Goal: Task Accomplishment & Management: Manage account settings

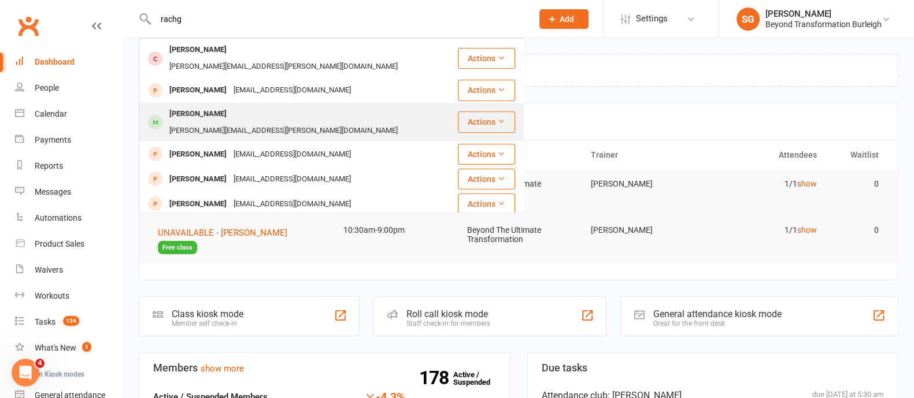
type input "rachg"
click at [224, 123] on div "[PERSON_NAME][EMAIL_ADDRESS][PERSON_NAME][DOMAIN_NAME]" at bounding box center [283, 131] width 235 height 17
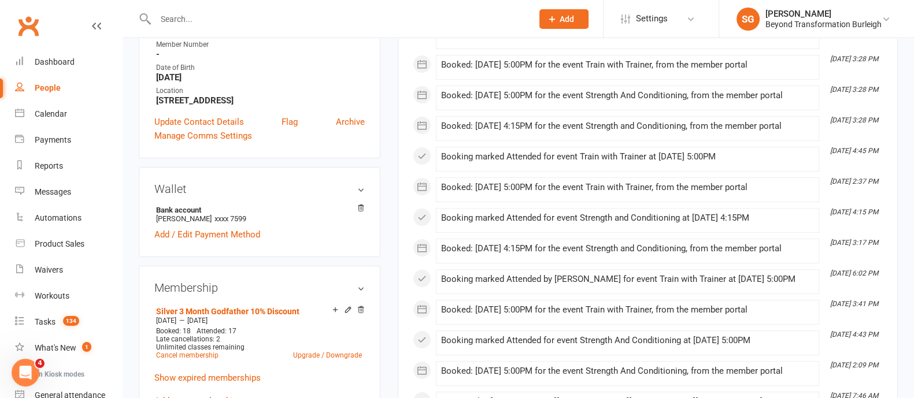
scroll to position [288, 0]
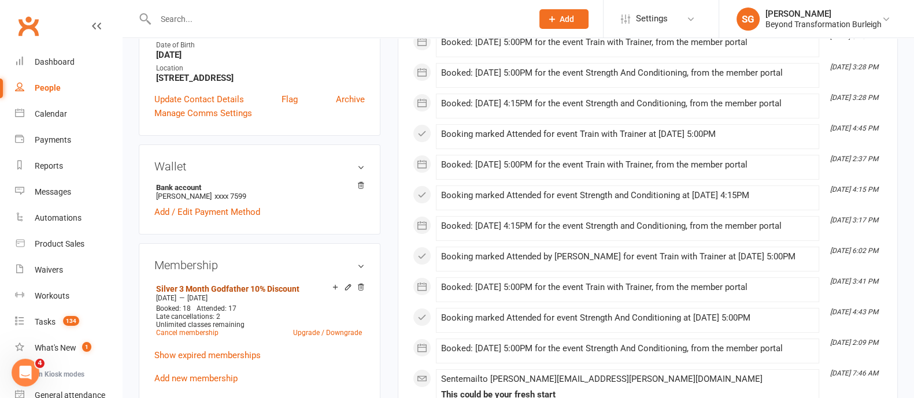
drag, startPoint x: 276, startPoint y: 279, endPoint x: 283, endPoint y: 273, distance: 9.1
click at [276, 284] on link "Silver 3 Month Godfather 10% Discount" at bounding box center [227, 288] width 143 height 9
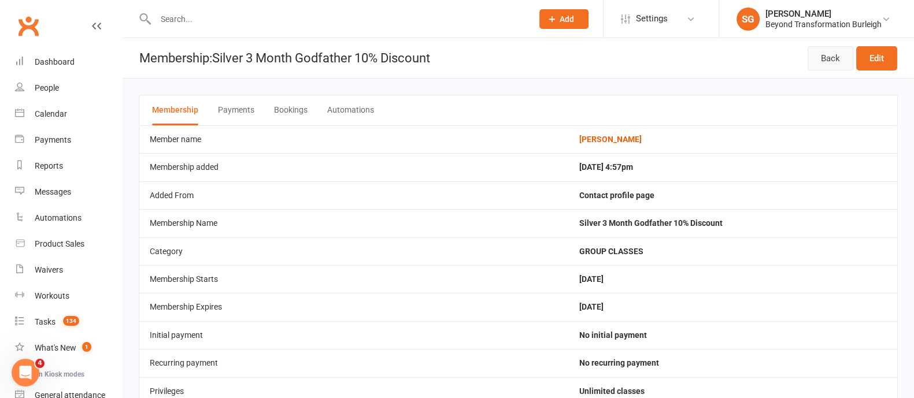
click at [842, 57] on link "Back" at bounding box center [830, 58] width 46 height 24
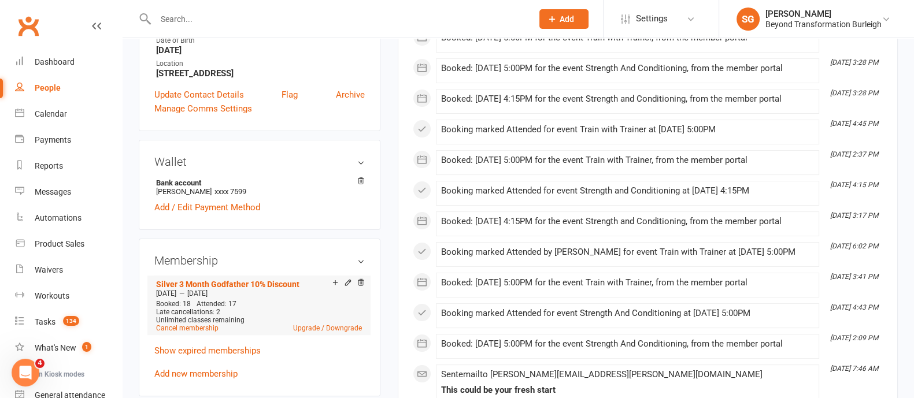
scroll to position [361, 0]
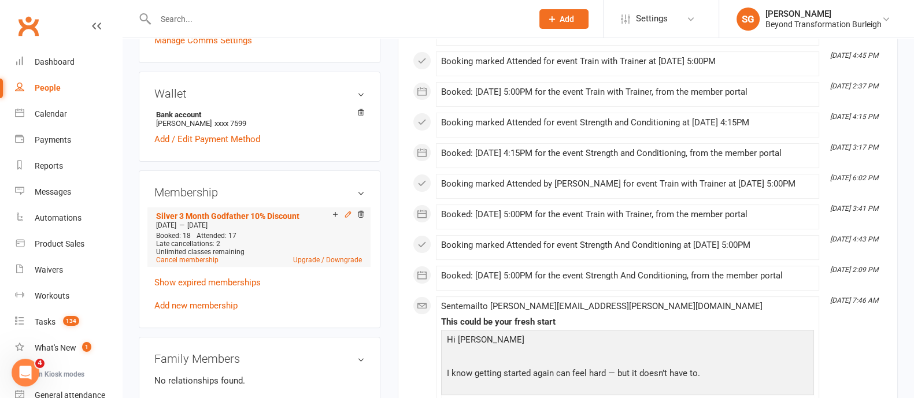
click at [345, 212] on icon at bounding box center [347, 214] width 5 height 5
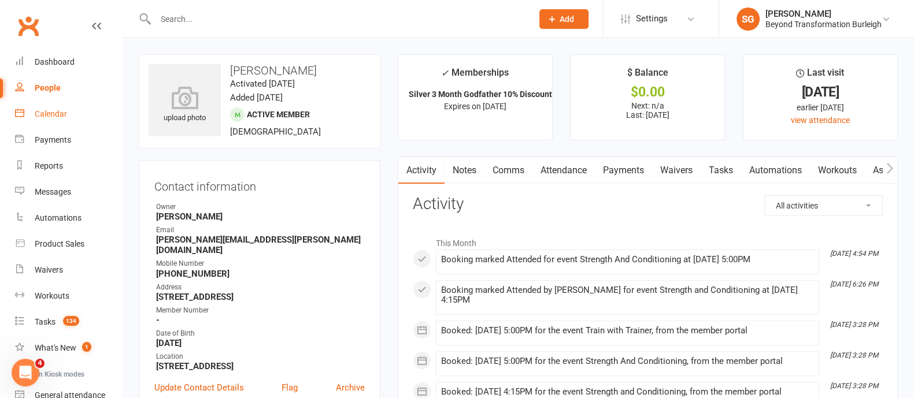
click at [54, 114] on div "Calendar" at bounding box center [51, 113] width 32 height 9
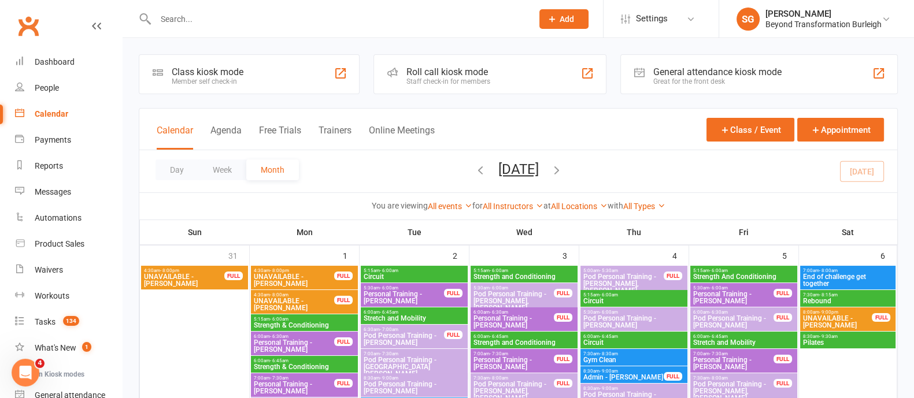
click at [220, 166] on button "Week" at bounding box center [222, 169] width 48 height 21
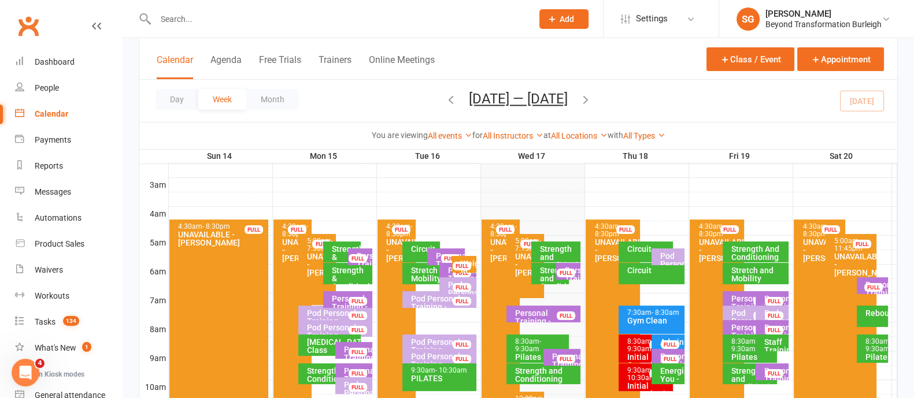
scroll to position [433, 0]
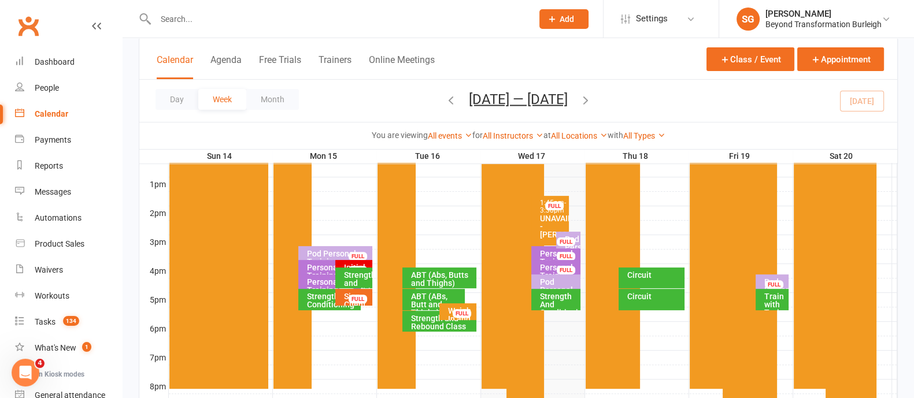
click at [770, 303] on div "Train with Trainer" at bounding box center [774, 304] width 23 height 24
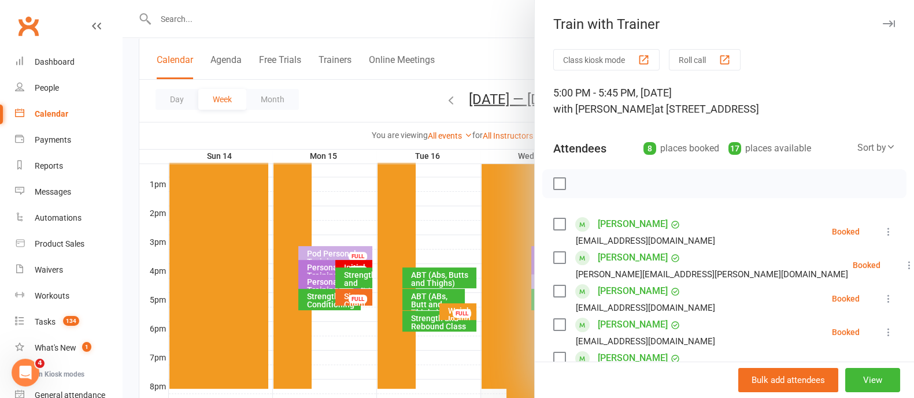
click at [881, 18] on button "button" at bounding box center [888, 24] width 14 height 14
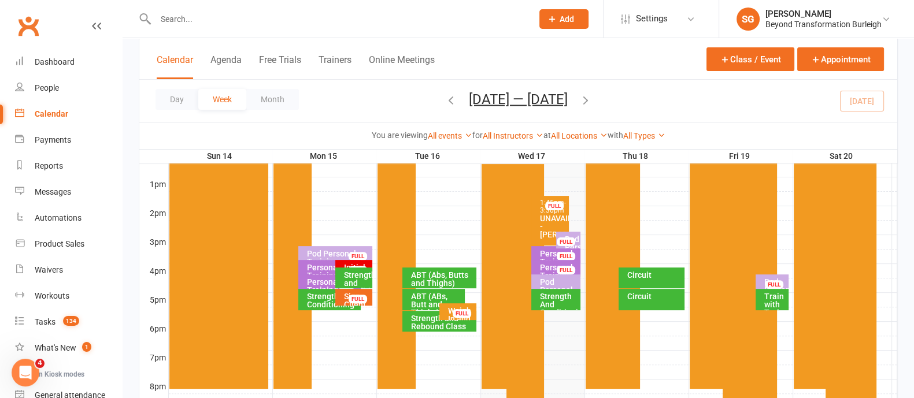
click at [780, 276] on div "Pod Personal Training - Rachel Wheeler FULL" at bounding box center [771, 282] width 33 height 17
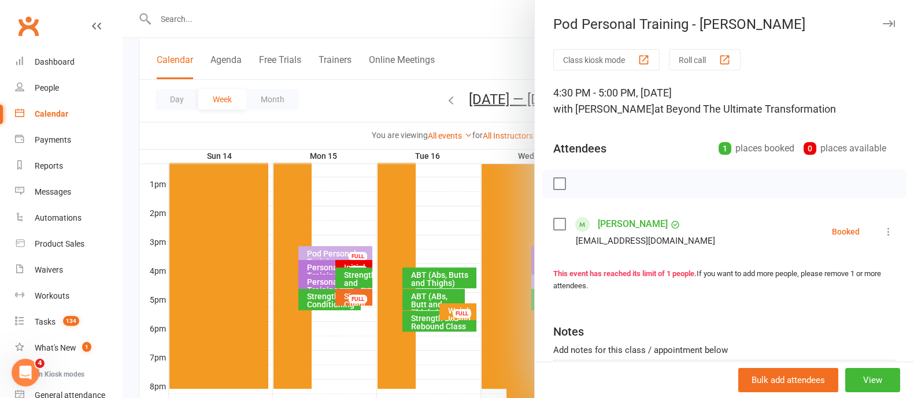
click at [882, 24] on icon "button" at bounding box center [888, 23] width 12 height 7
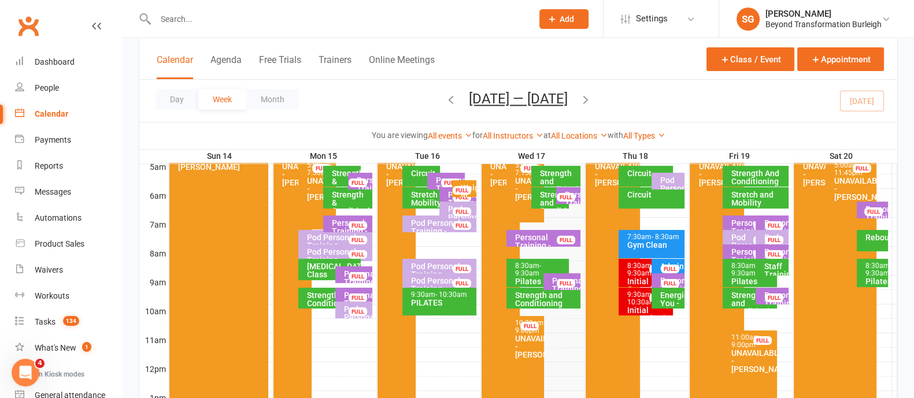
scroll to position [144, 0]
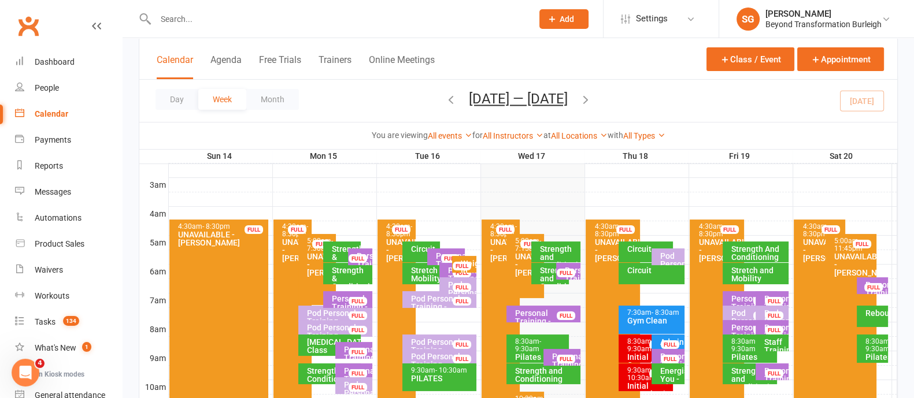
click at [592, 102] on icon "button" at bounding box center [585, 99] width 13 height 13
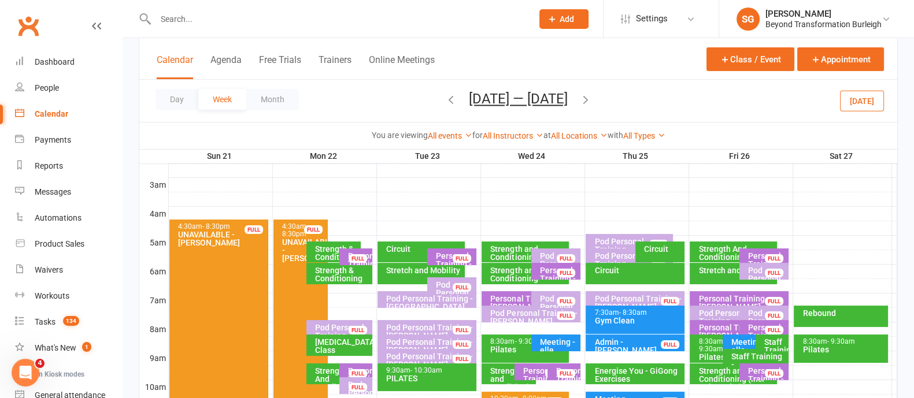
click at [445, 99] on icon "button" at bounding box center [450, 99] width 13 height 13
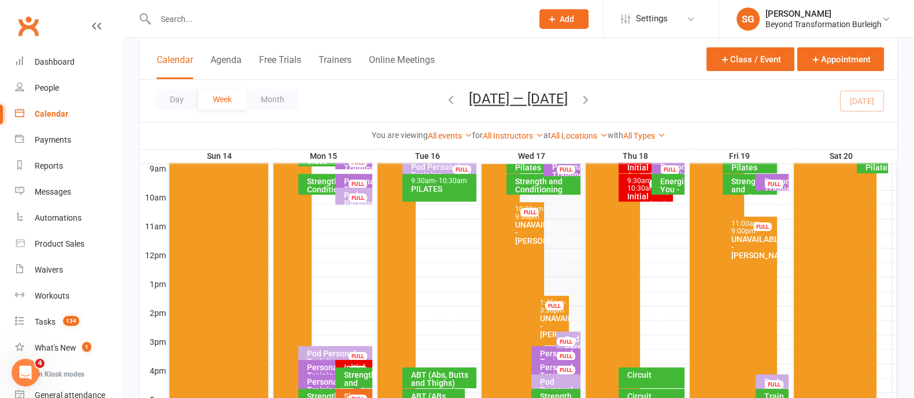
scroll to position [361, 0]
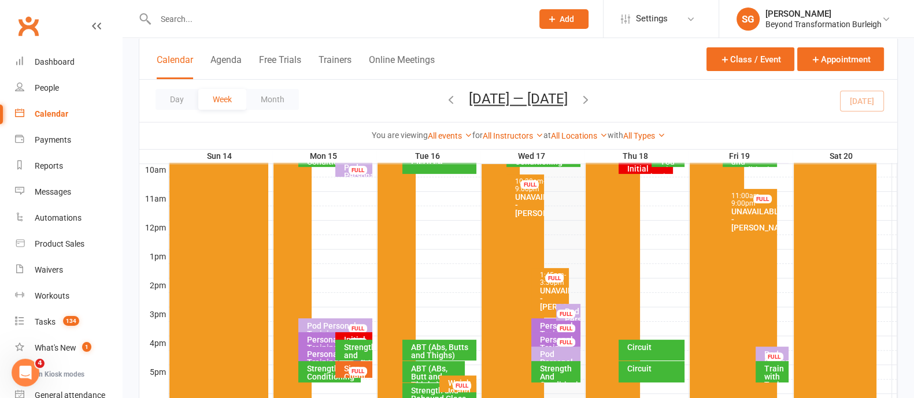
click at [687, 355] on div at bounding box center [533, 358] width 728 height 14
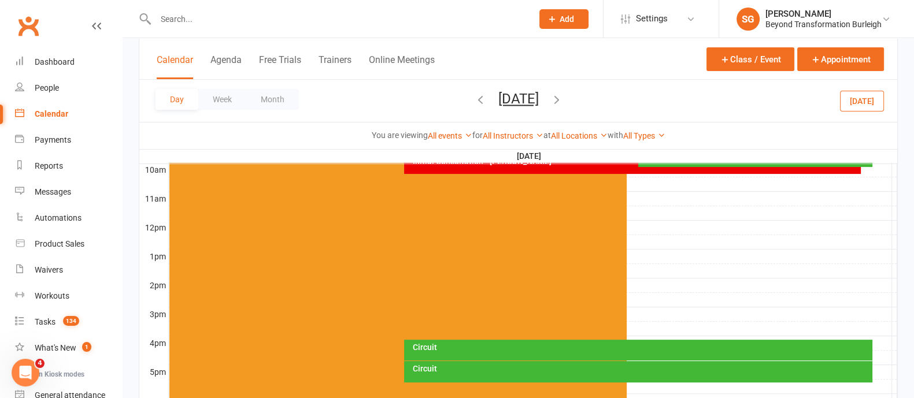
click at [881, 356] on div at bounding box center [533, 358] width 728 height 14
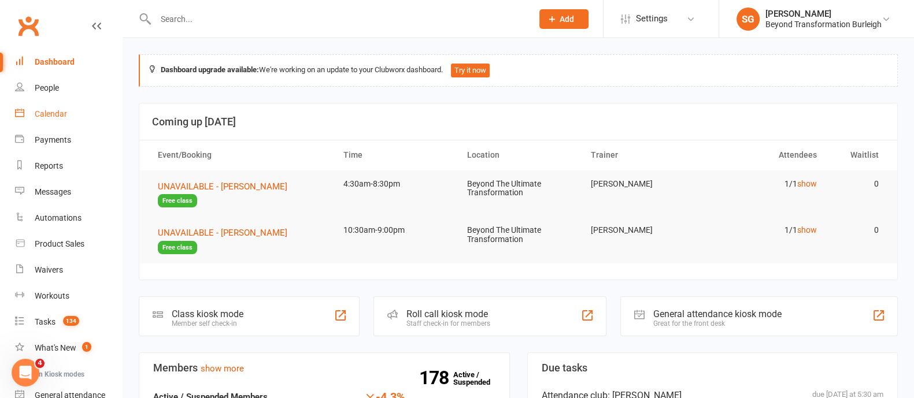
drag, startPoint x: 39, startPoint y: 117, endPoint x: 117, endPoint y: 110, distance: 78.3
click at [39, 117] on div "Calendar" at bounding box center [51, 113] width 32 height 9
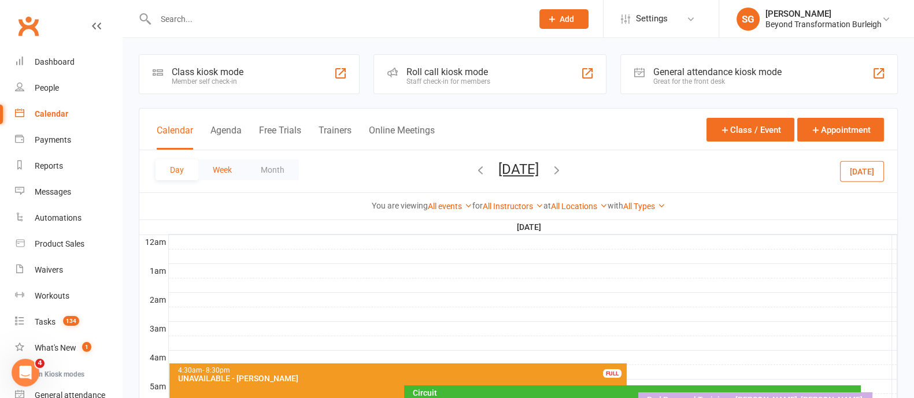
click at [219, 165] on button "Week" at bounding box center [222, 169] width 48 height 21
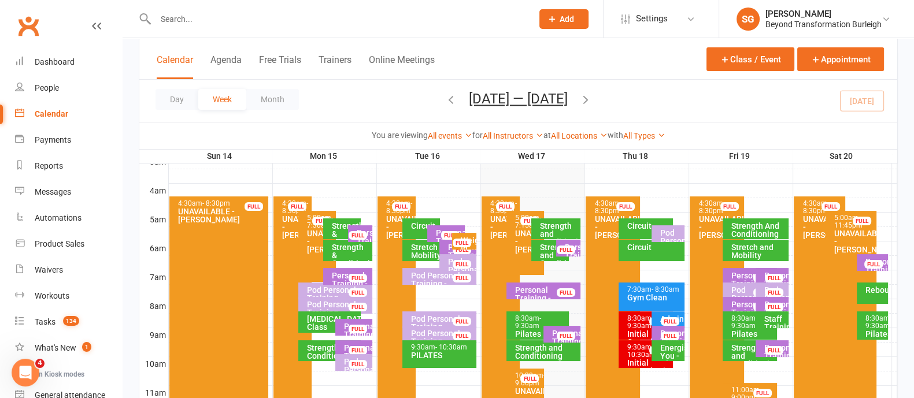
scroll to position [144, 0]
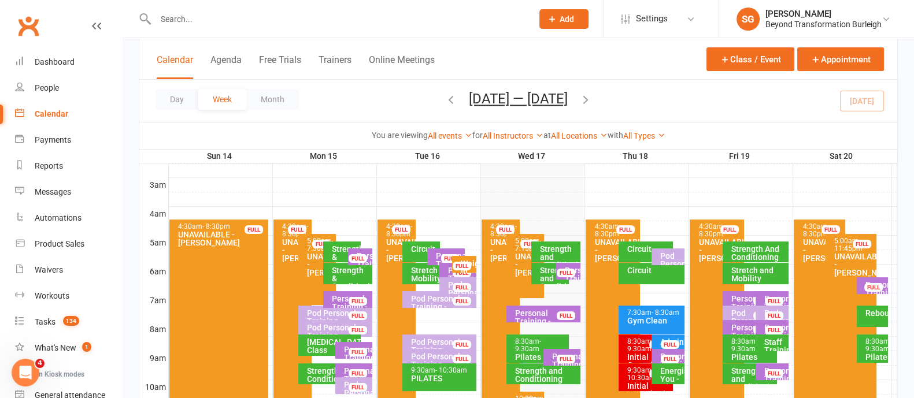
click at [224, 21] on input "text" at bounding box center [338, 19] width 372 height 16
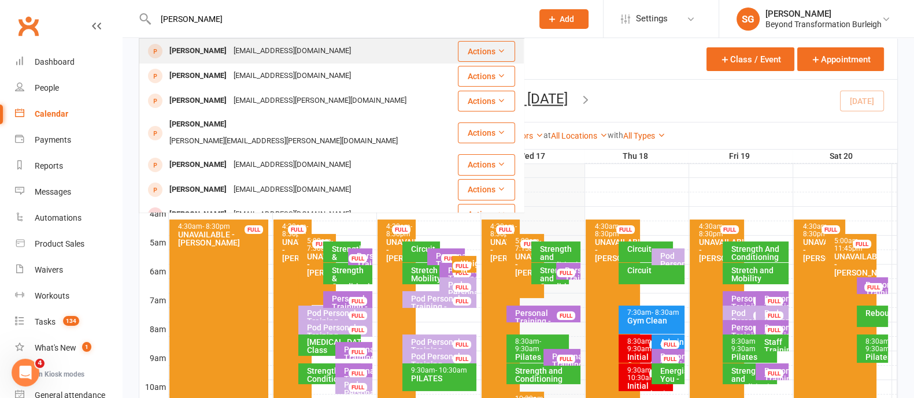
type input "[PERSON_NAME]"
click at [243, 49] on div "[EMAIL_ADDRESS][DOMAIN_NAME]" at bounding box center [292, 51] width 124 height 17
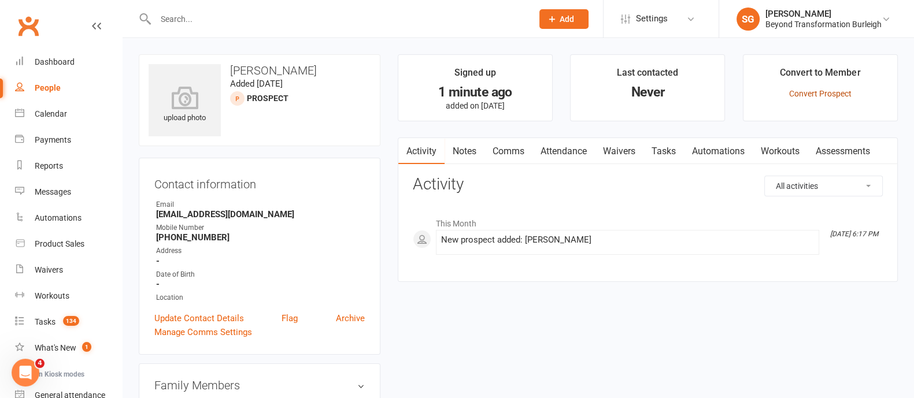
click at [821, 91] on link "Convert Prospect" at bounding box center [820, 93] width 62 height 9
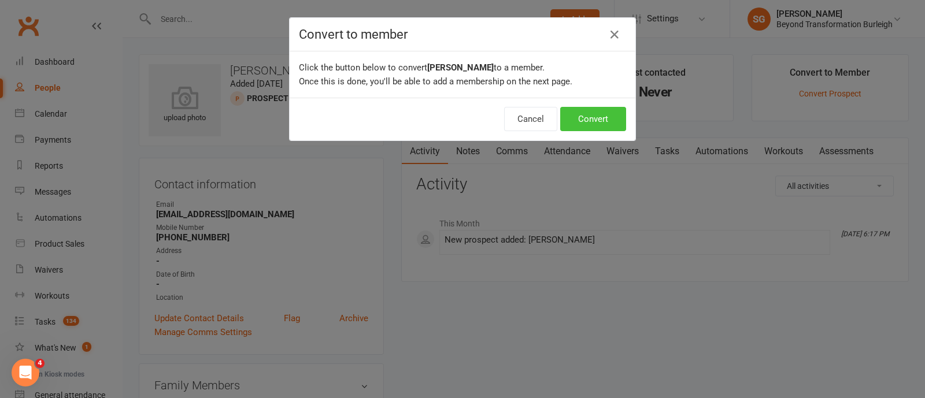
click at [601, 113] on button "Convert" at bounding box center [593, 119] width 66 height 24
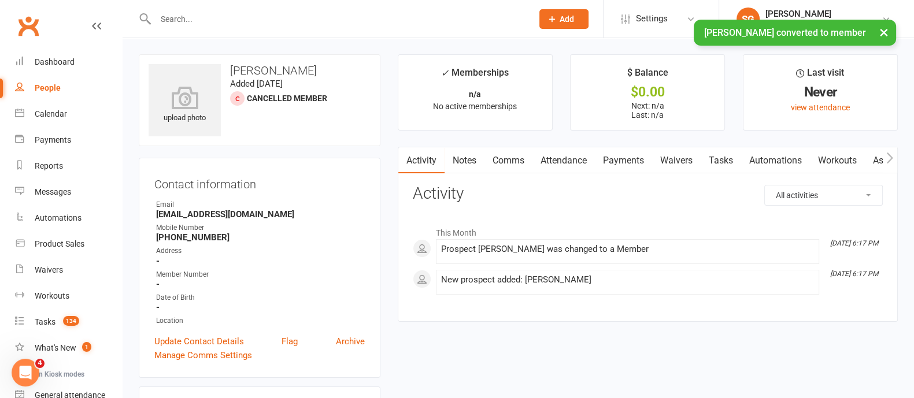
click at [684, 162] on link "Waivers" at bounding box center [676, 160] width 49 height 27
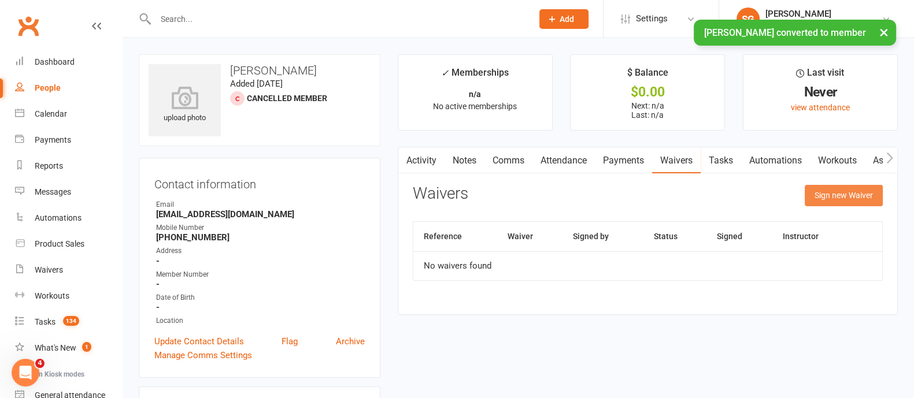
click at [829, 195] on button "Sign new Waiver" at bounding box center [843, 195] width 78 height 21
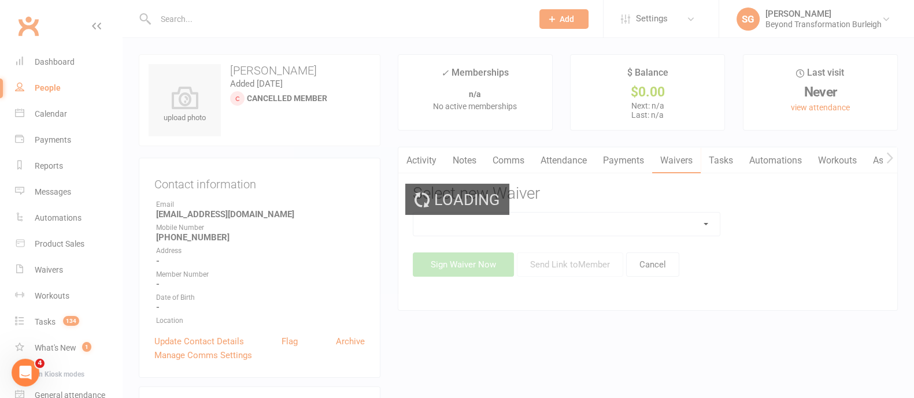
click at [654, 224] on div "Loading" at bounding box center [457, 199] width 914 height 398
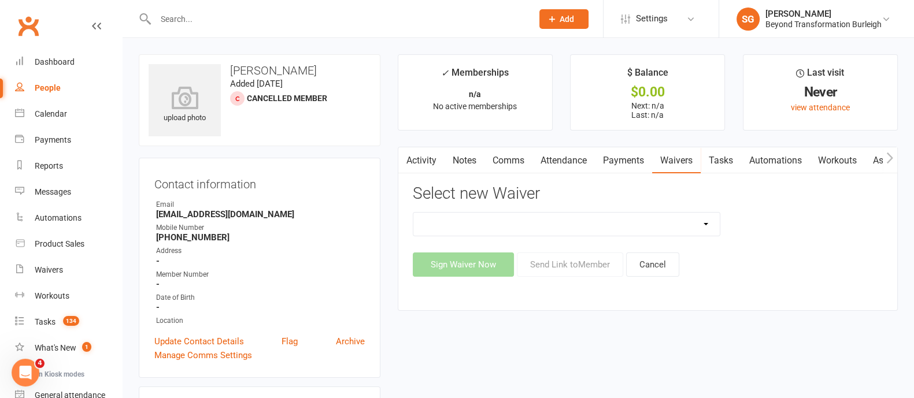
click at [654, 224] on select "Beyond Nutrition And Supplement Waiver Beyond Terms & Conditions Beyond Terms &…" at bounding box center [566, 224] width 306 height 23
select select "9795"
click at [413, 213] on select "Beyond Nutrition And Supplement Waiver Beyond Terms & Conditions Beyond Terms &…" at bounding box center [566, 224] width 306 height 23
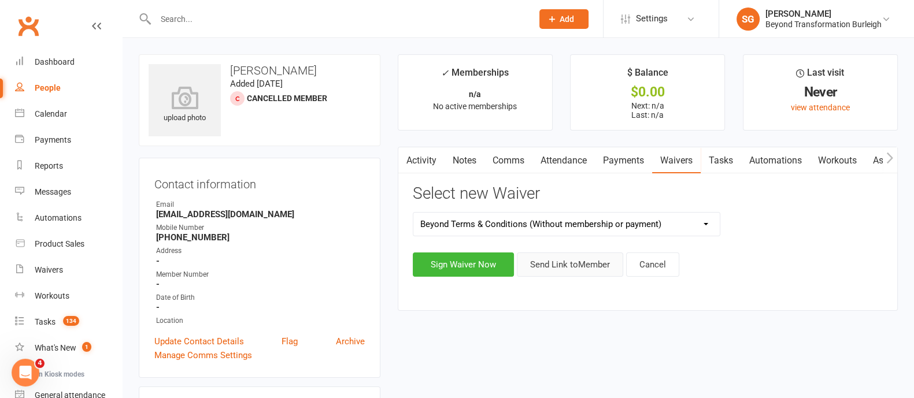
click at [592, 267] on button "Send Link to Member" at bounding box center [570, 265] width 106 height 24
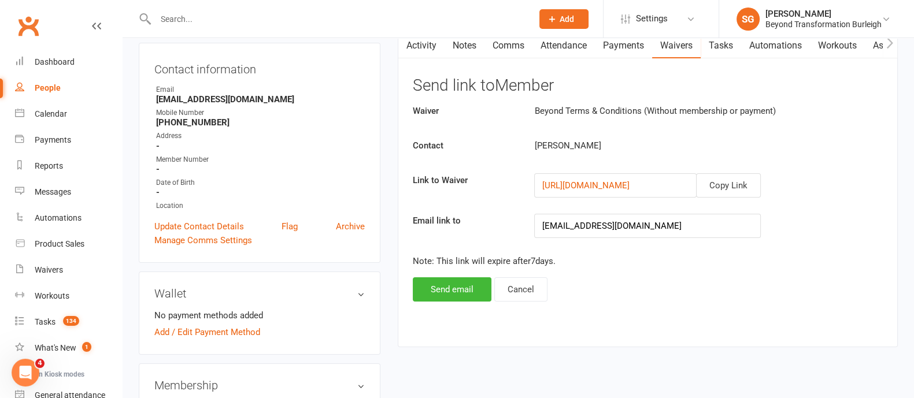
scroll to position [144, 0]
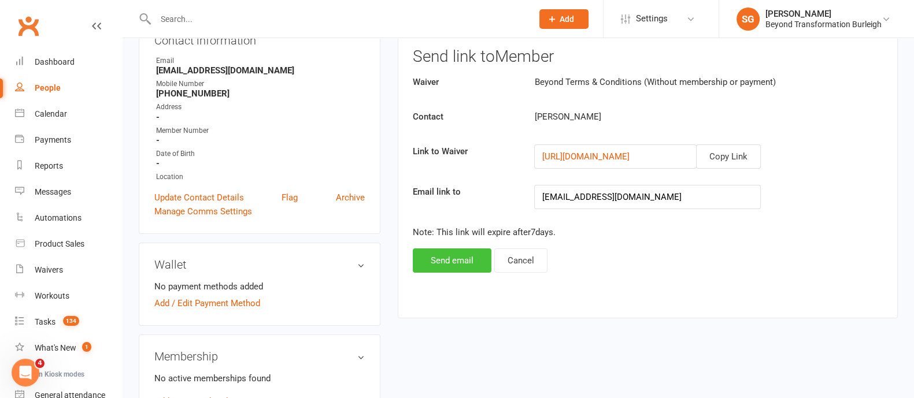
click at [424, 255] on button "Send email" at bounding box center [452, 260] width 79 height 24
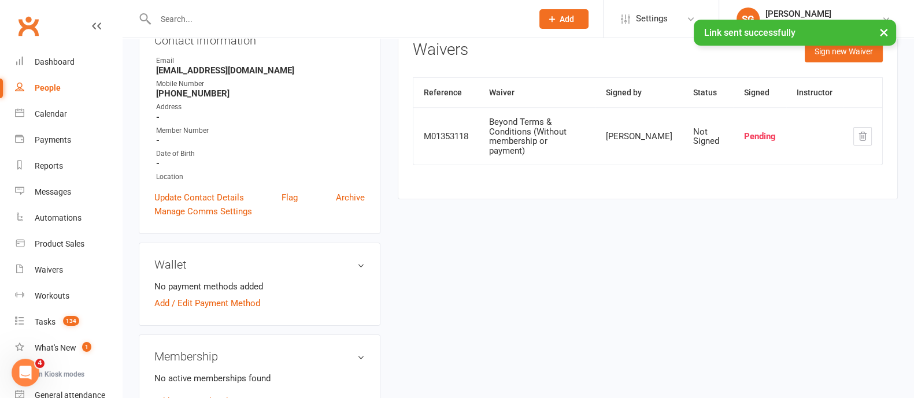
scroll to position [72, 0]
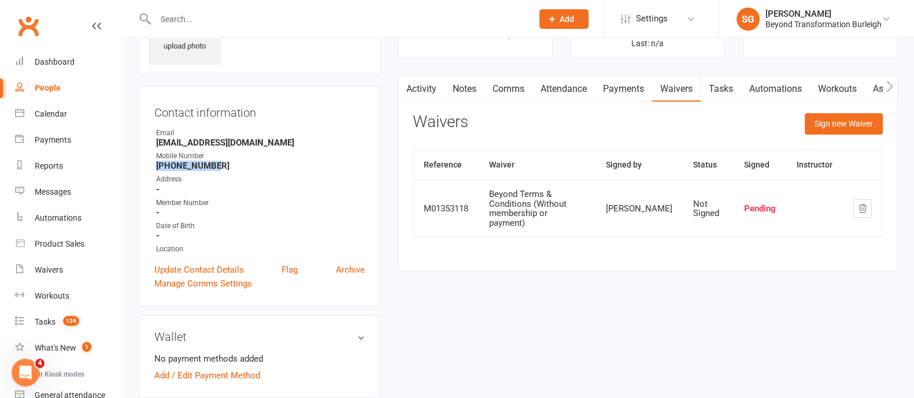
drag, startPoint x: 220, startPoint y: 164, endPoint x: 155, endPoint y: 166, distance: 64.8
click at [155, 166] on li "Mobile Number [PHONE_NUMBER]" at bounding box center [259, 161] width 210 height 20
copy strong "[PHONE_NUMBER]"
click at [839, 123] on button "Sign new Waiver" at bounding box center [843, 123] width 78 height 21
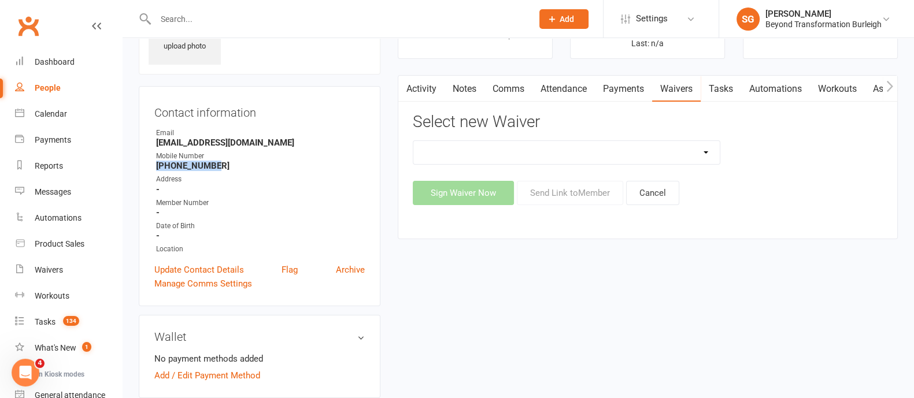
click at [641, 156] on select "Beyond Nutrition And Supplement Waiver Beyond Terms & Conditions Beyond Terms &…" at bounding box center [566, 152] width 306 height 23
select select "9795"
click at [413, 141] on select "Beyond Nutrition And Supplement Waiver Beyond Terms & Conditions Beyond Terms &…" at bounding box center [566, 152] width 306 height 23
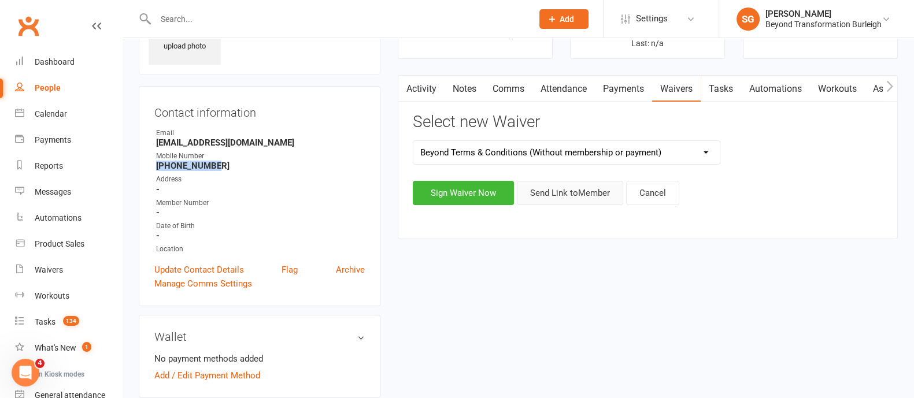
click at [554, 190] on button "Send Link to Member" at bounding box center [570, 193] width 106 height 24
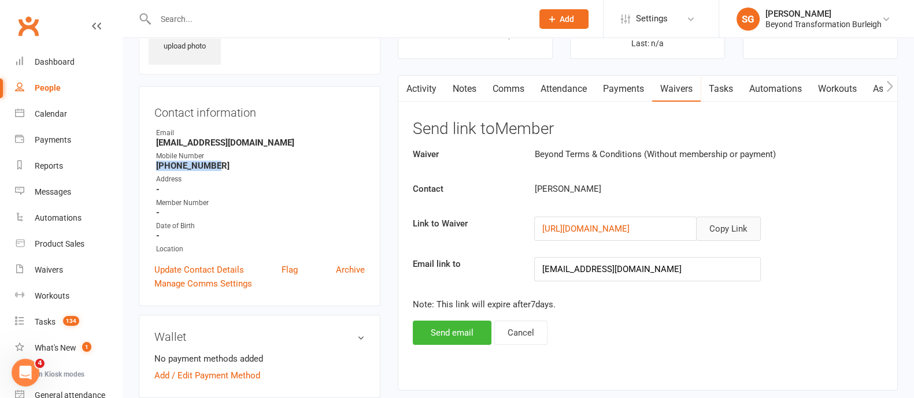
drag, startPoint x: 714, startPoint y: 219, endPoint x: 865, endPoint y: 219, distance: 150.8
click at [717, 219] on button "Copy Link" at bounding box center [728, 229] width 65 height 24
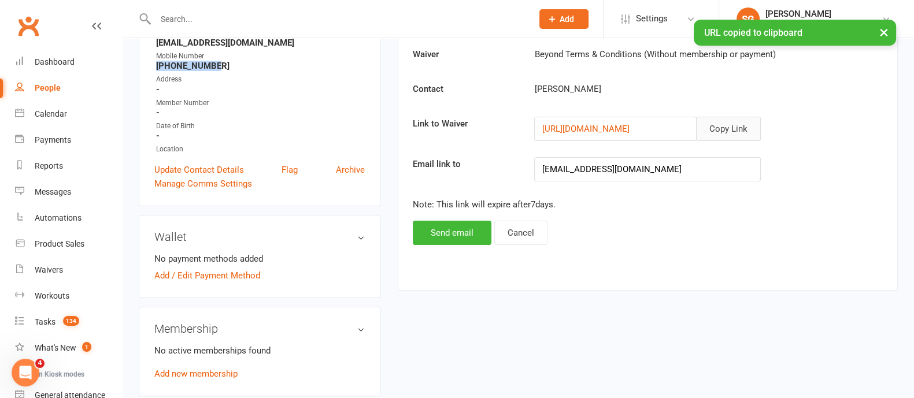
scroll to position [217, 0]
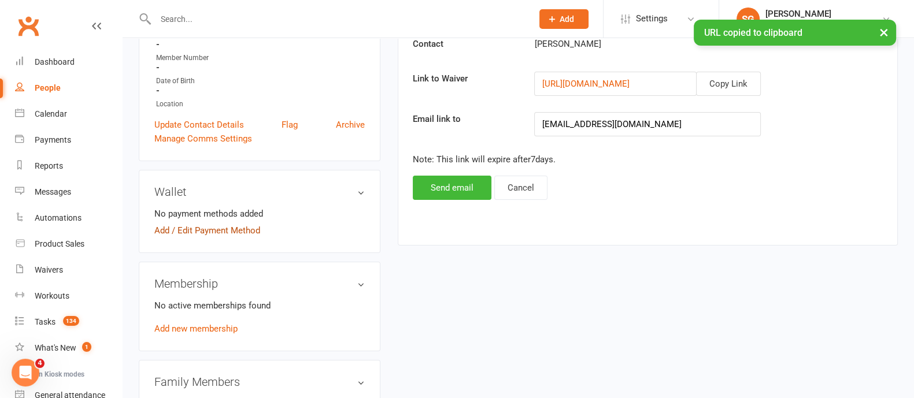
click at [216, 234] on link "Add / Edit Payment Method" at bounding box center [207, 231] width 106 height 14
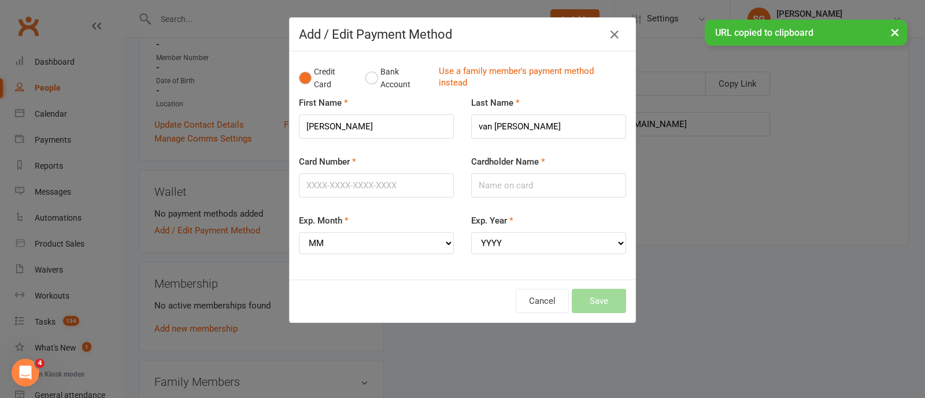
click at [611, 20] on div "× URL copied to clipboard" at bounding box center [455, 20] width 910 height 0
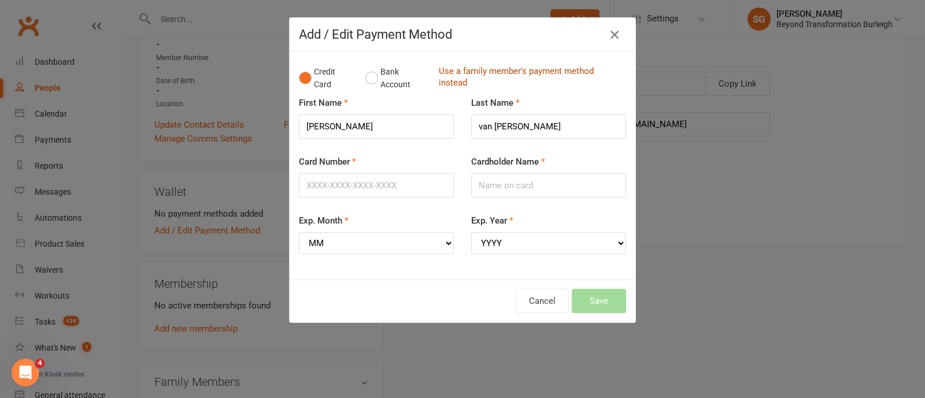
drag, startPoint x: 603, startPoint y: 31, endPoint x: 599, endPoint y: 43, distance: 12.2
click at [607, 31] on icon "button" at bounding box center [614, 35] width 14 height 14
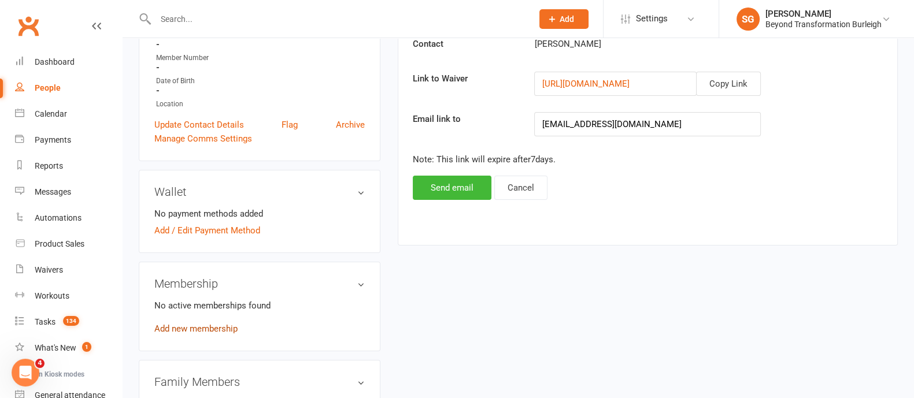
drag, startPoint x: 221, startPoint y: 317, endPoint x: 219, endPoint y: 325, distance: 7.9
click at [219, 319] on div "No active memberships found Add new membership" at bounding box center [259, 317] width 210 height 37
click at [220, 328] on link "Add new membership" at bounding box center [195, 329] width 83 height 10
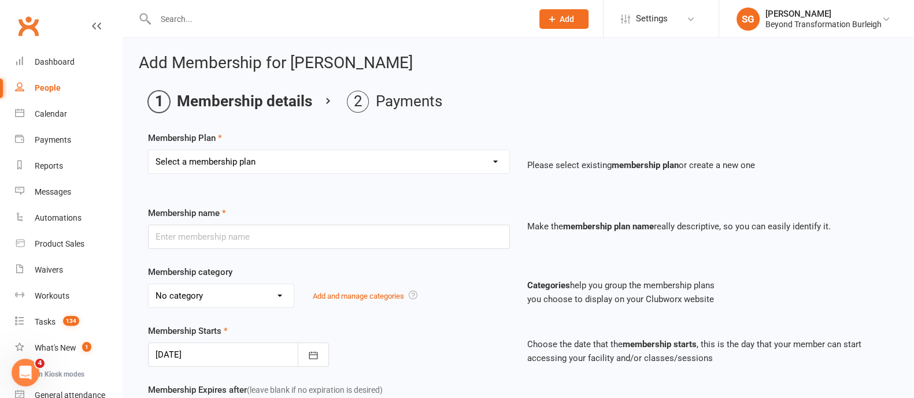
click at [247, 161] on select "Select a membership plan Create new Membership Plan 14 Day Shred (INTRO OFFER) …" at bounding box center [329, 161] width 361 height 23
select select "1"
click at [149, 150] on select "Select a membership plan Create new Membership Plan 14 Day Shred (INTRO OFFER) …" at bounding box center [329, 161] width 361 height 23
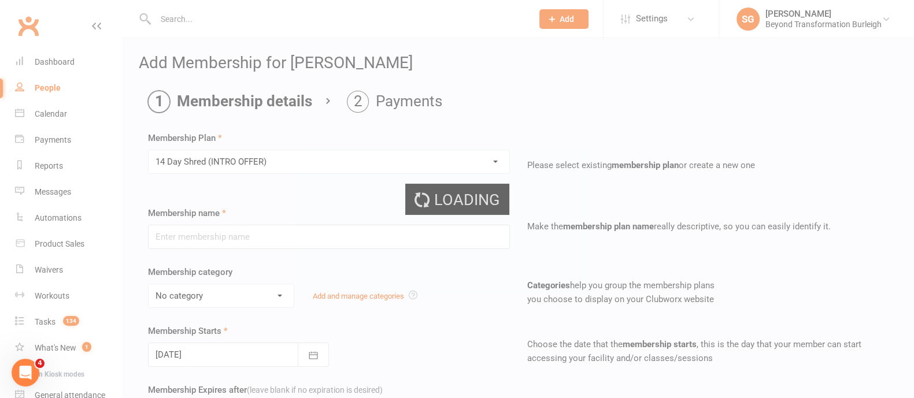
type input "14 Day Shred (INTRO OFFER)"
select select "1"
type input "3"
select select "1"
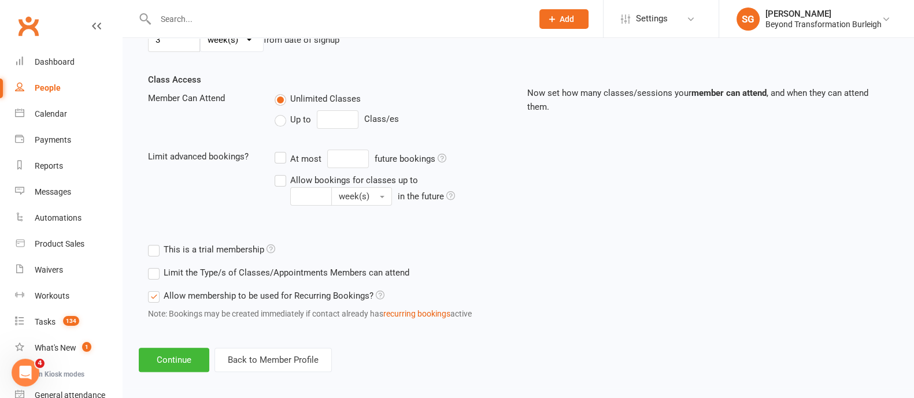
scroll to position [379, 0]
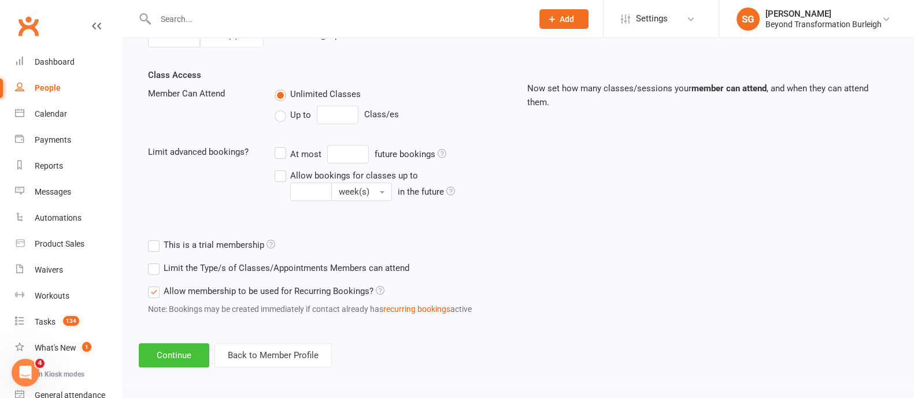
click at [175, 348] on button "Continue" at bounding box center [174, 355] width 71 height 24
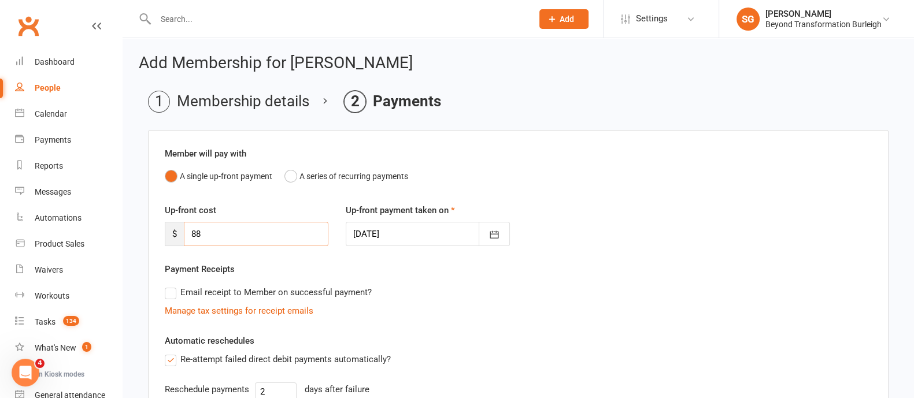
click at [286, 235] on input "88" at bounding box center [256, 234] width 144 height 24
type input "8"
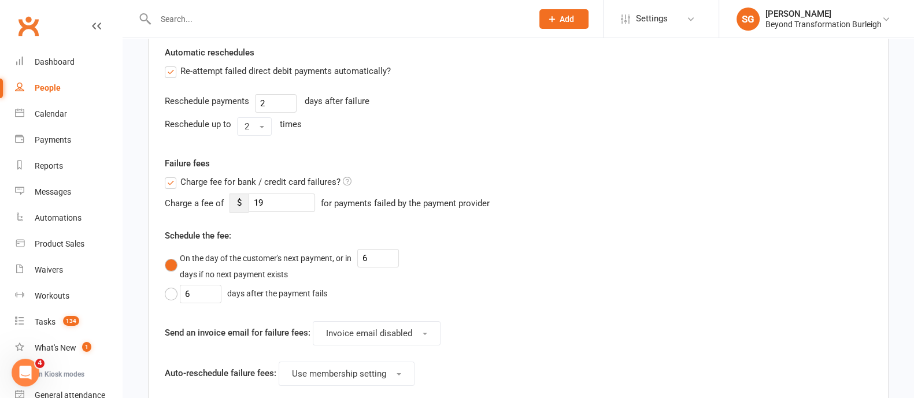
scroll to position [442, 0]
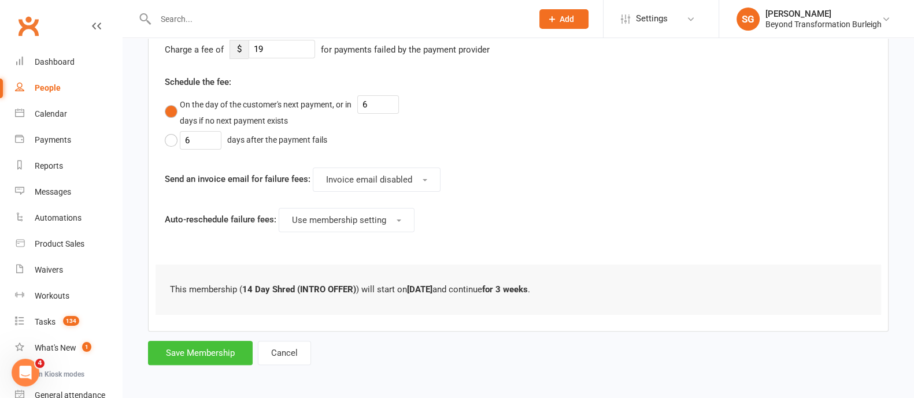
click at [224, 348] on button "Save Membership" at bounding box center [200, 353] width 105 height 24
type input "0"
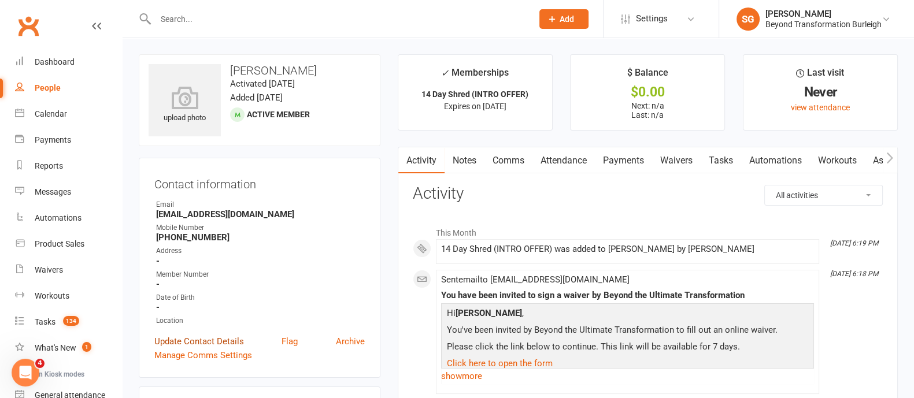
click at [206, 340] on link "Update Contact Details" at bounding box center [199, 342] width 90 height 14
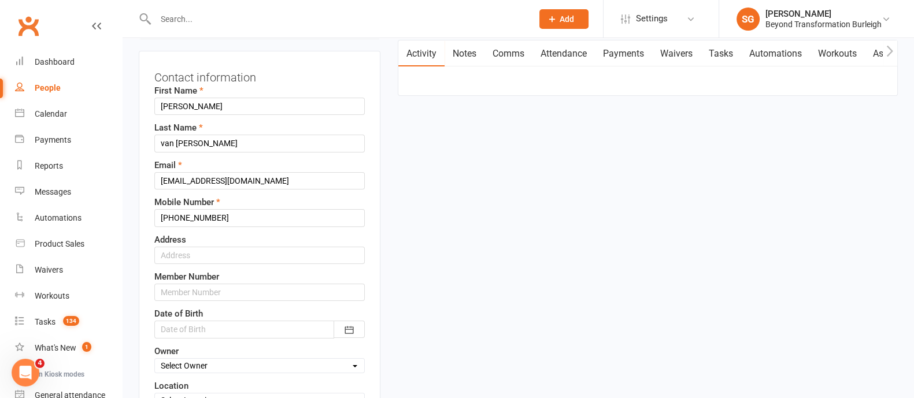
scroll to position [127, 0]
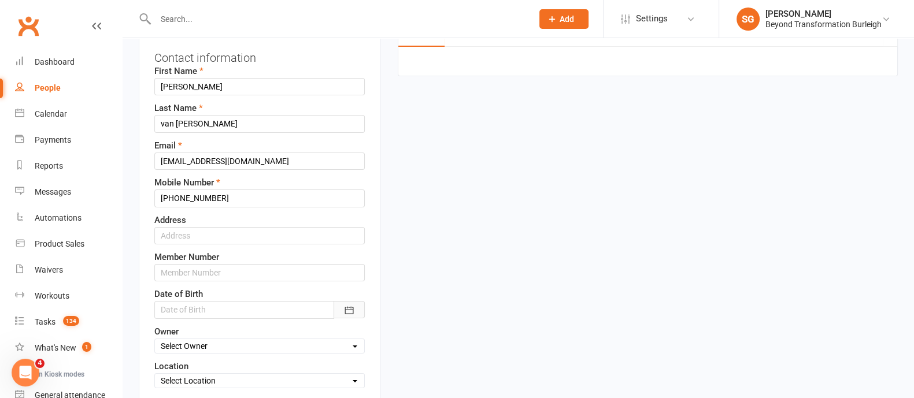
click at [351, 305] on icon "button" at bounding box center [349, 311] width 12 height 12
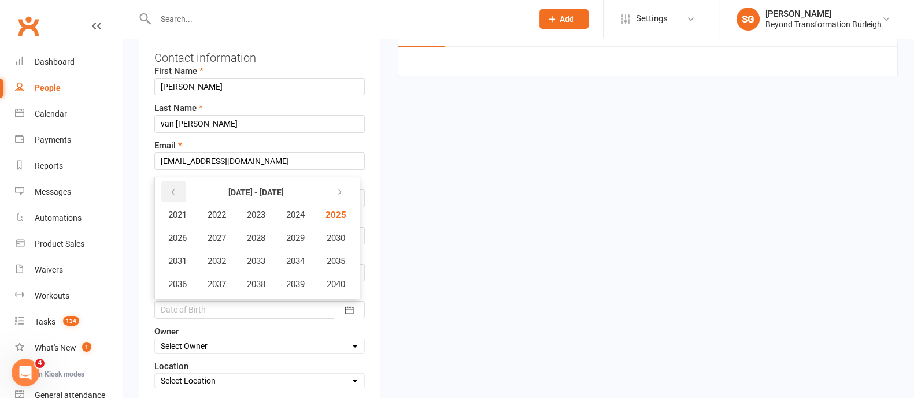
click at [179, 190] on button "button" at bounding box center [173, 191] width 25 height 21
click at [222, 261] on span "1972" at bounding box center [216, 261] width 18 height 10
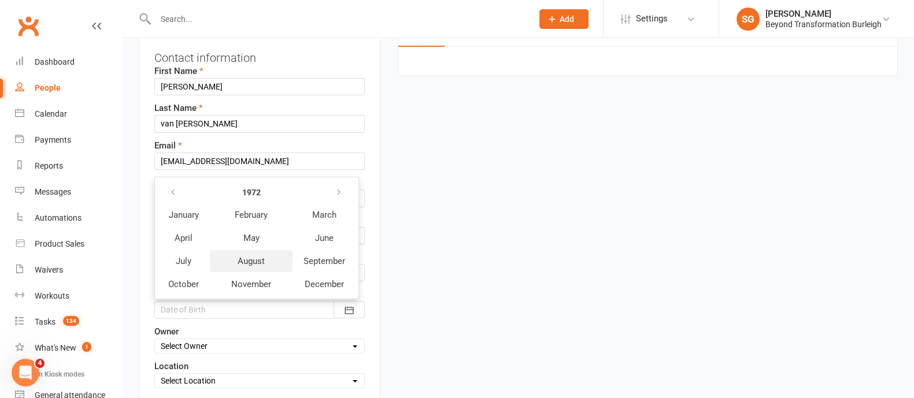
click at [257, 251] on button "August" at bounding box center [251, 261] width 83 height 22
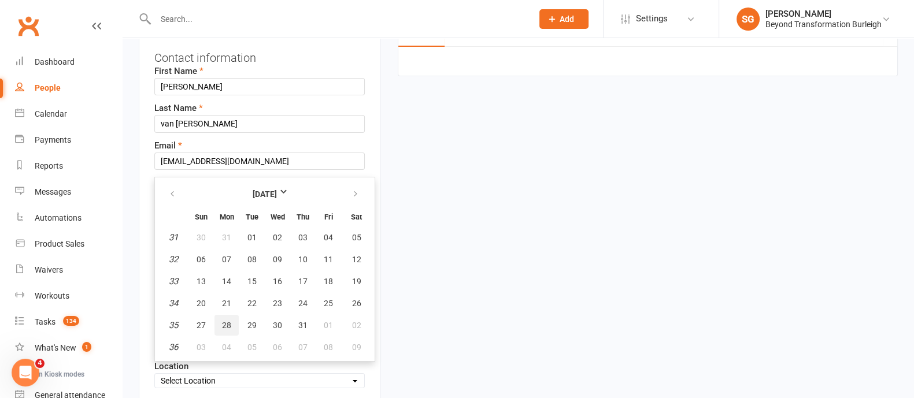
click at [232, 321] on button "28" at bounding box center [226, 325] width 24 height 21
type input "[DATE]"
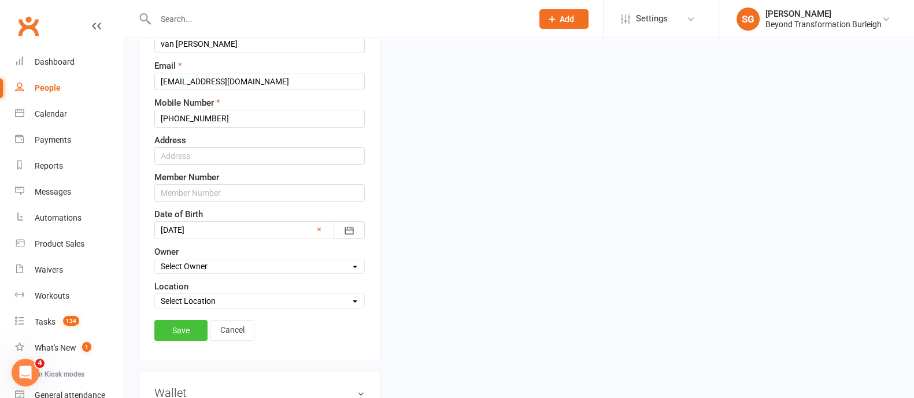
scroll to position [271, 0]
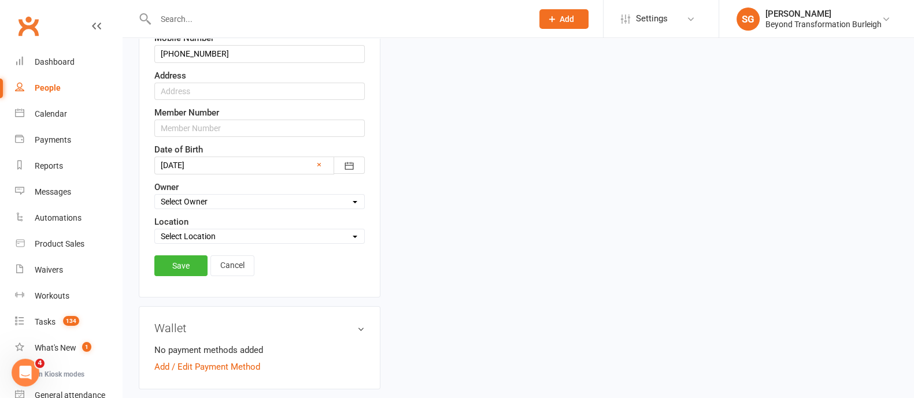
click at [224, 205] on select "Select Owner [PERSON_NAME] [PERSON_NAME] [PERSON_NAME] Accounts Beyond [PERSON_…" at bounding box center [259, 201] width 209 height 13
select select "0"
click at [155, 195] on select "Select Owner [PERSON_NAME] [PERSON_NAME] [PERSON_NAME] Accounts Beyond [PERSON_…" at bounding box center [259, 201] width 209 height 13
click at [191, 230] on select "Select Location [STREET_ADDRESS] Online [GEOGRAPHIC_DATA]" at bounding box center [259, 236] width 209 height 13
select select "0"
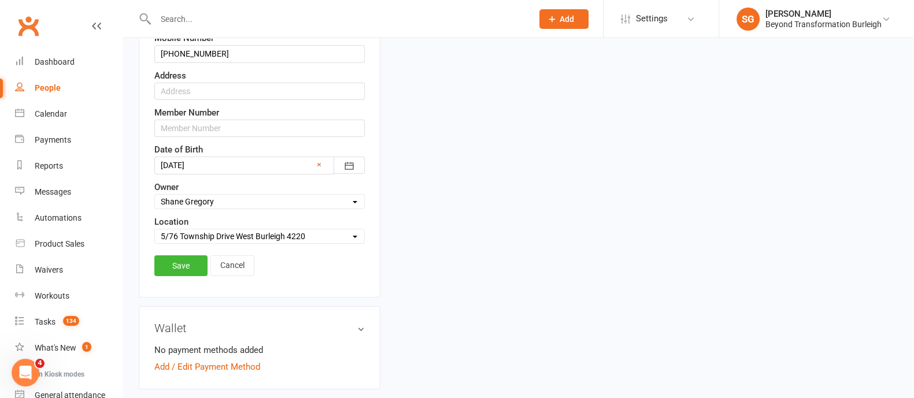
click at [155, 230] on select "Select Location [STREET_ADDRESS] Online [GEOGRAPHIC_DATA]" at bounding box center [259, 236] width 209 height 13
drag, startPoint x: 184, startPoint y: 267, endPoint x: 528, endPoint y: 261, distance: 343.9
click at [187, 266] on link "Save" at bounding box center [180, 265] width 53 height 21
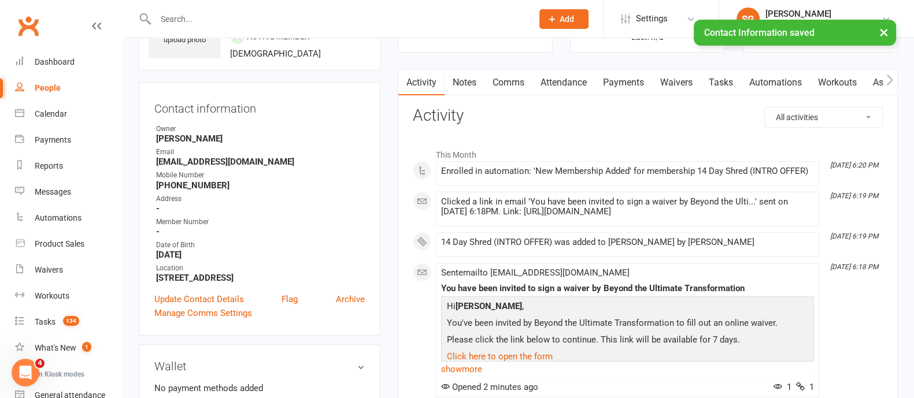
scroll to position [0, 0]
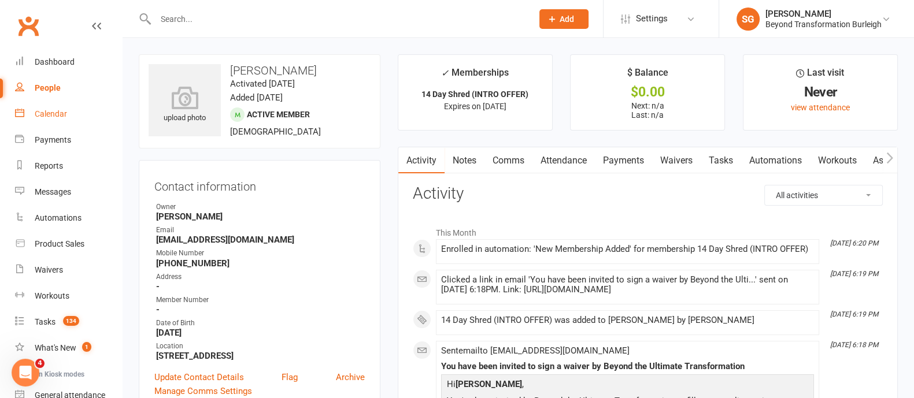
click at [55, 111] on div "Calendar" at bounding box center [51, 113] width 32 height 9
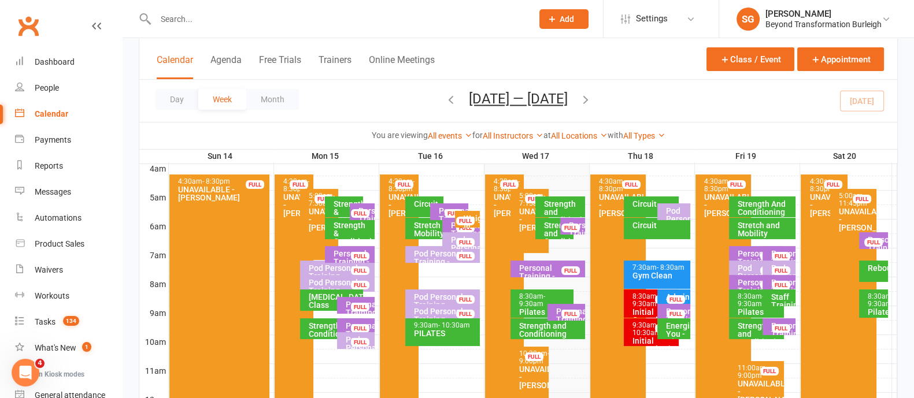
scroll to position [217, 0]
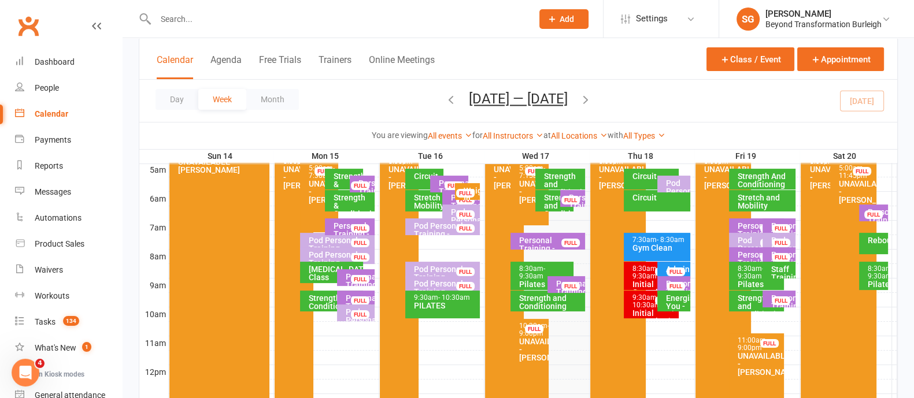
click at [752, 180] on div "Strength And Conditioning" at bounding box center [765, 180] width 56 height 16
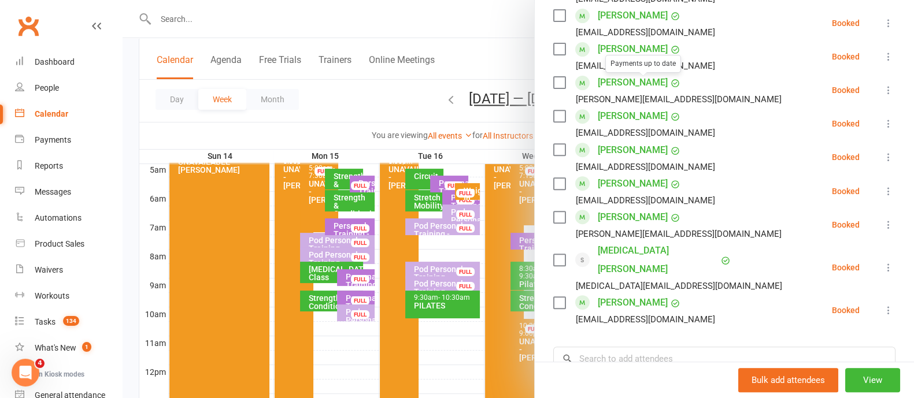
scroll to position [650, 0]
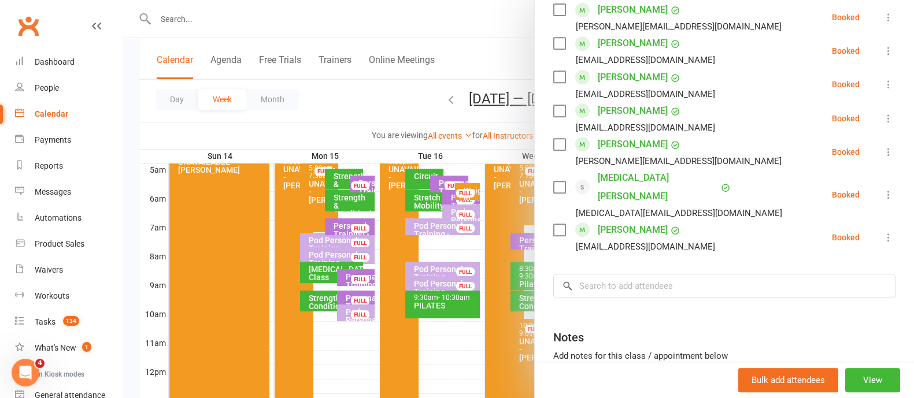
drag, startPoint x: 615, startPoint y: 281, endPoint x: 611, endPoint y: 271, distance: 11.0
click at [611, 274] on input "search" at bounding box center [724, 286] width 342 height 24
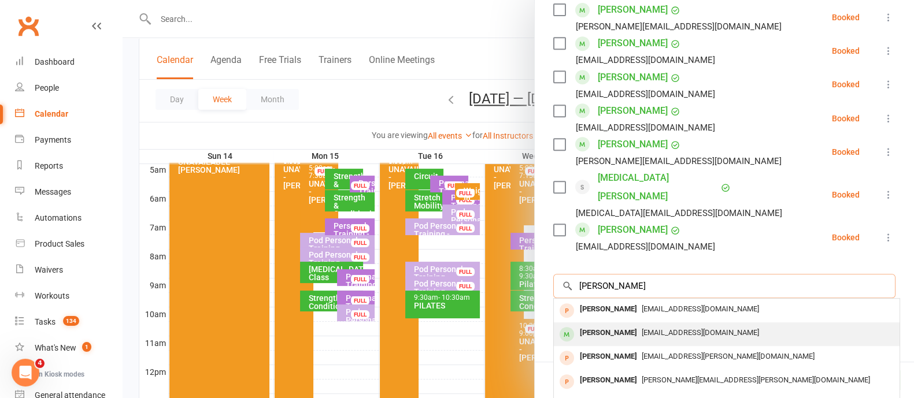
type input "[PERSON_NAME]"
click at [613, 325] on div "[PERSON_NAME]" at bounding box center [608, 333] width 66 height 17
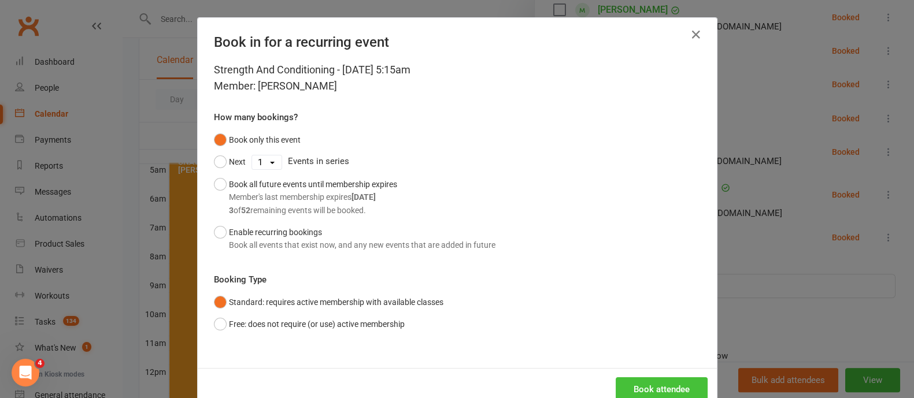
click at [615, 381] on button "Book attendee" at bounding box center [661, 389] width 92 height 24
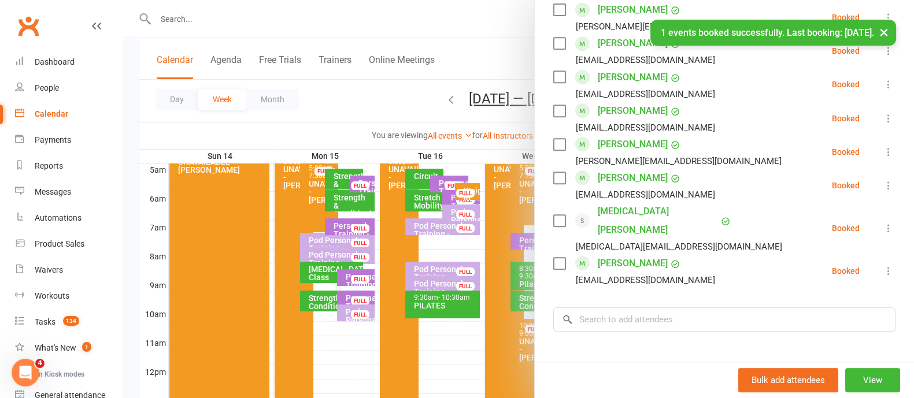
click at [402, 103] on div at bounding box center [518, 199] width 791 height 398
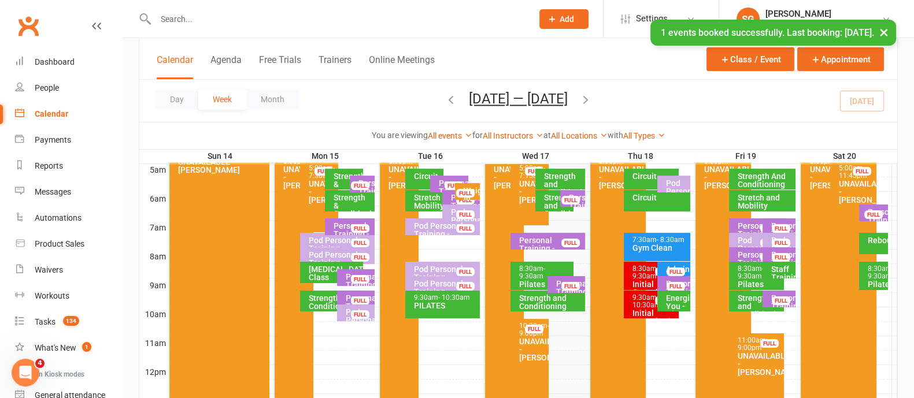
click at [757, 203] on div "Stretch and Mobility" at bounding box center [765, 202] width 56 height 16
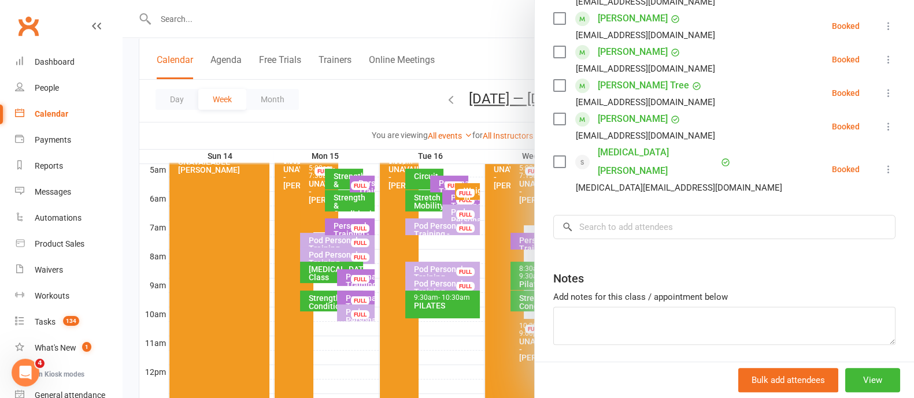
scroll to position [428, 0]
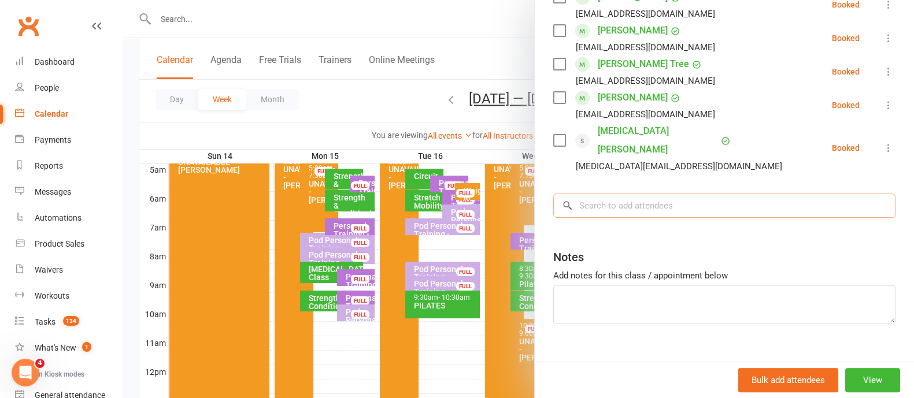
click at [642, 194] on input "search" at bounding box center [724, 206] width 342 height 24
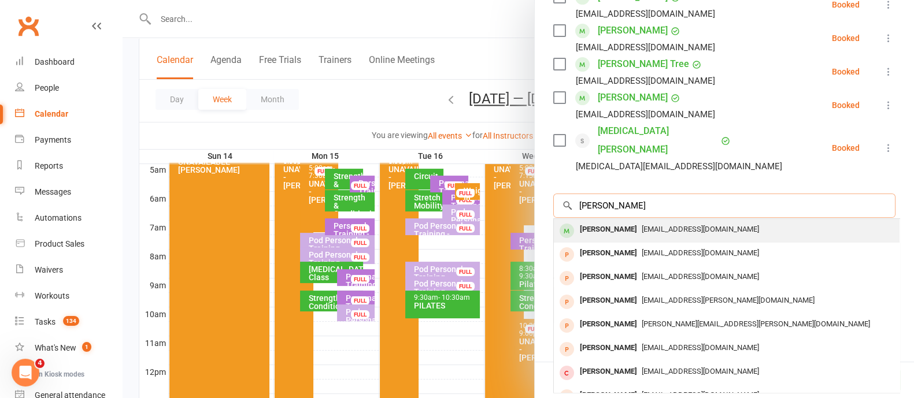
type input "[PERSON_NAME]"
click at [650, 221] on div "[EMAIL_ADDRESS][DOMAIN_NAME]" at bounding box center [726, 229] width 336 height 17
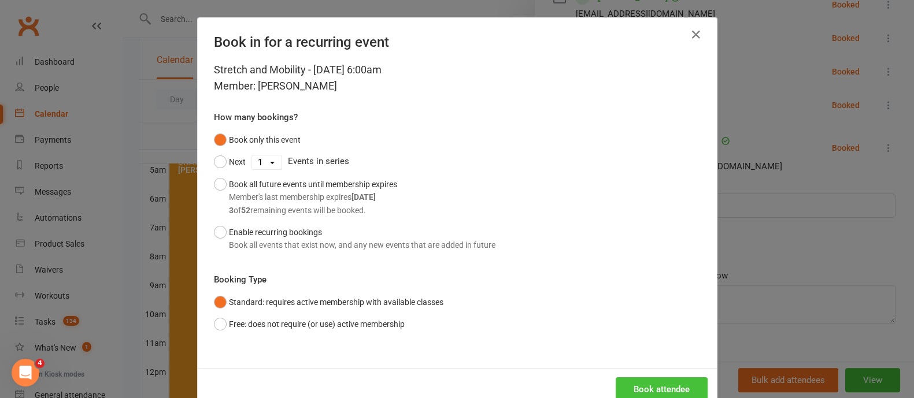
click at [637, 385] on button "Book attendee" at bounding box center [661, 389] width 92 height 24
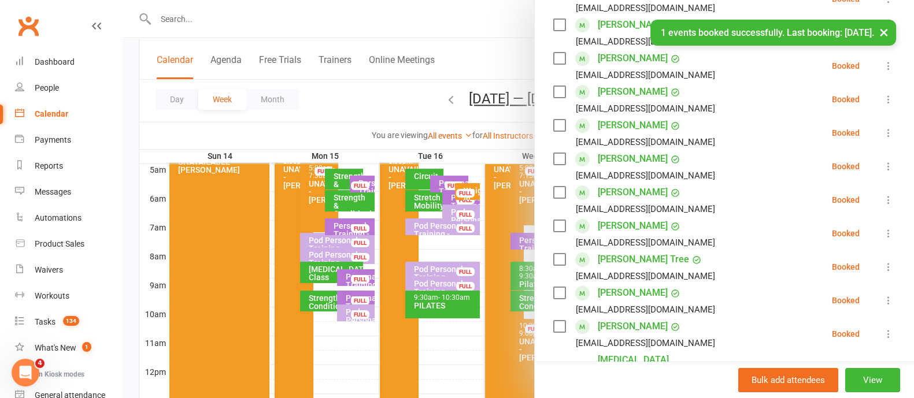
scroll to position [212, 0]
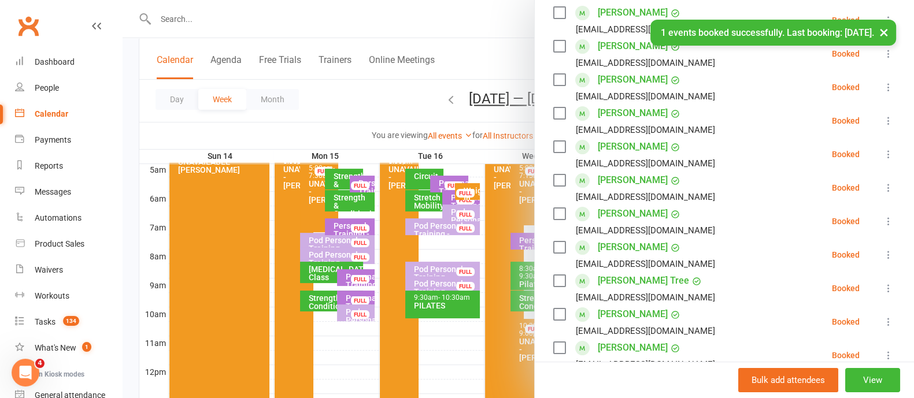
click at [881, 30] on button "×" at bounding box center [883, 32] width 21 height 25
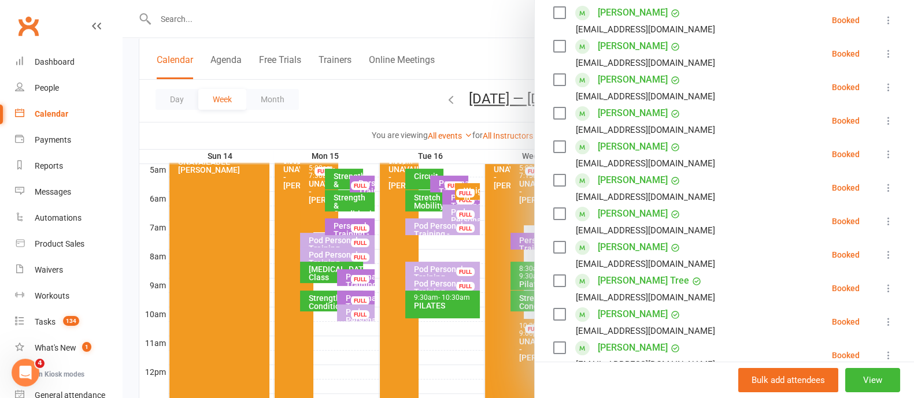
scroll to position [0, 0]
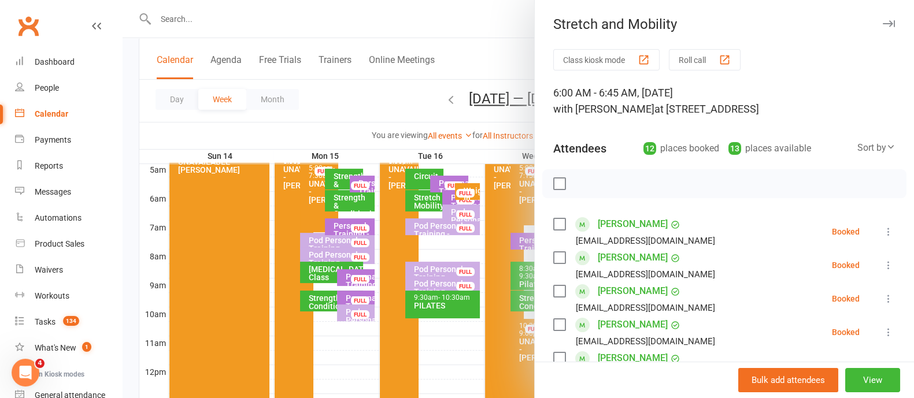
click at [873, 17] on div "Stretch and Mobility" at bounding box center [724, 24] width 379 height 16
click at [881, 23] on button "button" at bounding box center [888, 24] width 14 height 14
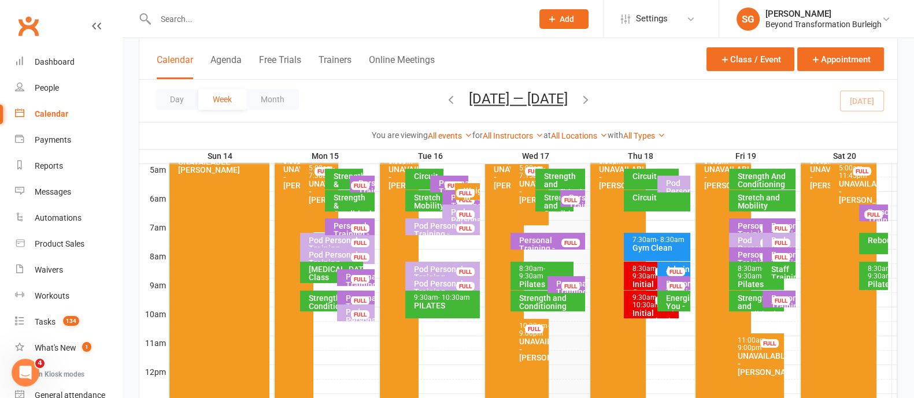
click at [758, 214] on div at bounding box center [533, 213] width 728 height 14
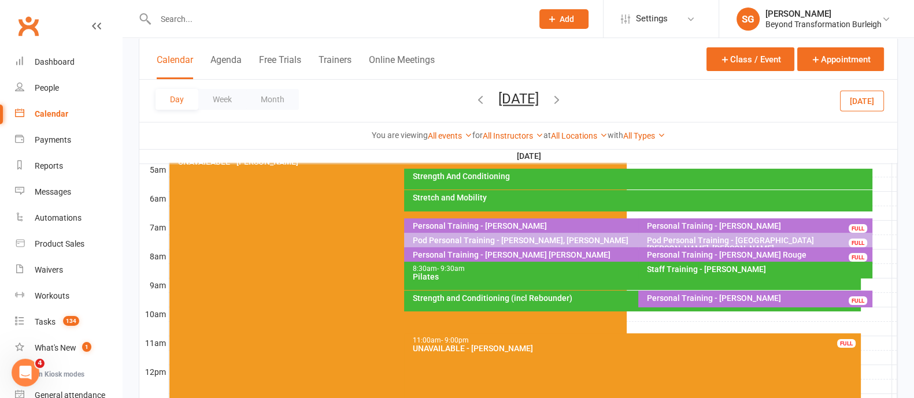
click at [662, 212] on div at bounding box center [533, 213] width 728 height 14
click at [663, 183] on button "Add Appointment" at bounding box center [668, 186] width 67 height 14
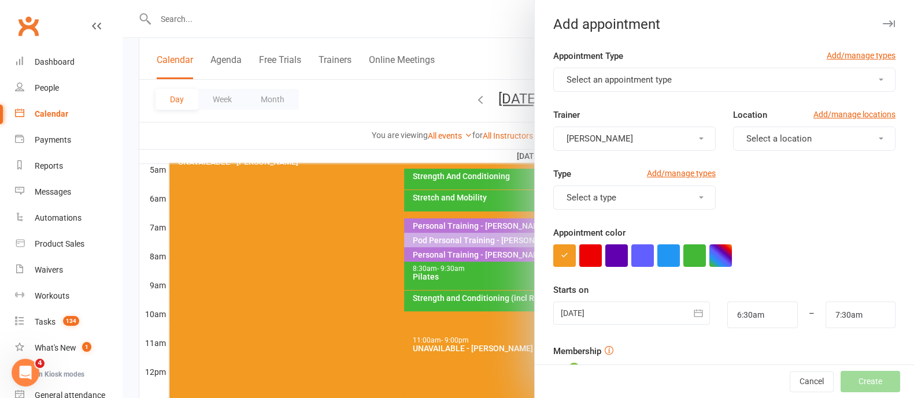
click at [624, 75] on span "Select an appointment type" at bounding box center [618, 80] width 105 height 10
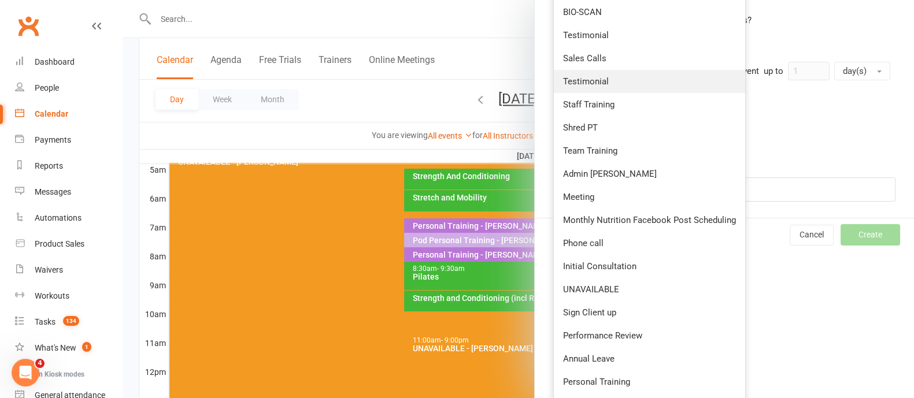
scroll to position [433, 0]
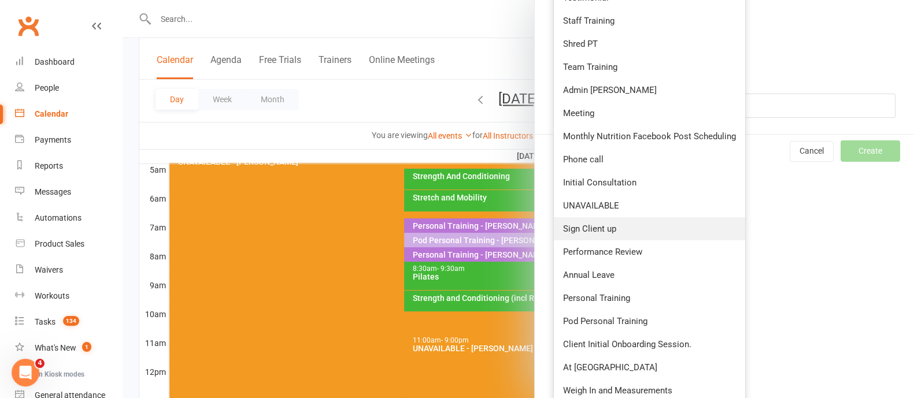
drag, startPoint x: 618, startPoint y: 224, endPoint x: 621, endPoint y: 207, distance: 16.4
click at [618, 224] on link "Sign Client up" at bounding box center [649, 228] width 191 height 23
type input "6:45am"
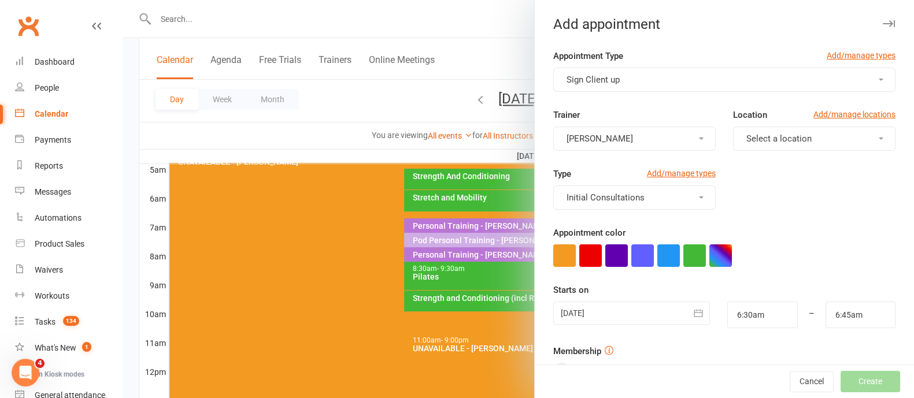
click at [746, 134] on span "Select a location" at bounding box center [778, 138] width 65 height 10
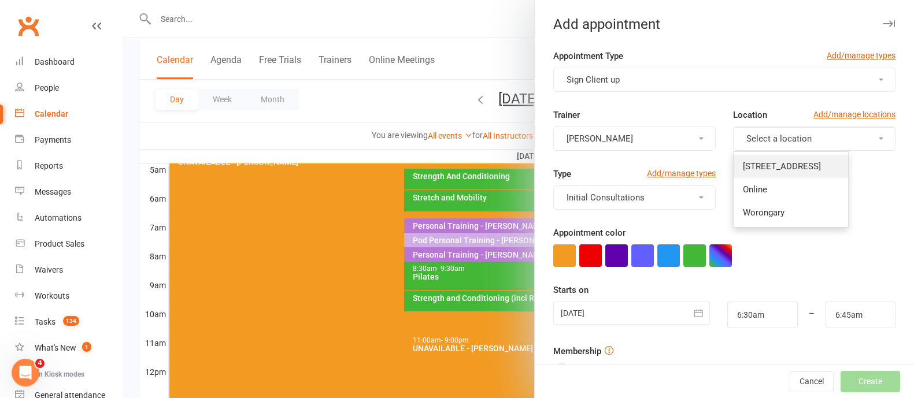
click at [744, 159] on link "[STREET_ADDRESS]" at bounding box center [790, 166] width 114 height 23
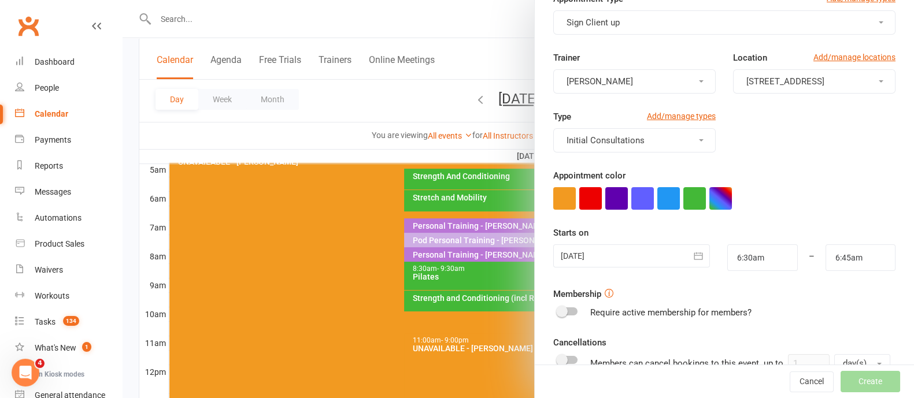
scroll to position [144, 0]
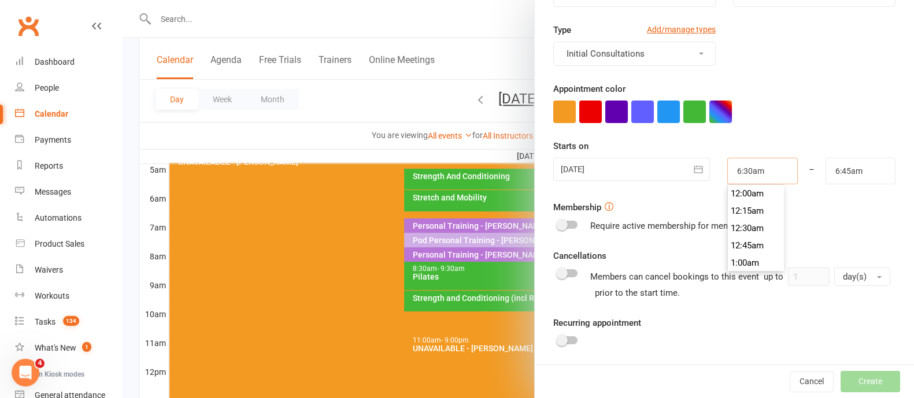
click at [766, 172] on input "6:30am" at bounding box center [762, 171] width 70 height 27
type input "6:45am"
click at [750, 233] on li "6:45am" at bounding box center [755, 228] width 55 height 17
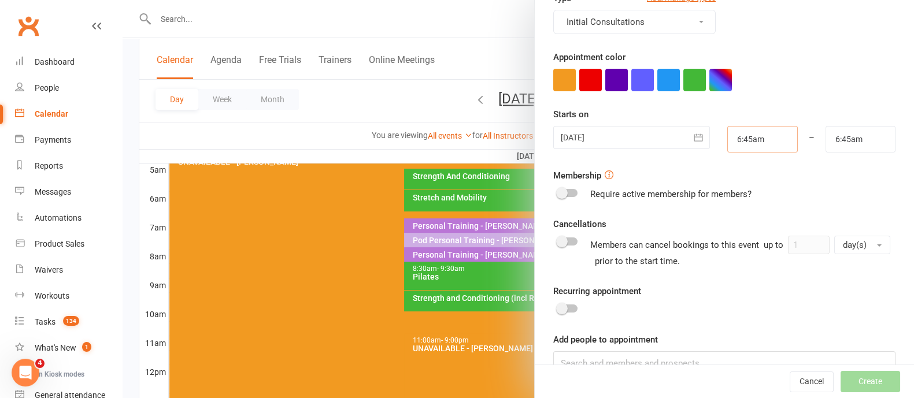
scroll to position [202, 0]
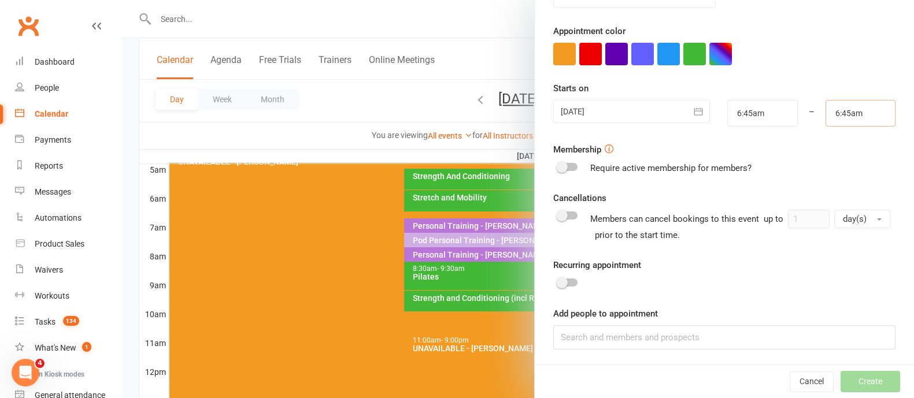
click at [860, 113] on input "6:45am" at bounding box center [860, 113] width 70 height 27
type input "7:00am"
click at [838, 172] on li "7:00am" at bounding box center [853, 170] width 55 height 17
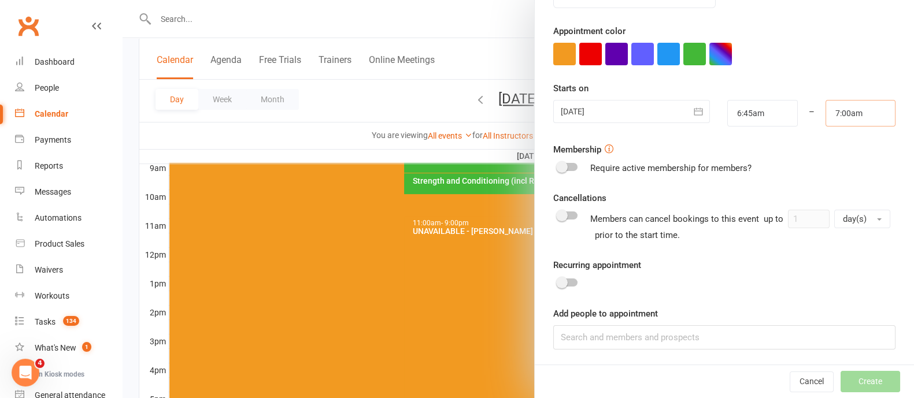
scroll to position [433, 0]
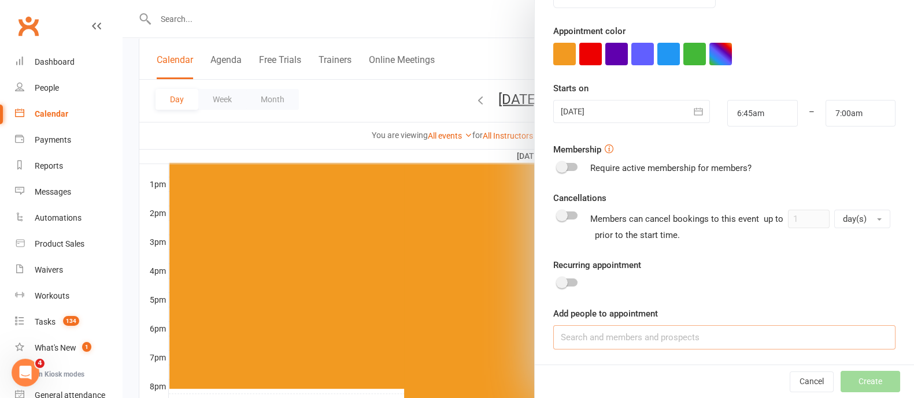
click at [619, 344] on input at bounding box center [724, 337] width 342 height 24
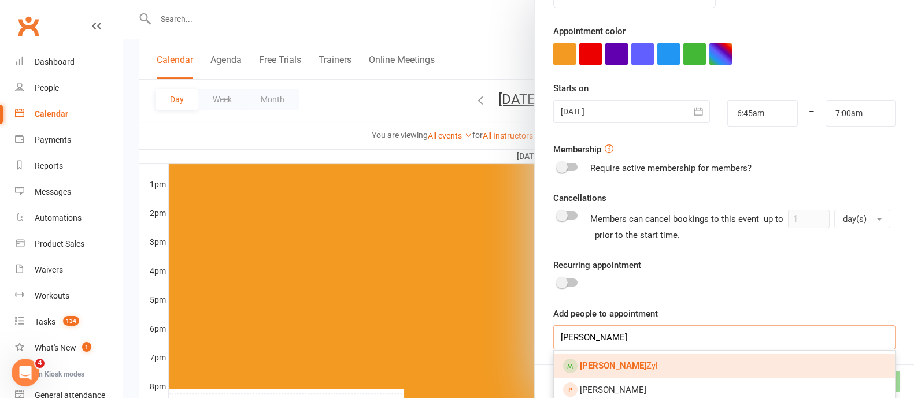
type input "[PERSON_NAME]"
click at [618, 365] on span "[PERSON_NAME]" at bounding box center [619, 366] width 78 height 10
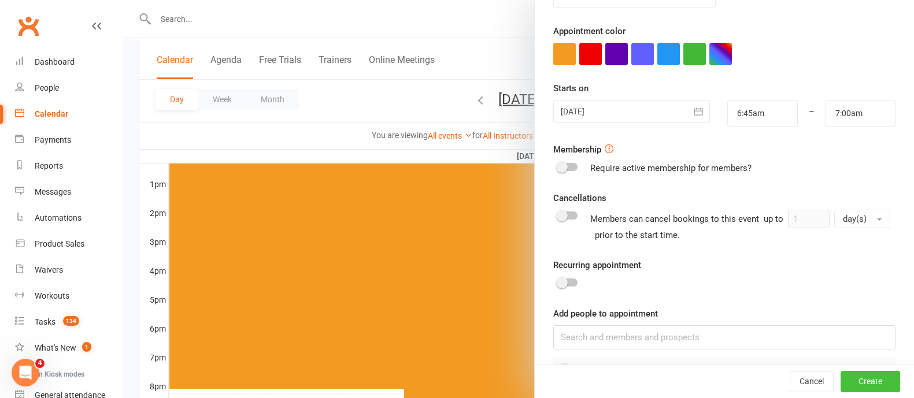
click at [840, 381] on button "Create" at bounding box center [870, 382] width 60 height 21
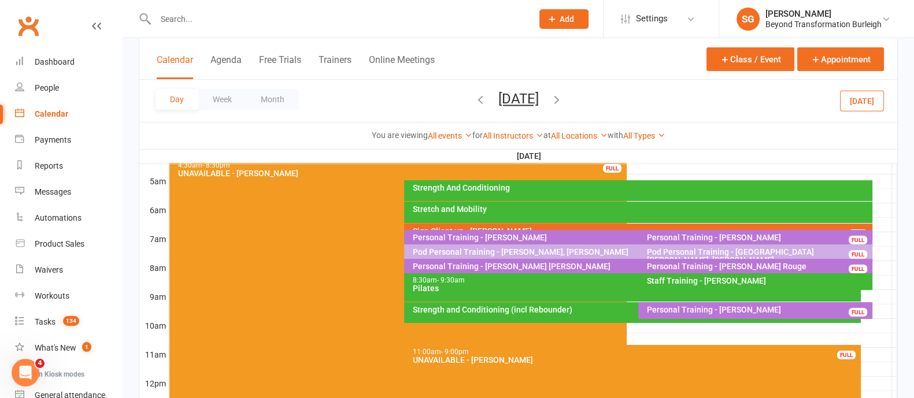
scroll to position [144, 0]
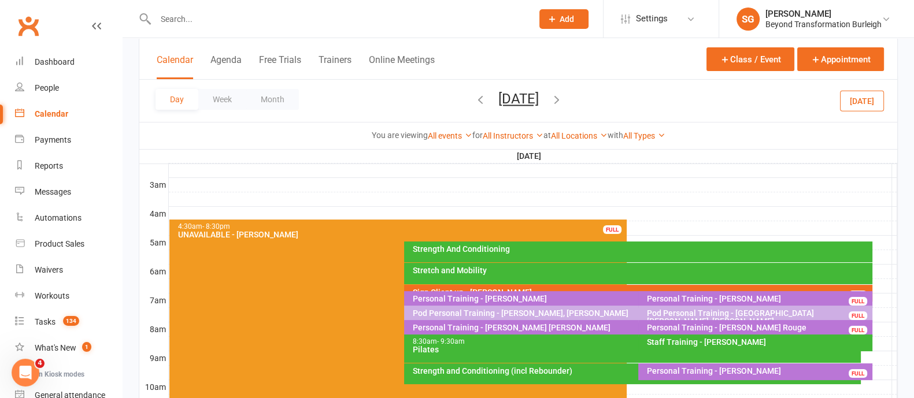
click at [474, 98] on icon "button" at bounding box center [480, 99] width 13 height 13
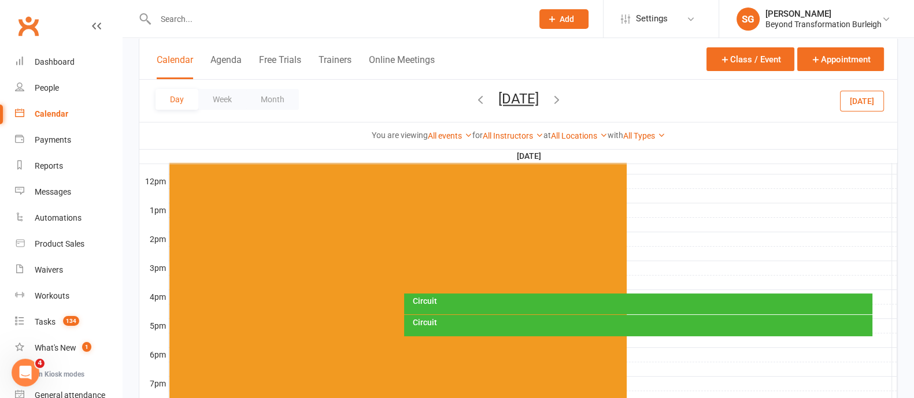
scroll to position [505, 0]
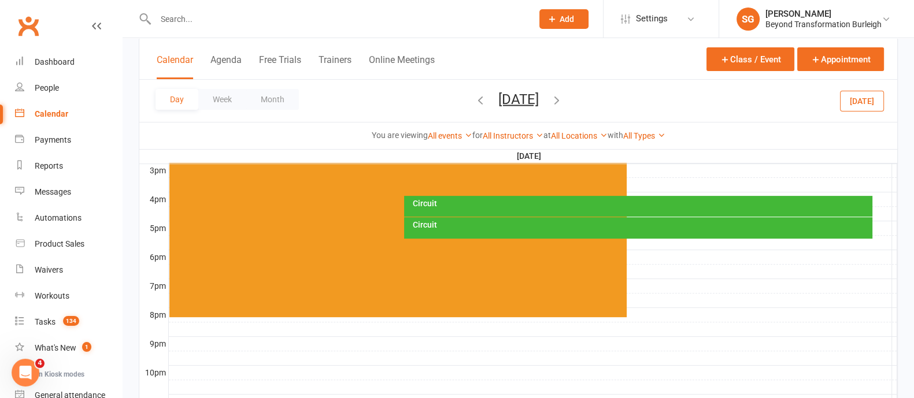
click at [839, 192] on div at bounding box center [533, 199] width 728 height 14
click at [823, 163] on button "Add Appointment" at bounding box center [844, 166] width 67 height 14
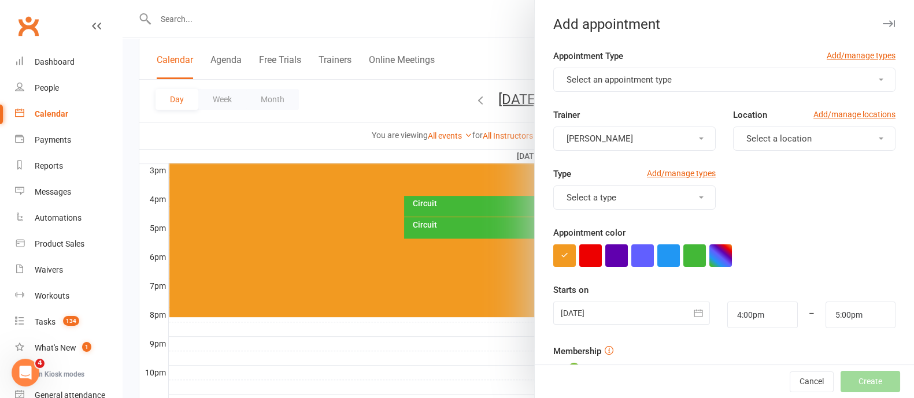
click at [699, 76] on button "Select an appointment type" at bounding box center [724, 80] width 342 height 24
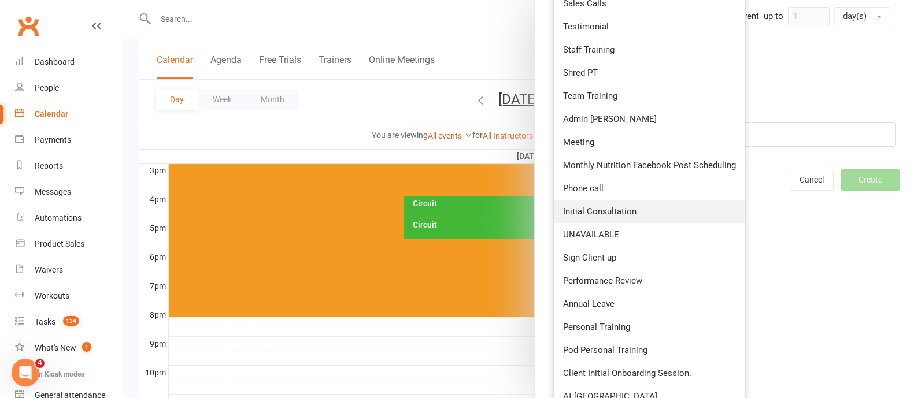
scroll to position [440, 0]
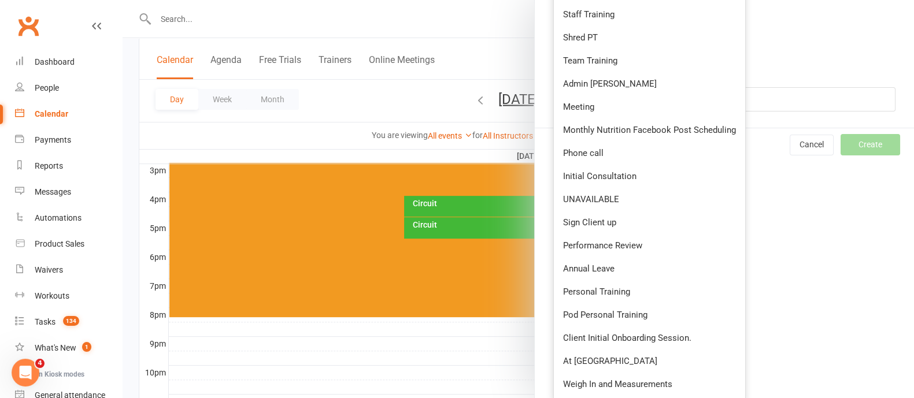
click at [444, 42] on div at bounding box center [518, 199] width 791 height 398
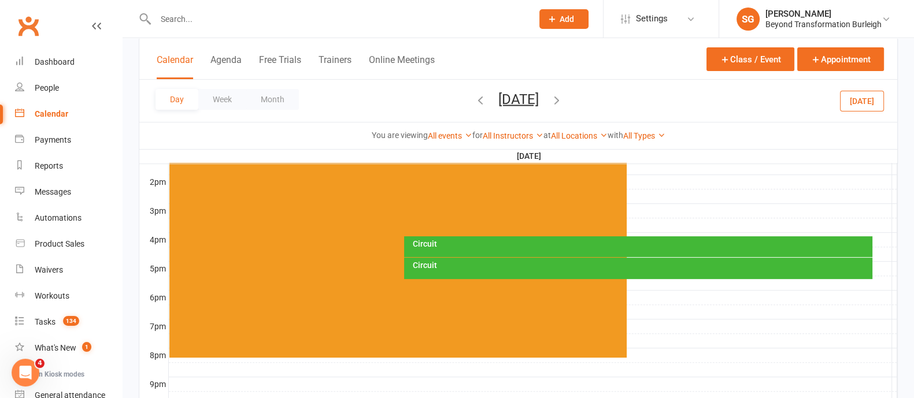
scroll to position [433, 0]
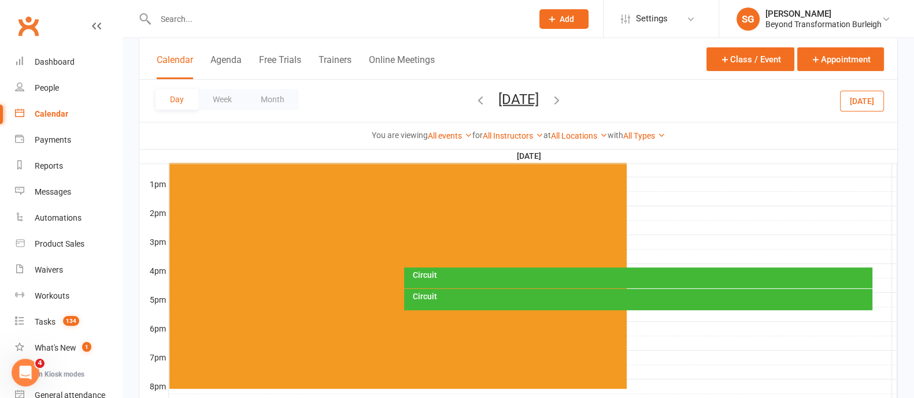
click at [649, 257] on div at bounding box center [533, 257] width 728 height 14
click at [662, 230] on button "Add Appointment" at bounding box center [655, 231] width 67 height 14
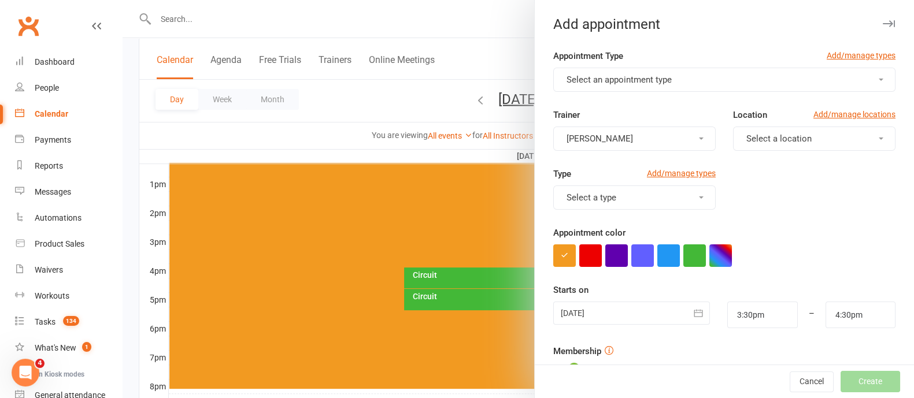
click at [682, 85] on button "Select an appointment type" at bounding box center [724, 80] width 342 height 24
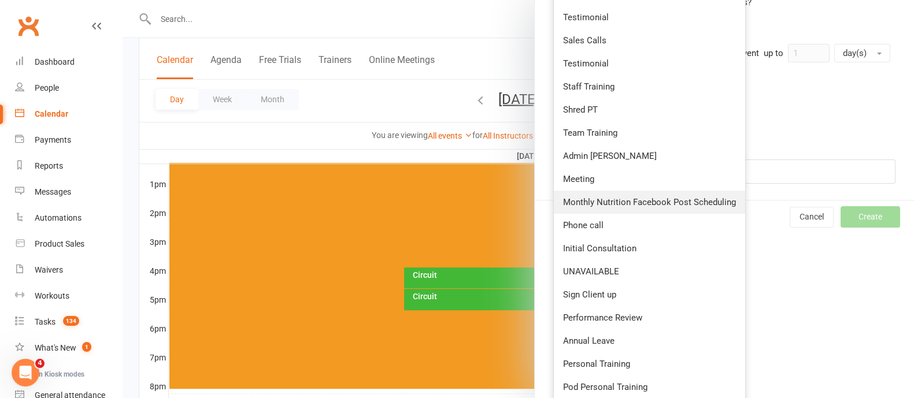
scroll to position [440, 0]
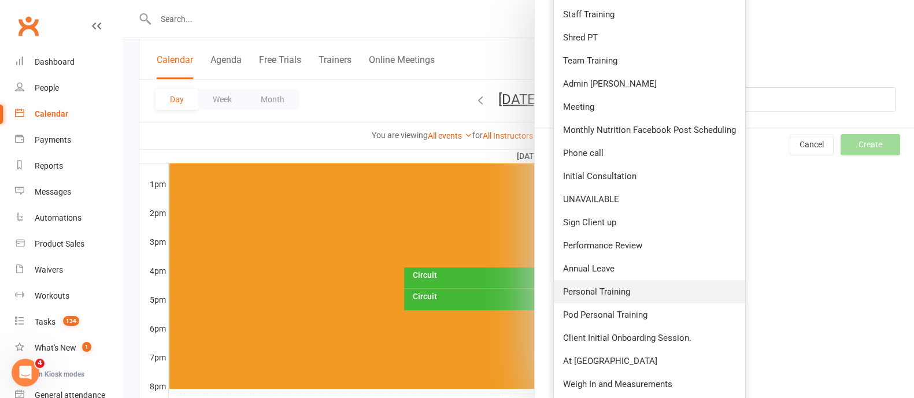
drag, startPoint x: 610, startPoint y: 290, endPoint x: 634, endPoint y: 229, distance: 65.1
click at [610, 290] on span "Personal Training" at bounding box center [596, 292] width 67 height 10
type input "4:00pm"
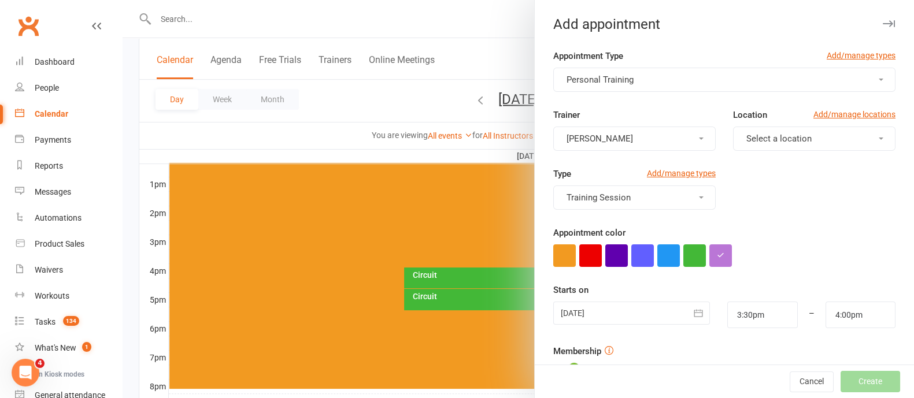
click at [784, 139] on span "Select a location" at bounding box center [778, 138] width 65 height 10
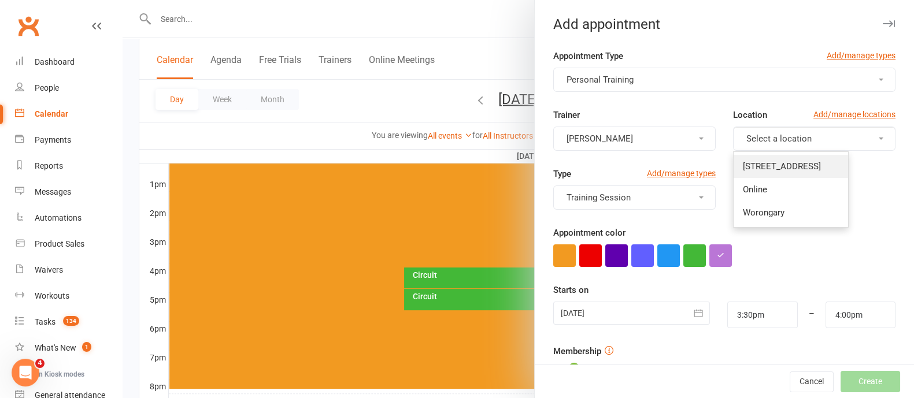
click at [777, 161] on span "[STREET_ADDRESS]" at bounding box center [782, 166] width 78 height 10
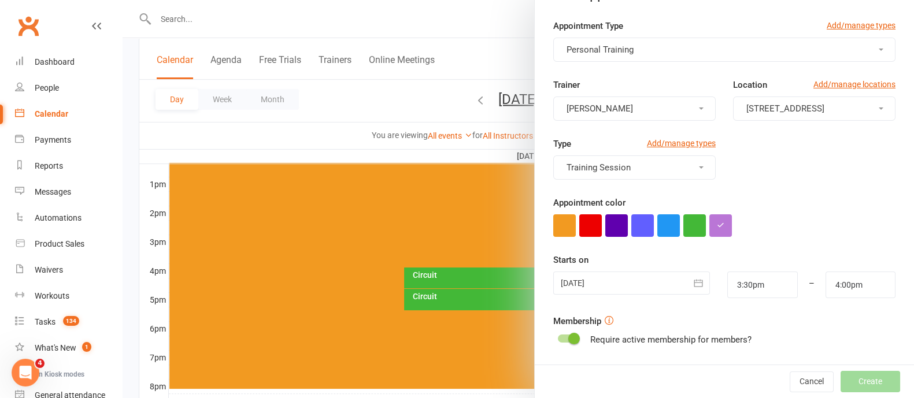
scroll to position [202, 0]
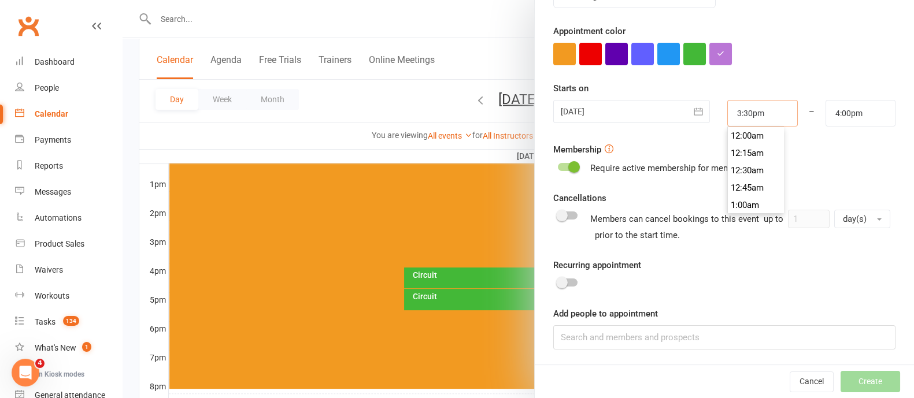
click at [731, 111] on input "3:30pm" at bounding box center [762, 113] width 70 height 27
type input "4:30pm"
click at [737, 154] on li "4:30pm" at bounding box center [755, 150] width 55 height 17
click at [825, 120] on input "4:00pm" at bounding box center [860, 113] width 70 height 27
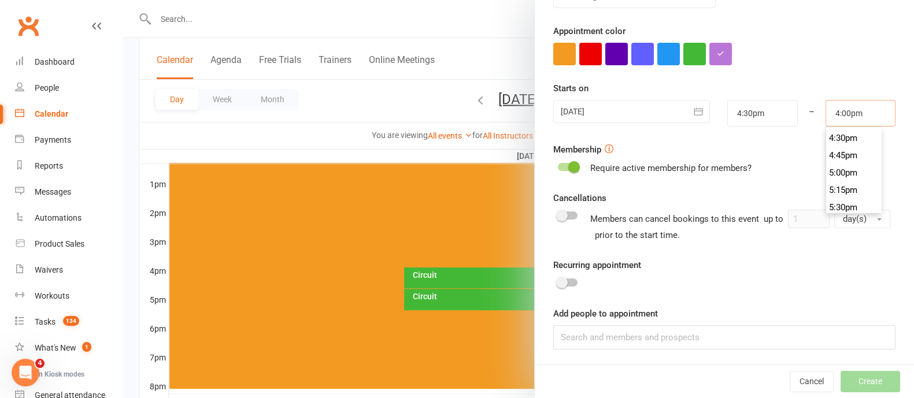
scroll to position [1164, 0]
type input "5:00pm"
click at [829, 151] on li "5:00pm" at bounding box center [853, 150] width 55 height 17
click at [645, 343] on input at bounding box center [724, 337] width 342 height 24
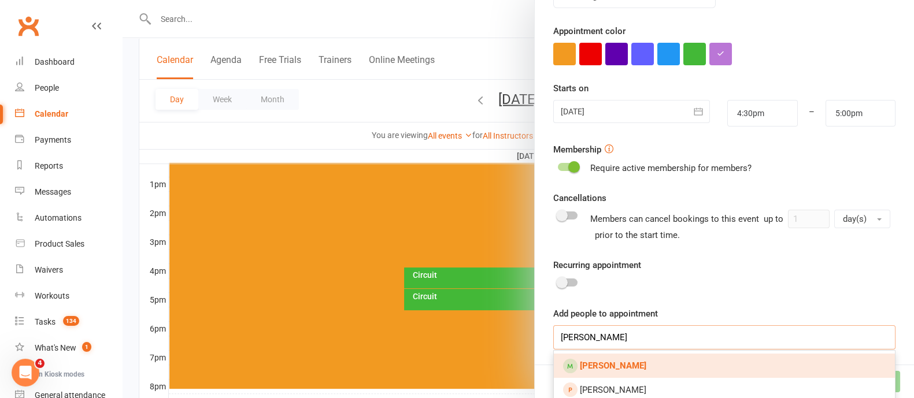
type input "[PERSON_NAME]"
click at [633, 364] on link "[PERSON_NAME]" at bounding box center [724, 366] width 341 height 24
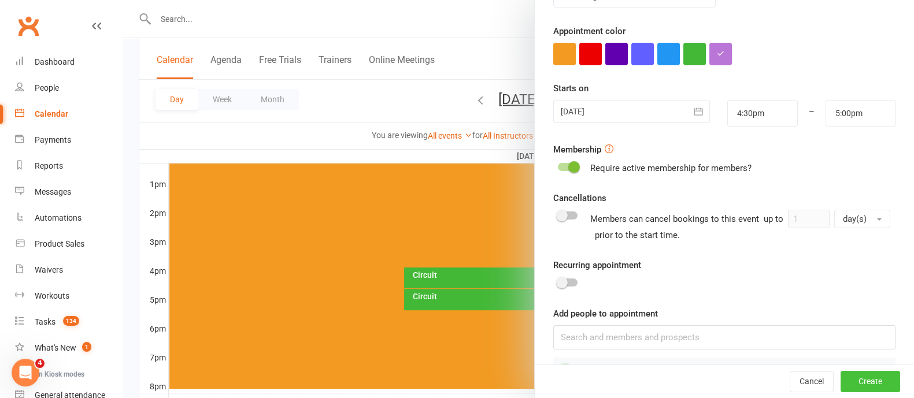
click at [857, 380] on button "Create" at bounding box center [870, 382] width 60 height 21
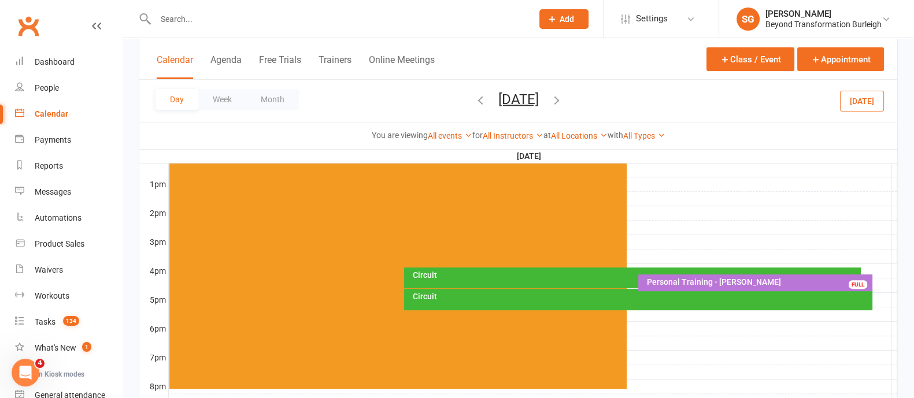
click at [748, 278] on div "Personal Training - [PERSON_NAME]" at bounding box center [758, 282] width 224 height 8
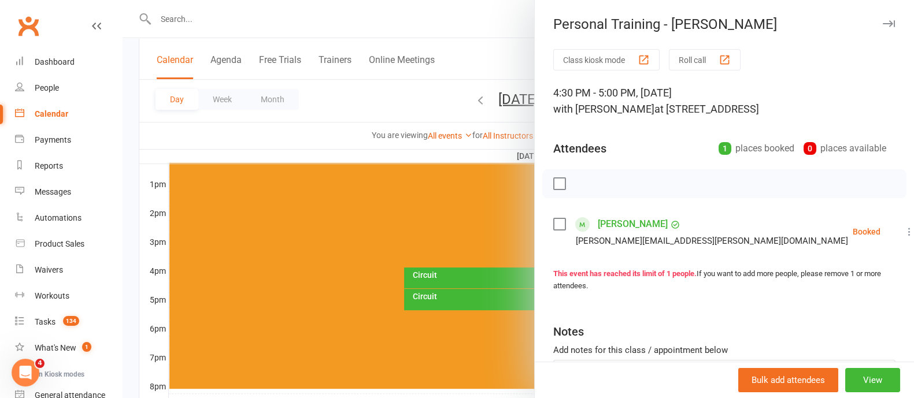
click at [881, 17] on button "button" at bounding box center [888, 24] width 14 height 14
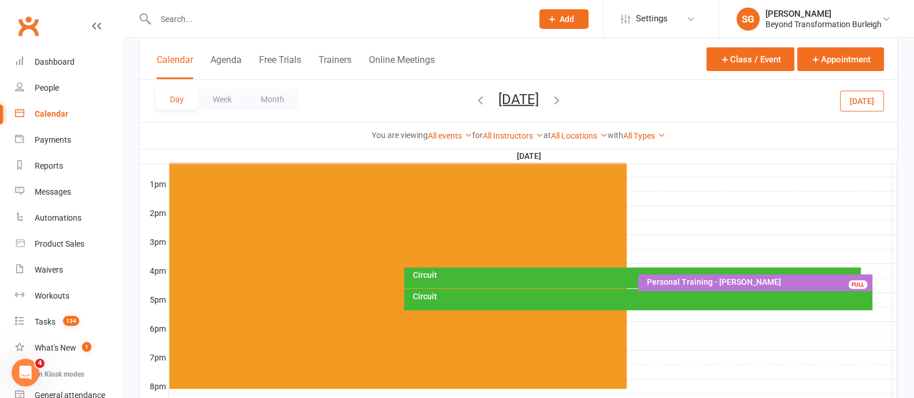
click at [188, 9] on div at bounding box center [331, 19] width 385 height 38
click at [194, 11] on input "text" at bounding box center [338, 19] width 372 height 16
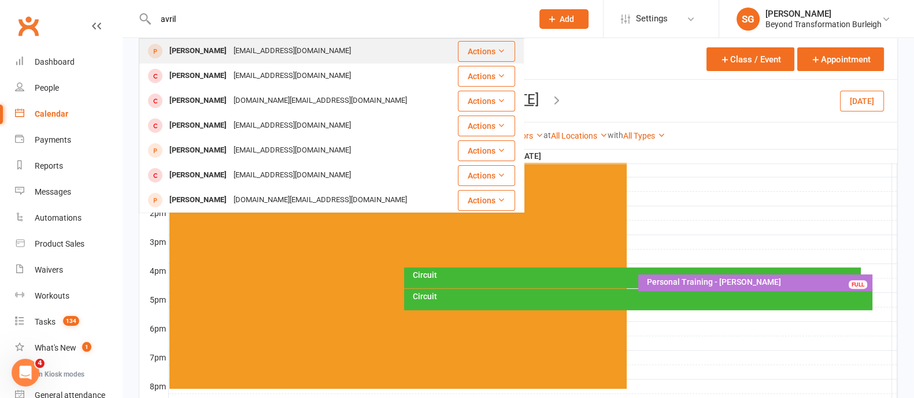
type input "avril"
click at [230, 55] on div "[EMAIL_ADDRESS][DOMAIN_NAME]" at bounding box center [292, 51] width 124 height 17
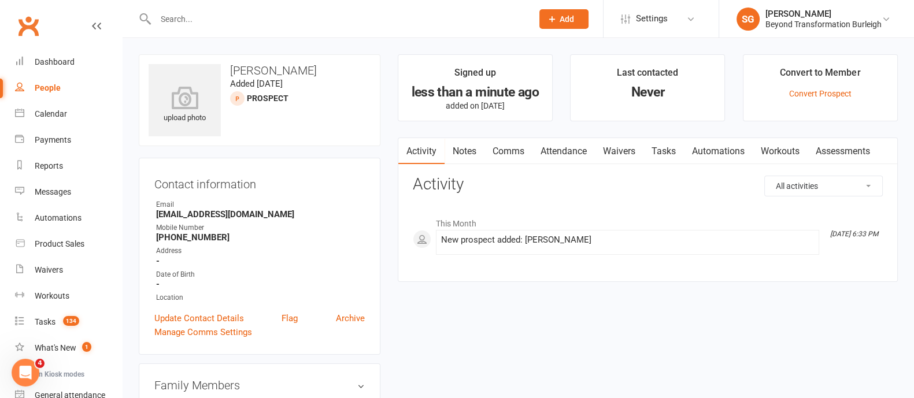
drag, startPoint x: 571, startPoint y: 146, endPoint x: 704, endPoint y: 177, distance: 136.7
click at [570, 146] on link "Attendance" at bounding box center [563, 151] width 62 height 27
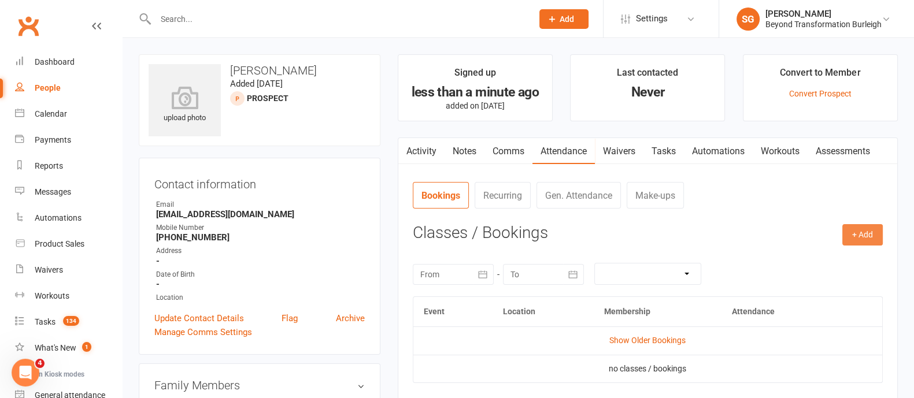
click at [857, 236] on button "+ Add" at bounding box center [862, 234] width 40 height 21
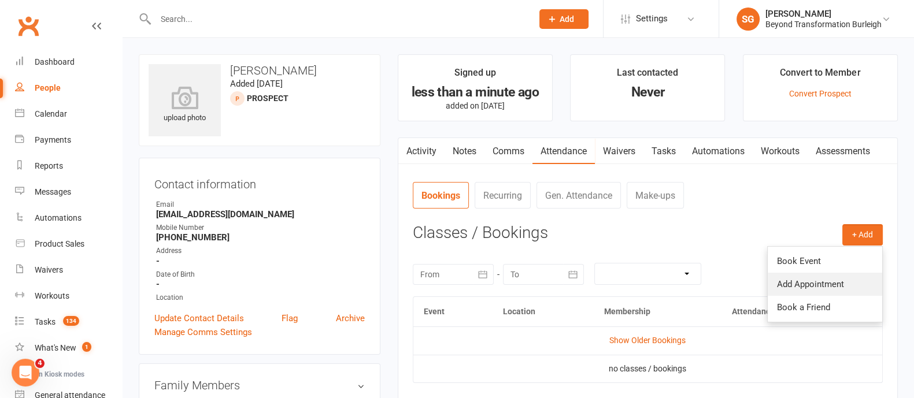
click at [812, 282] on link "Add Appointment" at bounding box center [824, 284] width 114 height 23
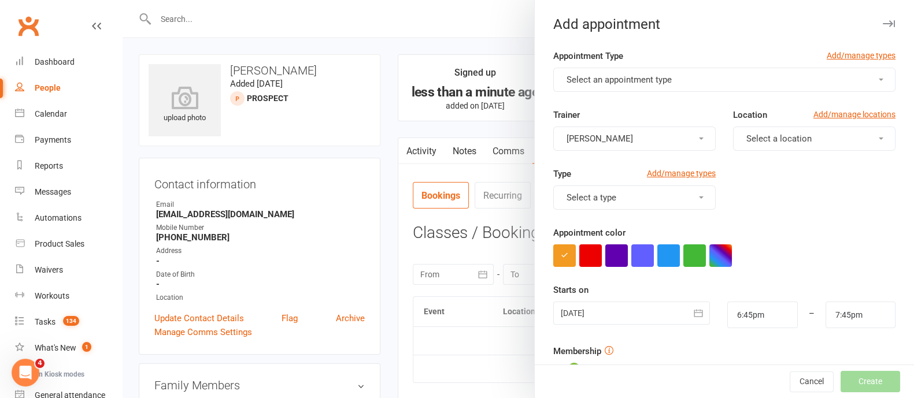
click at [629, 89] on button "Select an appointment type" at bounding box center [724, 80] width 342 height 24
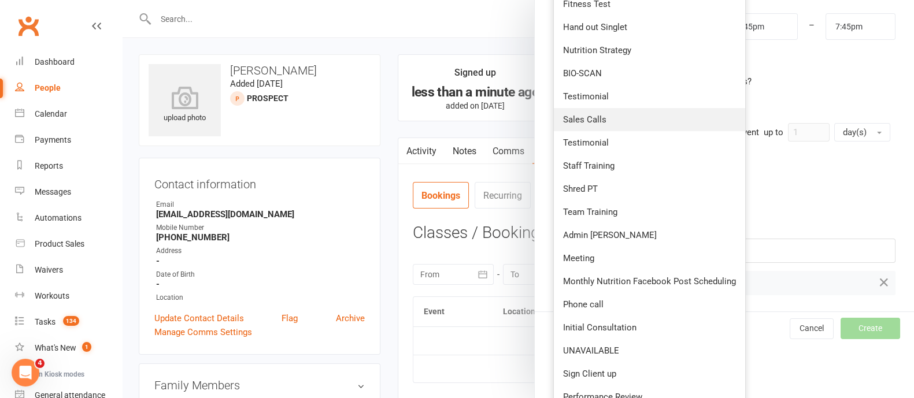
scroll to position [361, 0]
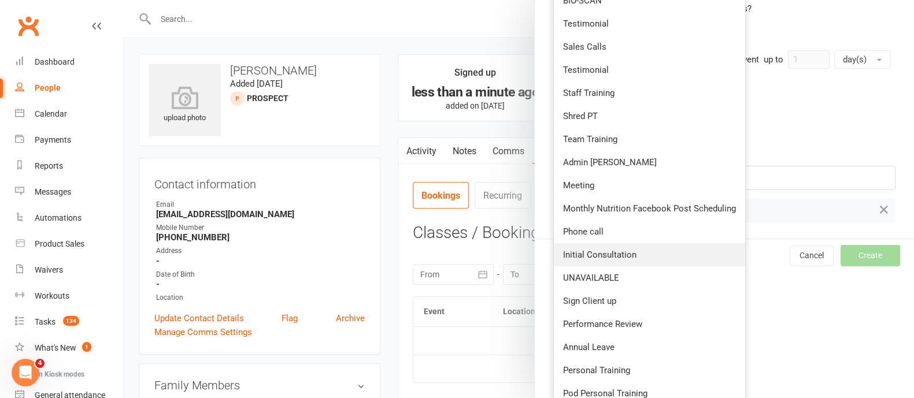
click at [592, 251] on span "Initial Consultation" at bounding box center [599, 255] width 73 height 10
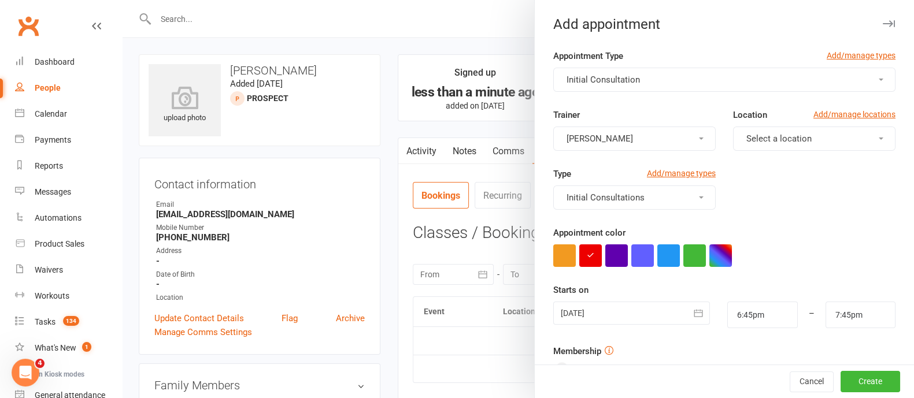
click at [592, 143] on button "[PERSON_NAME]" at bounding box center [634, 139] width 162 height 24
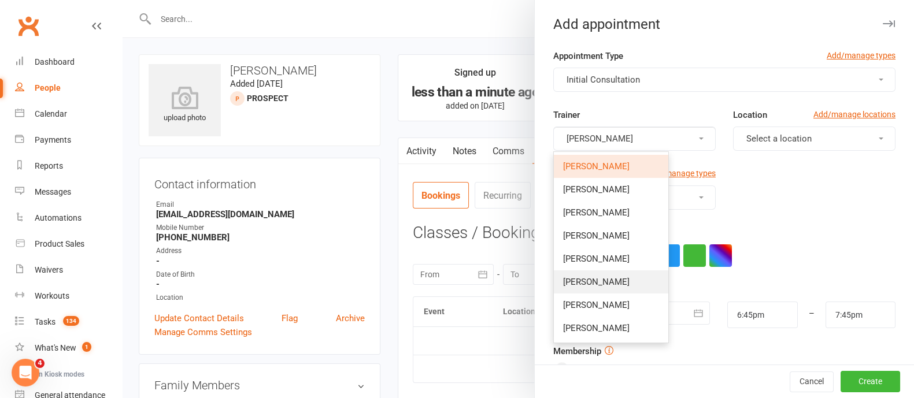
click at [589, 279] on span "[PERSON_NAME]" at bounding box center [596, 282] width 66 height 10
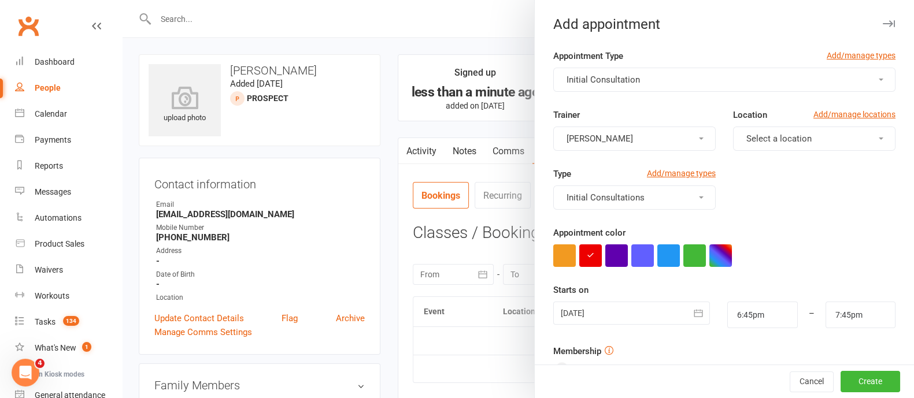
click at [783, 129] on button "Select a location" at bounding box center [814, 139] width 162 height 24
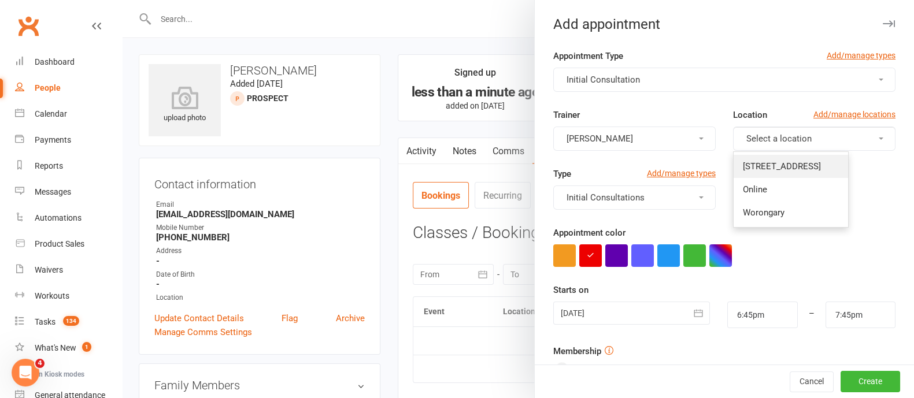
click at [776, 164] on span "[STREET_ADDRESS]" at bounding box center [782, 166] width 78 height 10
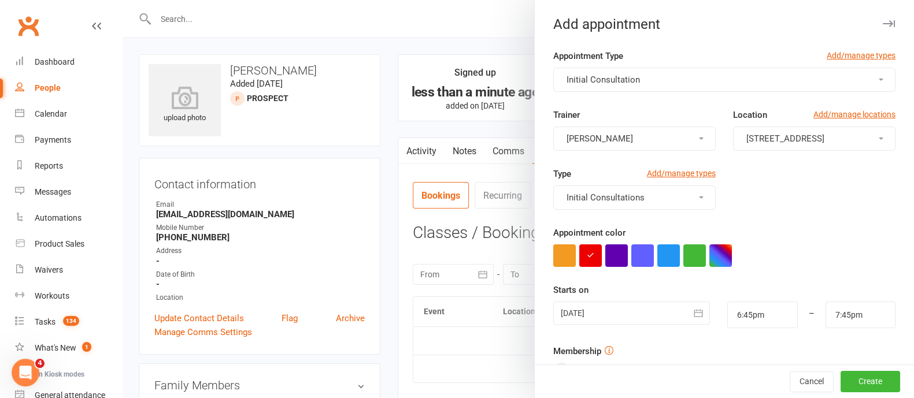
scroll to position [72, 0]
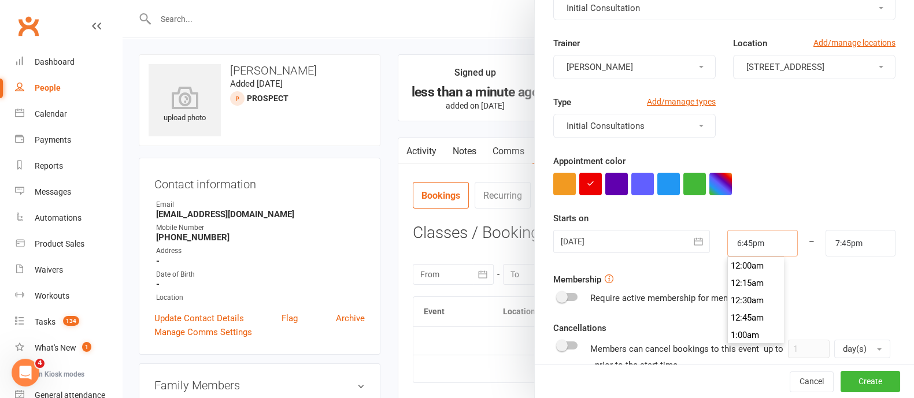
click at [732, 240] on input "6:45pm" at bounding box center [762, 243] width 70 height 27
type input "5:45pm"
click at [733, 289] on li "5:45pm" at bounding box center [755, 286] width 55 height 17
click at [825, 238] on input "6:45pm" at bounding box center [860, 243] width 70 height 27
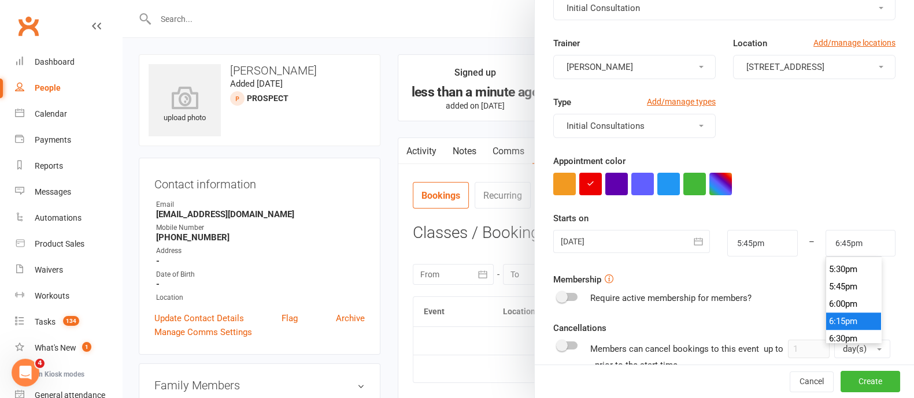
type input "6:15pm"
click at [826, 316] on li "6:15pm" at bounding box center [853, 321] width 55 height 17
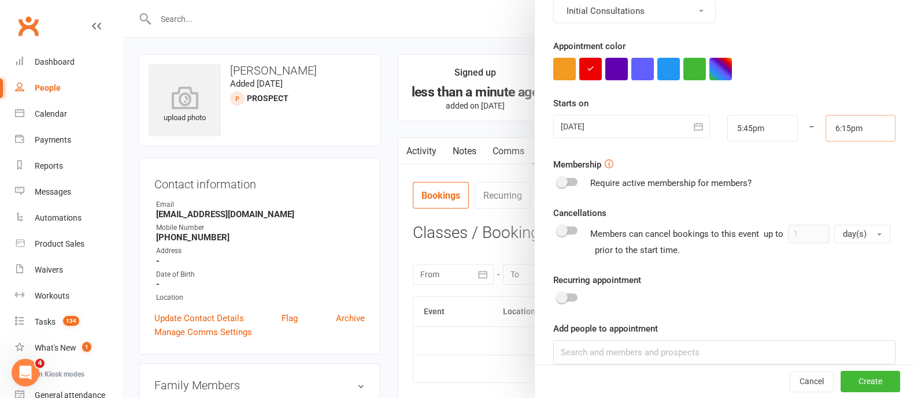
scroll to position [217, 0]
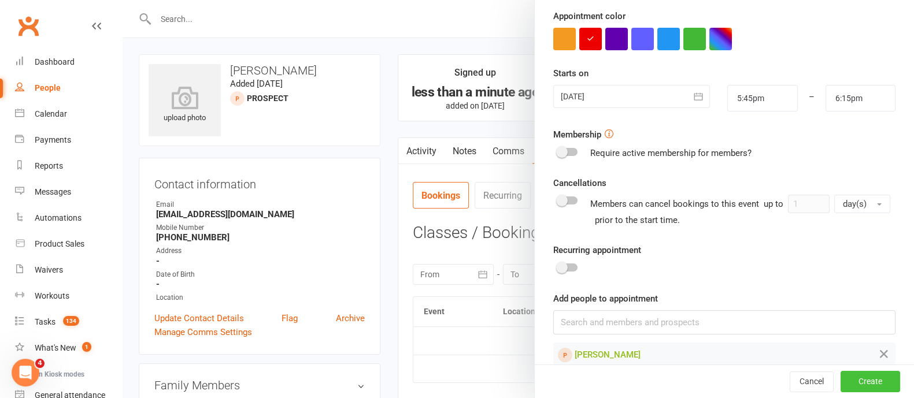
click at [840, 381] on button "Create" at bounding box center [870, 382] width 60 height 21
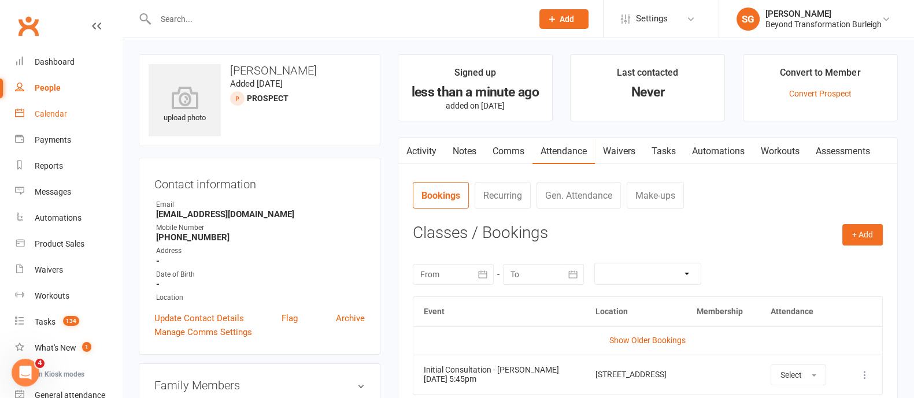
click at [46, 121] on link "Calendar" at bounding box center [68, 114] width 107 height 26
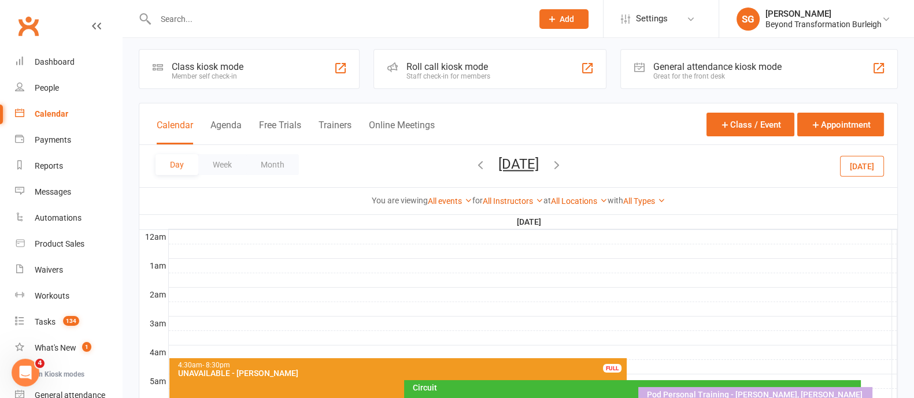
scroll to position [288, 0]
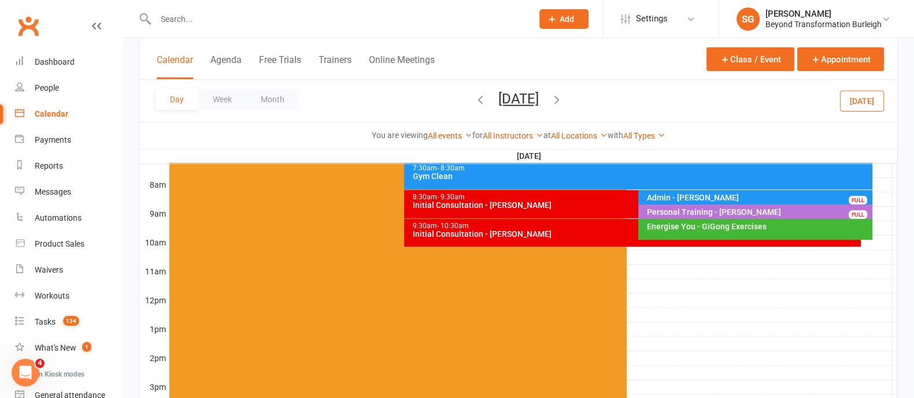
click at [543, 235] on div "Initial Consultation - [PERSON_NAME]" at bounding box center [635, 234] width 446 height 8
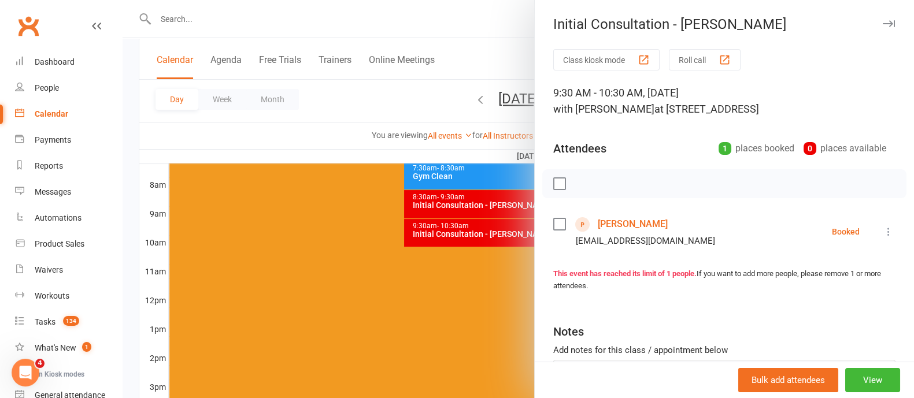
click at [843, 368] on div "Bulk add attendees View" at bounding box center [724, 380] width 379 height 36
click at [848, 363] on div "Bulk add attendees View" at bounding box center [724, 380] width 379 height 36
click at [850, 397] on div "Bulk add attendees View" at bounding box center [724, 380] width 379 height 36
click at [858, 383] on button "View" at bounding box center [872, 380] width 55 height 24
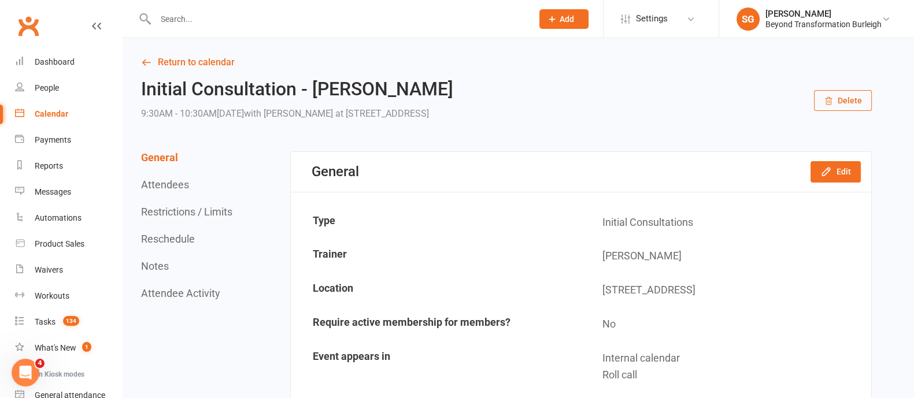
click at [841, 95] on button "Delete" at bounding box center [843, 100] width 58 height 21
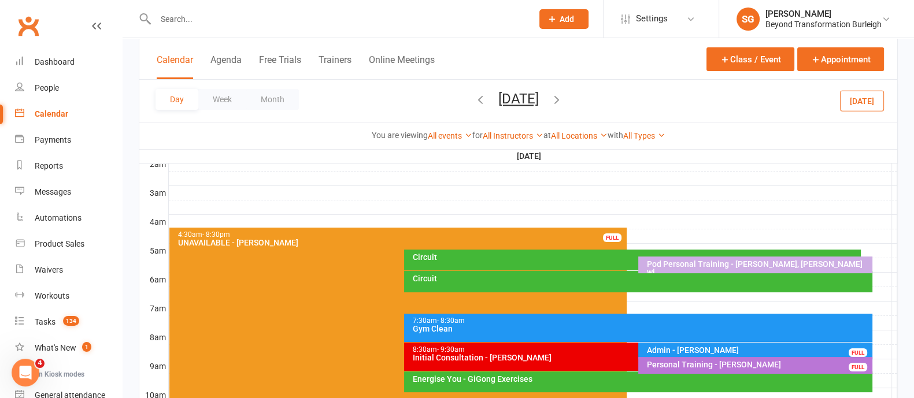
scroll to position [217, 0]
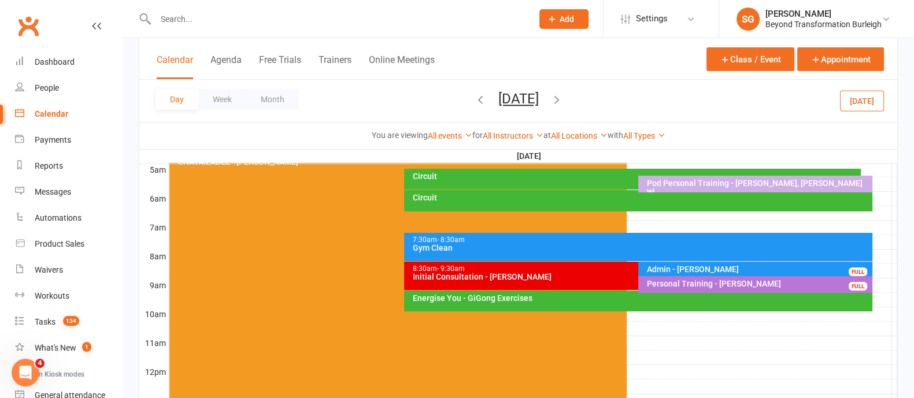
click at [613, 302] on div "Energise You - GiGong Exercises" at bounding box center [638, 301] width 468 height 21
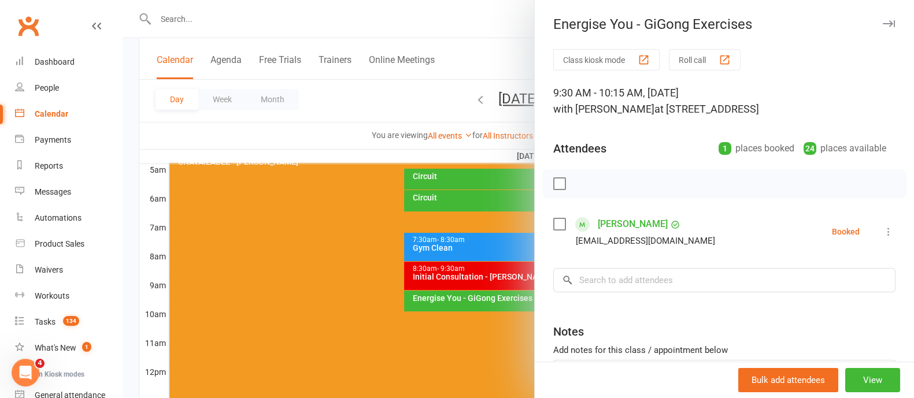
click at [882, 25] on icon "button" at bounding box center [888, 23] width 12 height 7
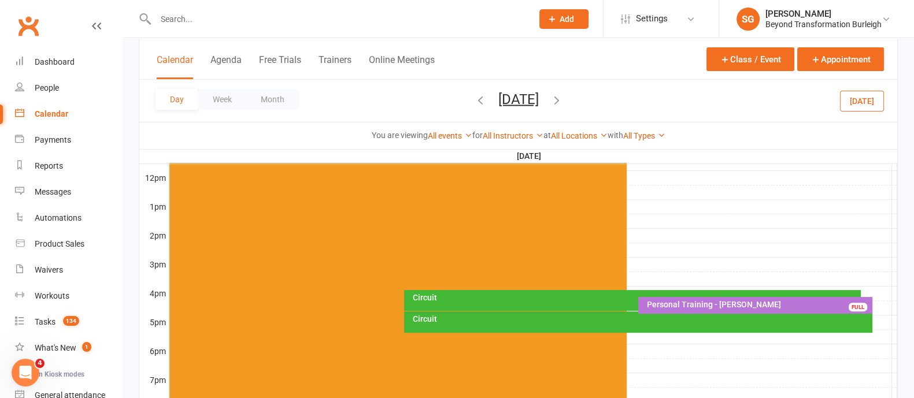
scroll to position [433, 0]
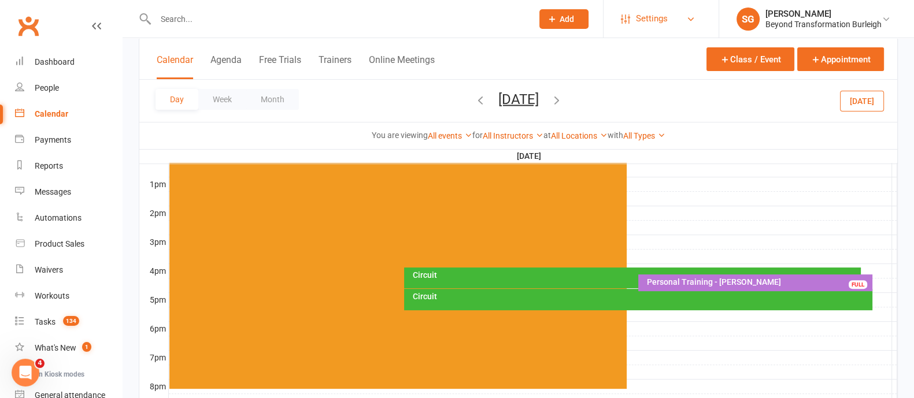
click at [644, 10] on span "Settings" at bounding box center [652, 19] width 32 height 26
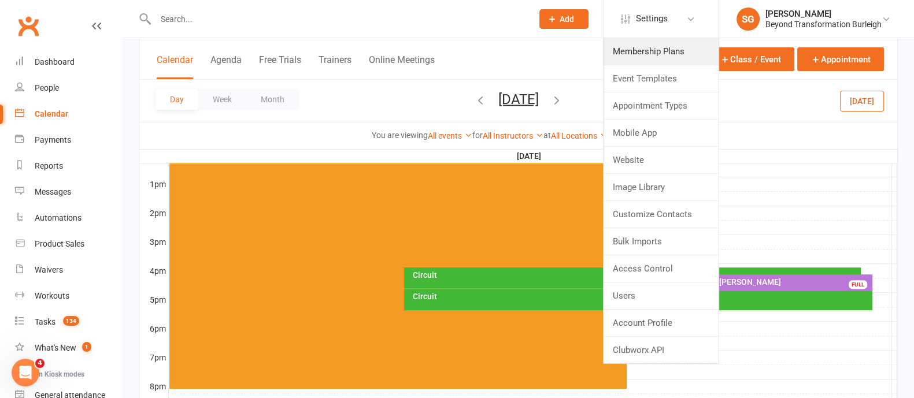
drag, startPoint x: 656, startPoint y: 54, endPoint x: 665, endPoint y: 85, distance: 32.2
click at [656, 54] on link "Membership Plans" at bounding box center [660, 51] width 115 height 27
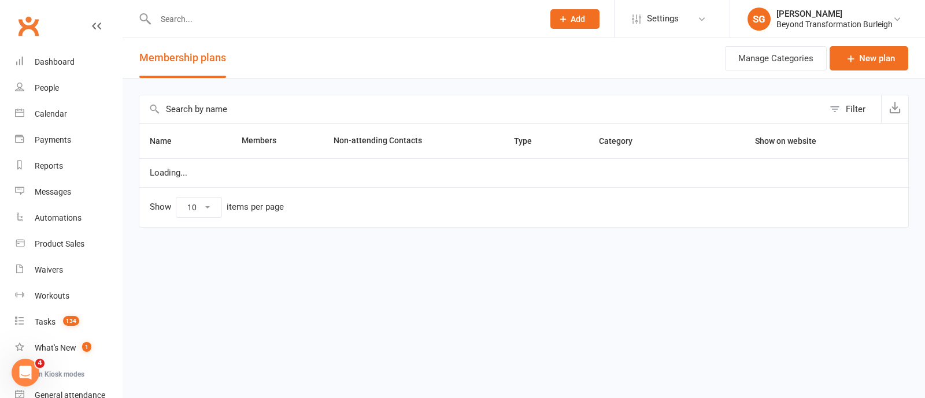
select select "100"
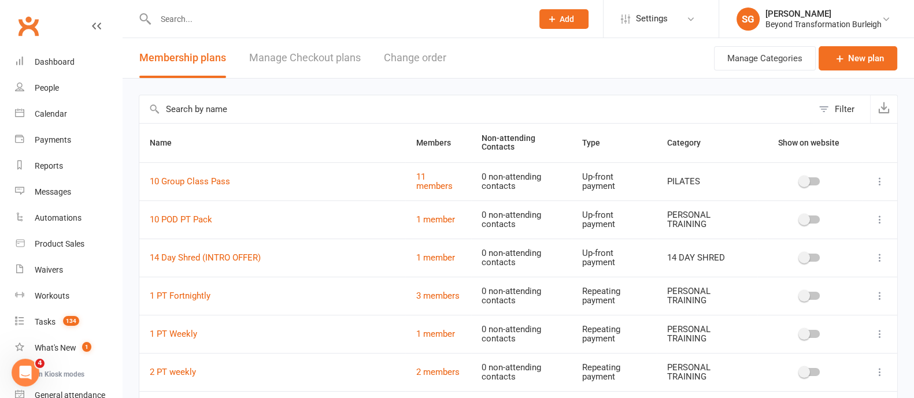
click at [216, 107] on input "text" at bounding box center [475, 109] width 673 height 28
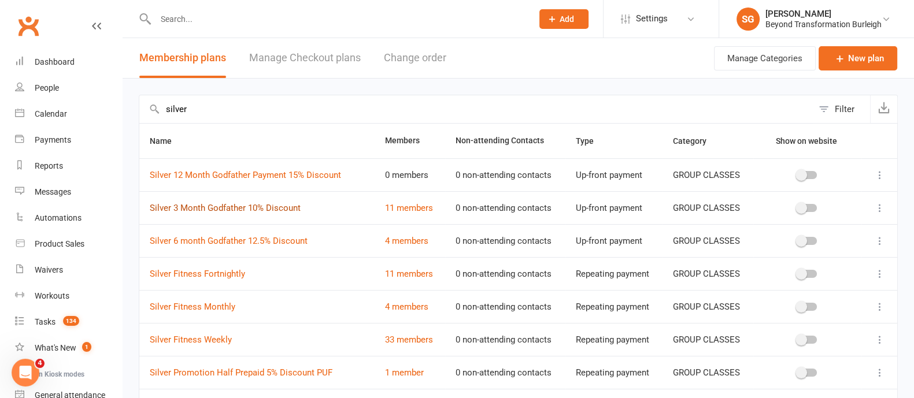
type input "silver"
click at [274, 210] on link "Silver 3 Month Godfather 10% Discount" at bounding box center [225, 208] width 151 height 10
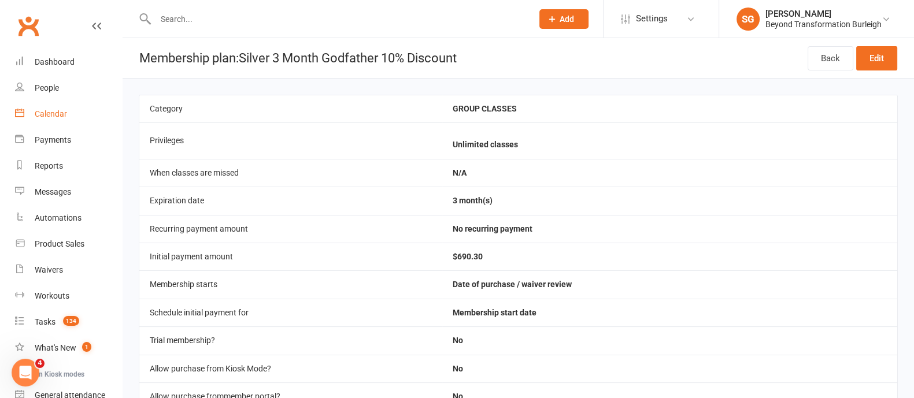
drag, startPoint x: 47, startPoint y: 118, endPoint x: 194, endPoint y: 118, distance: 146.2
click at [47, 118] on div "Calendar" at bounding box center [51, 113] width 32 height 9
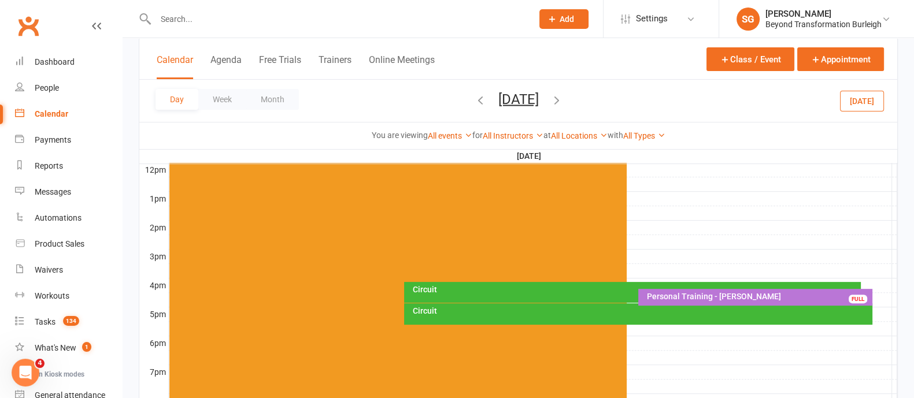
scroll to position [361, 0]
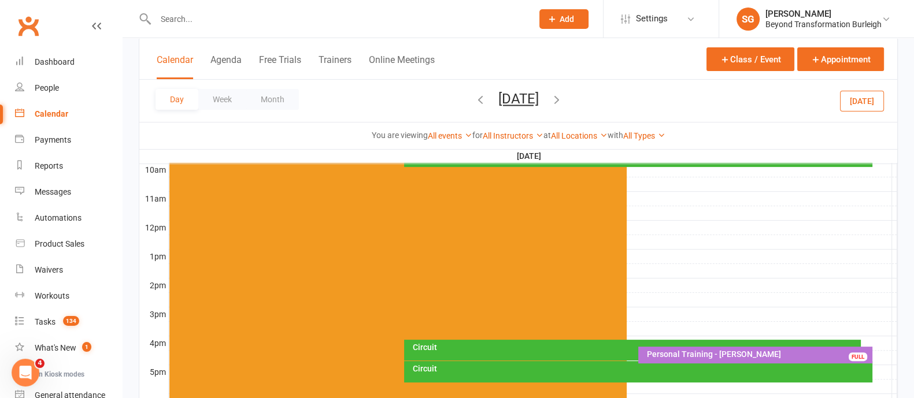
click at [268, 29] on div at bounding box center [331, 19] width 385 height 38
click at [269, 24] on input "text" at bounding box center [338, 19] width 372 height 16
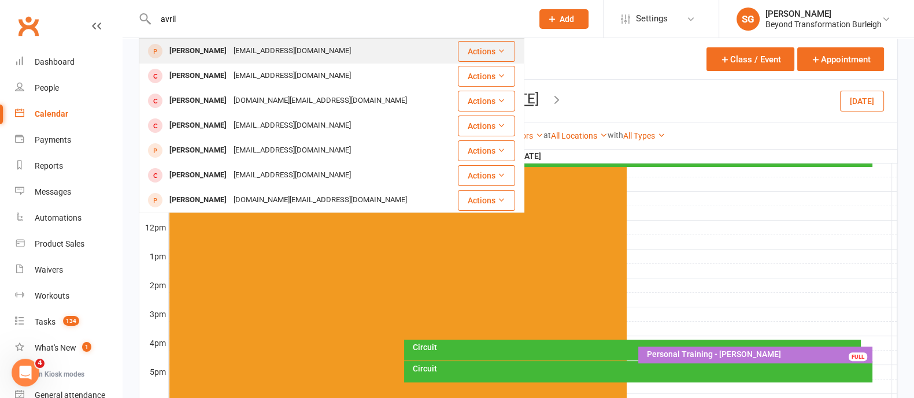
type input "avril"
click at [235, 50] on div "[EMAIL_ADDRESS][DOMAIN_NAME]" at bounding box center [292, 51] width 124 height 17
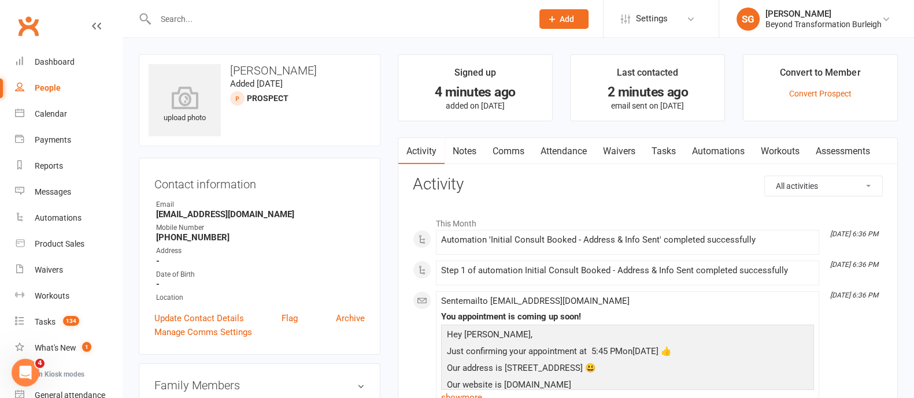
click at [570, 155] on link "Attendance" at bounding box center [563, 151] width 62 height 27
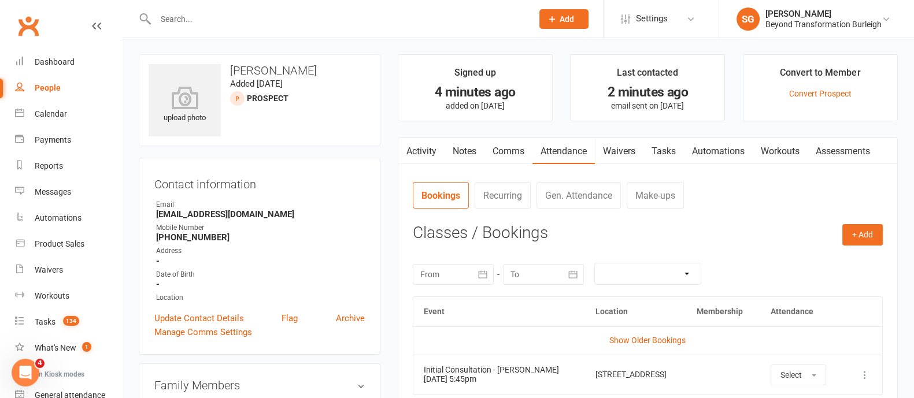
scroll to position [288, 0]
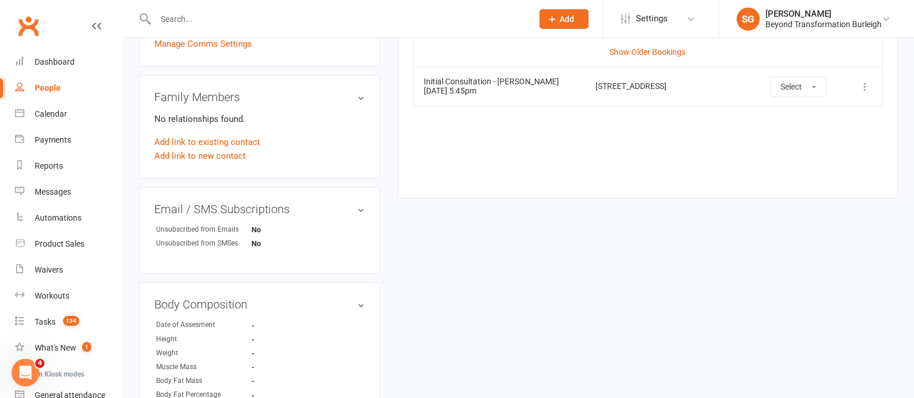
click at [867, 87] on icon at bounding box center [865, 87] width 12 height 12
click at [798, 133] on link "View event" at bounding box center [813, 132] width 114 height 23
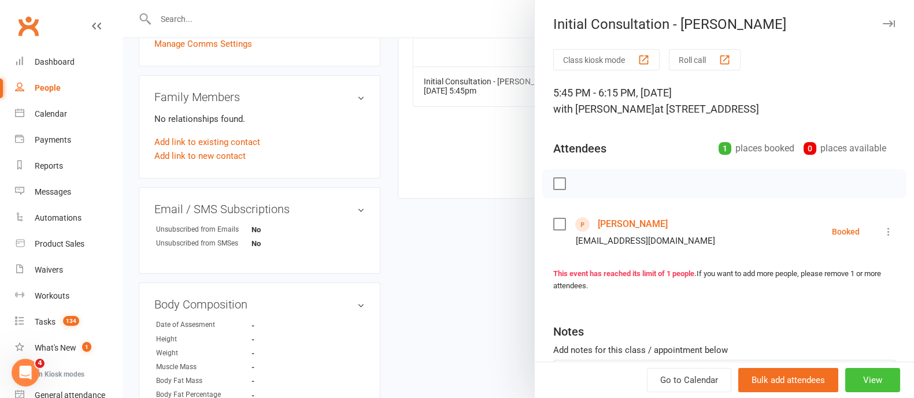
click at [852, 373] on button "View" at bounding box center [872, 380] width 55 height 24
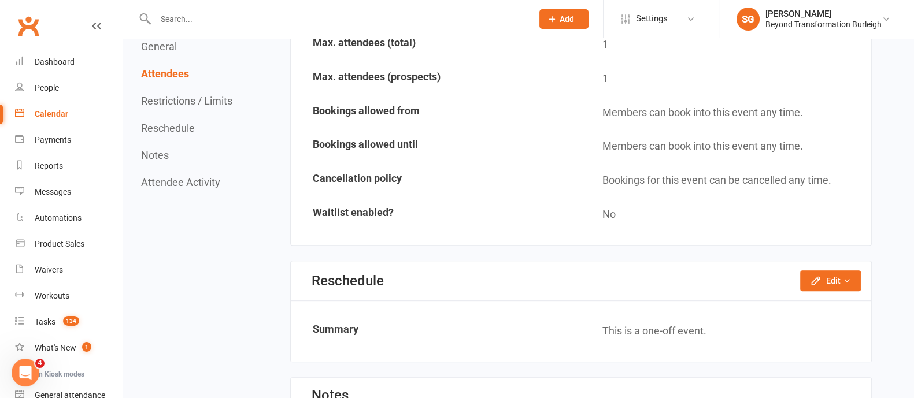
scroll to position [795, 0]
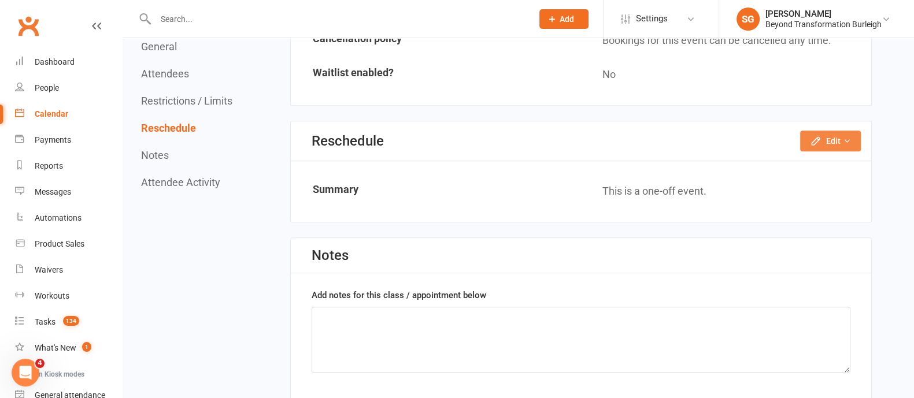
click at [818, 140] on icon "button" at bounding box center [816, 141] width 12 height 12
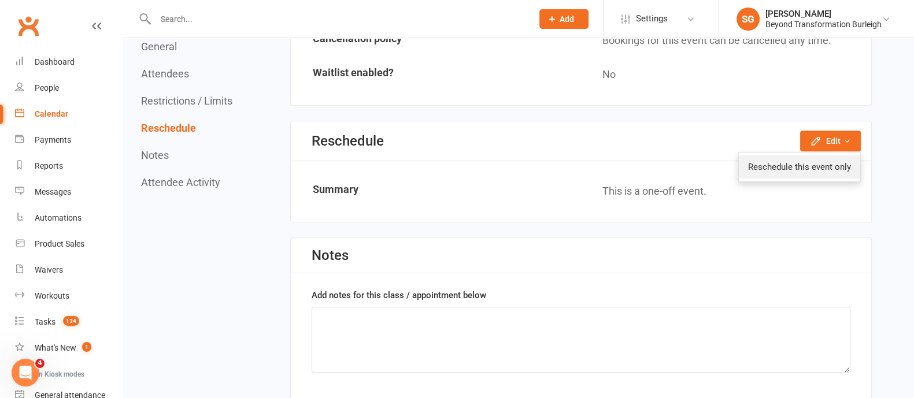
click at [806, 155] on link "Reschedule this event only" at bounding box center [799, 166] width 121 height 23
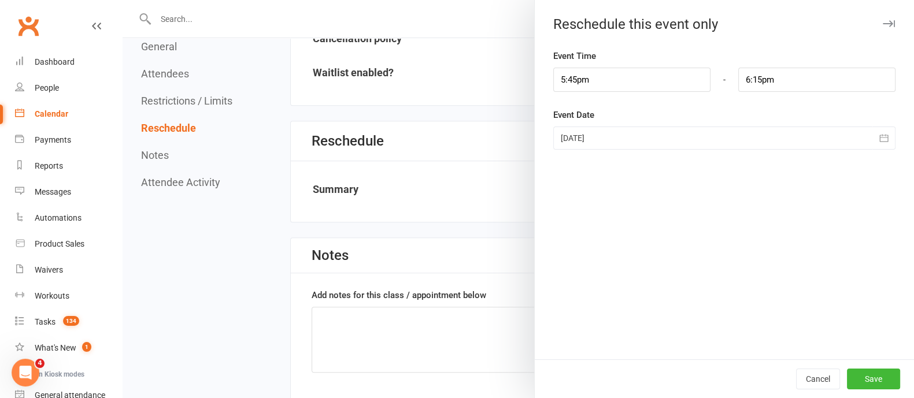
click at [872, 138] on button "button" at bounding box center [883, 138] width 23 height 23
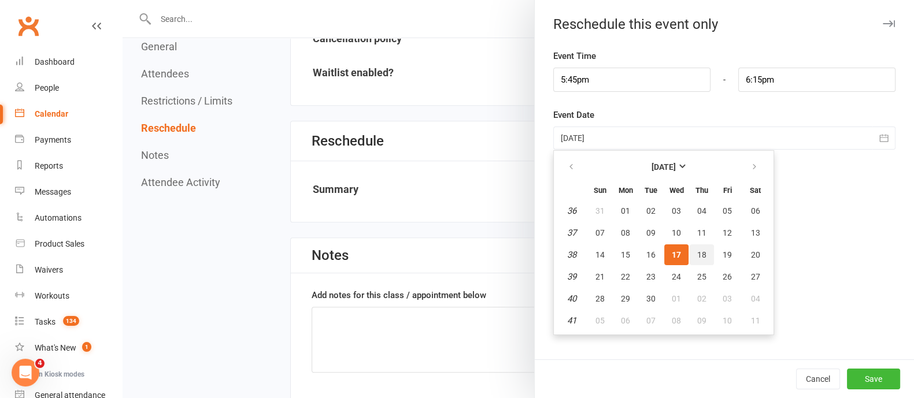
click at [695, 247] on button "18" at bounding box center [701, 254] width 24 height 21
type input "[DATE]"
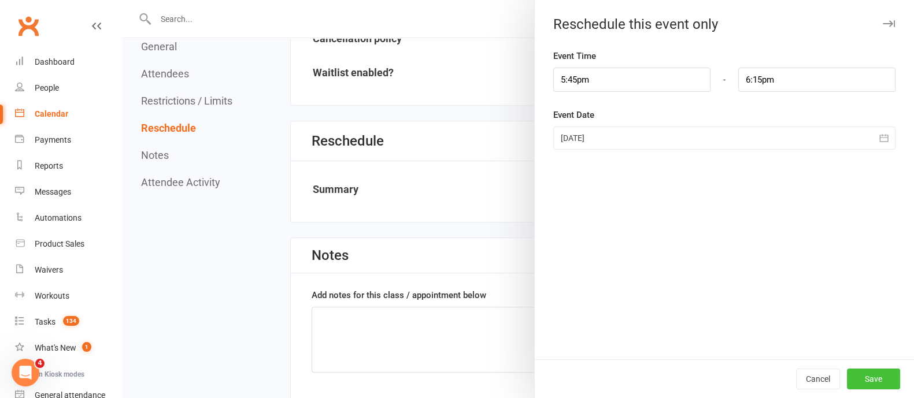
click at [878, 380] on button "Save" at bounding box center [873, 379] width 53 height 21
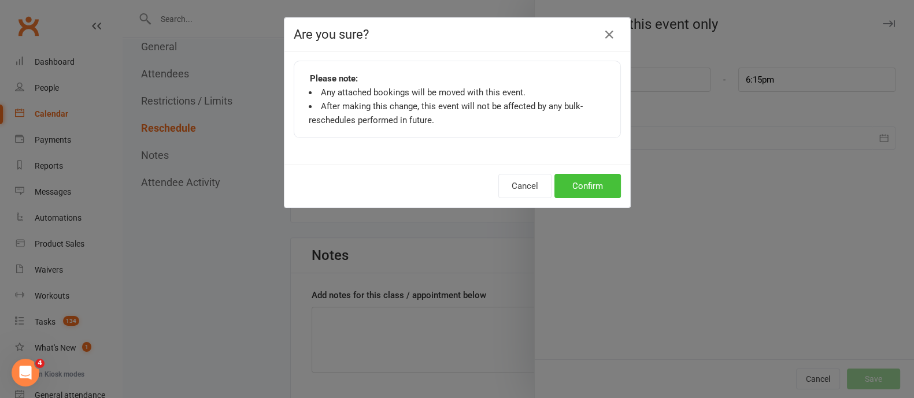
click at [558, 190] on button "Confirm" at bounding box center [587, 186] width 66 height 24
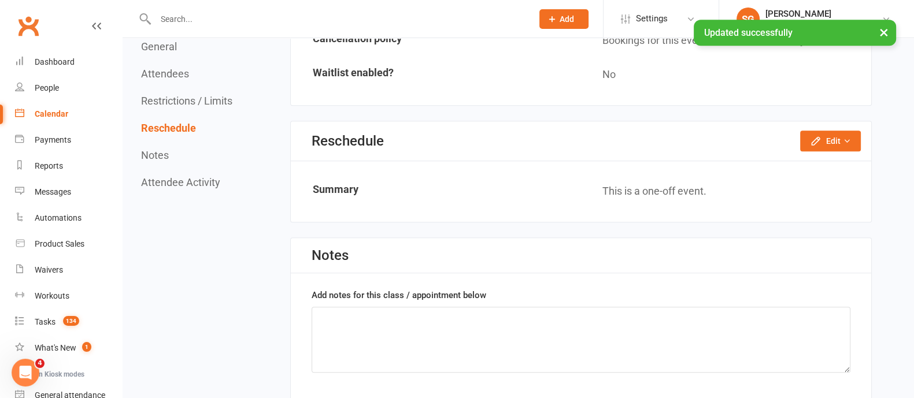
drag, startPoint x: 53, startPoint y: 117, endPoint x: 234, endPoint y: 157, distance: 185.9
click at [53, 117] on div "Calendar" at bounding box center [52, 113] width 34 height 9
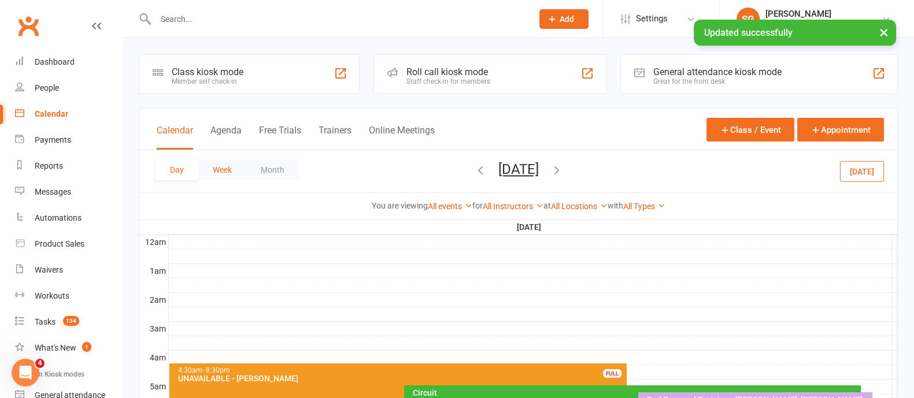
click at [219, 169] on button "Week" at bounding box center [222, 169] width 48 height 21
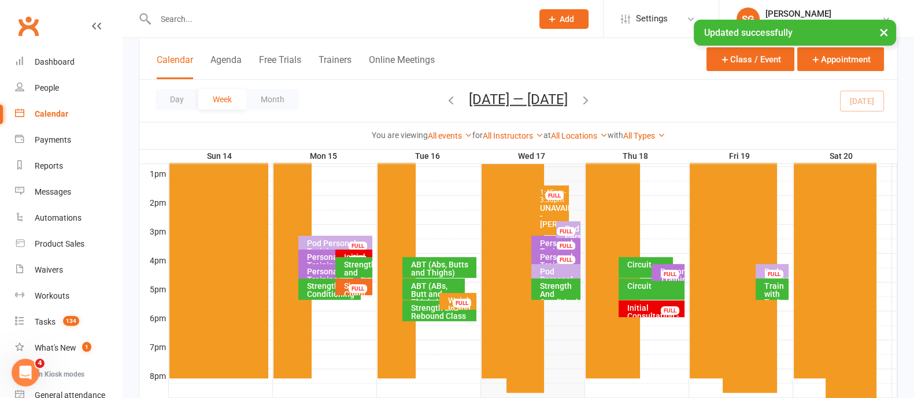
scroll to position [505, 0]
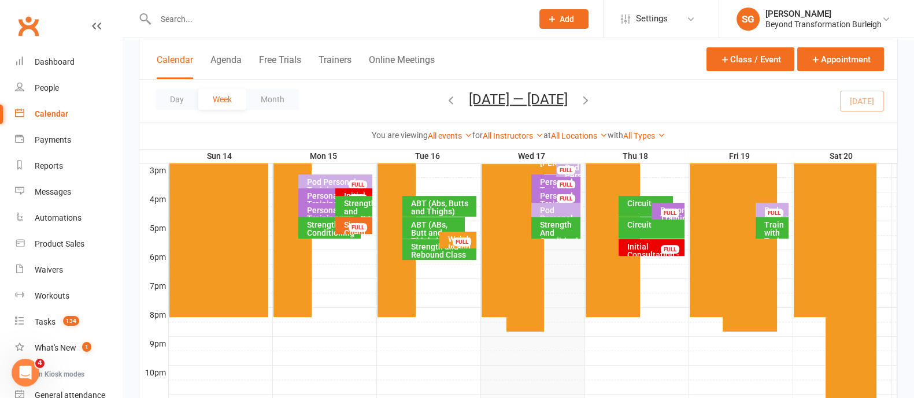
click at [639, 247] on div "Initial Consultation - [PERSON_NAME]" at bounding box center [653, 255] width 55 height 24
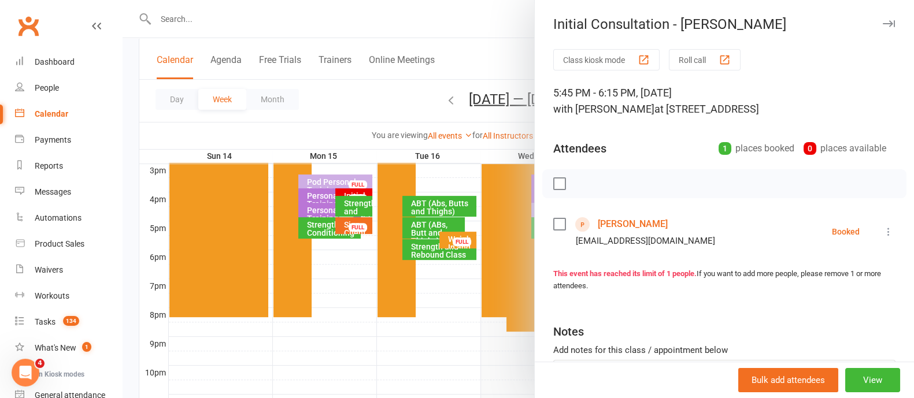
click at [624, 225] on link "[PERSON_NAME]" at bounding box center [633, 224] width 70 height 18
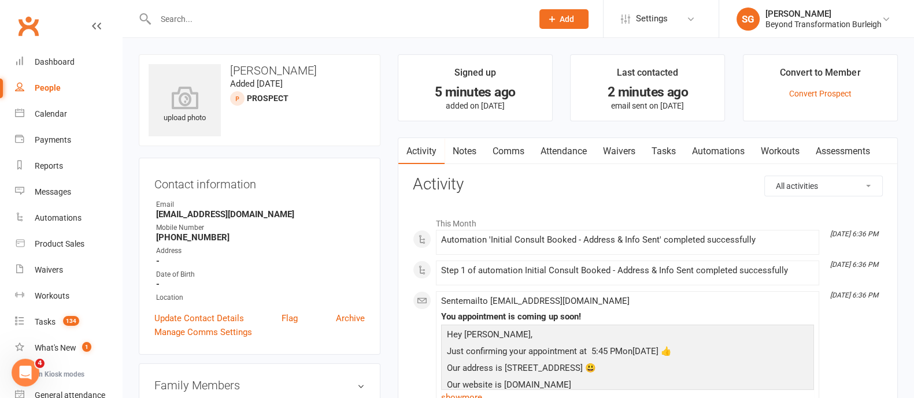
click at [461, 144] on link "Notes" at bounding box center [464, 151] width 40 height 27
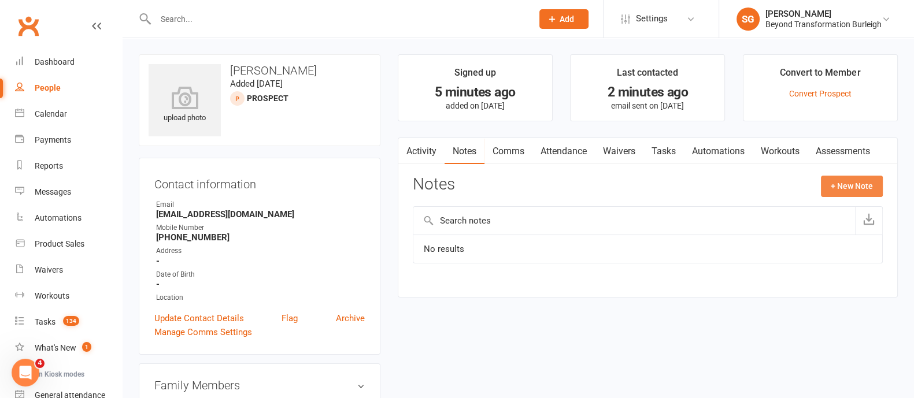
click at [838, 176] on button "+ New Note" at bounding box center [852, 186] width 62 height 21
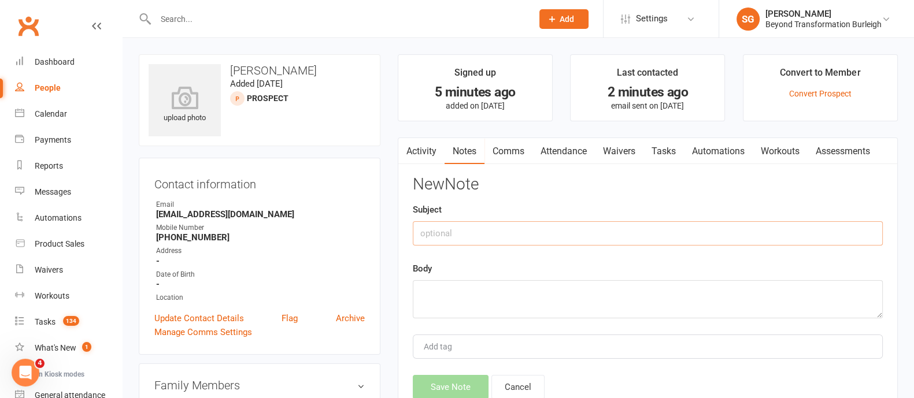
click at [586, 234] on input "text" at bounding box center [648, 233] width 470 height 24
type input "Consult notes"
click at [511, 292] on textarea at bounding box center [648, 299] width 470 height 38
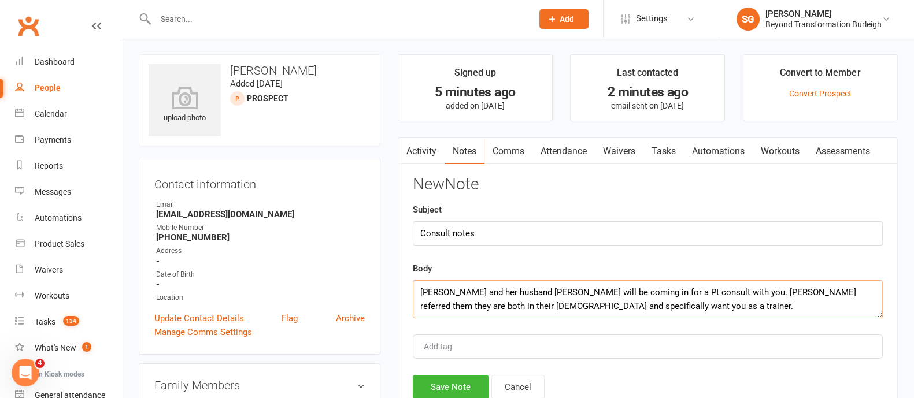
click at [610, 306] on textarea "[PERSON_NAME] and her husband [PERSON_NAME] will be coming in for a Pt consult …" at bounding box center [648, 299] width 470 height 38
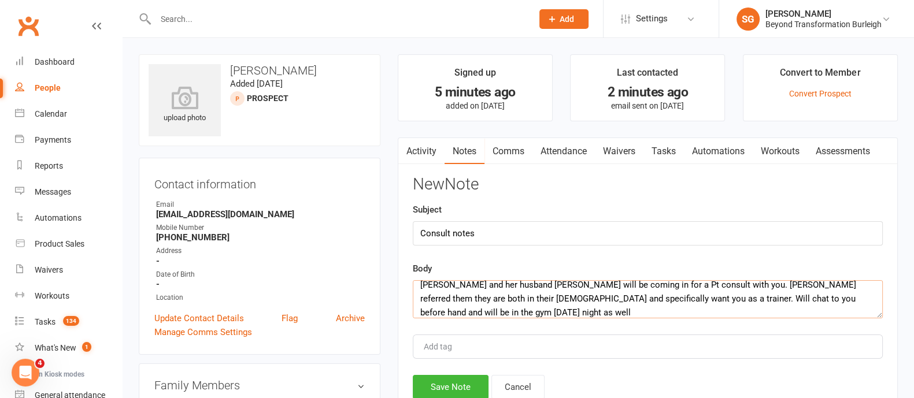
scroll to position [21, 0]
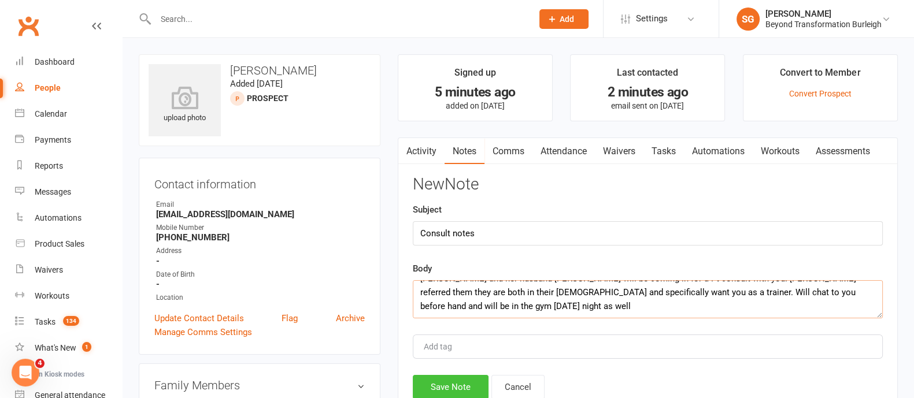
type textarea "[PERSON_NAME] and her husband [PERSON_NAME] will be coming in for a Pt consult …"
click at [466, 388] on button "Save Note" at bounding box center [451, 387] width 76 height 24
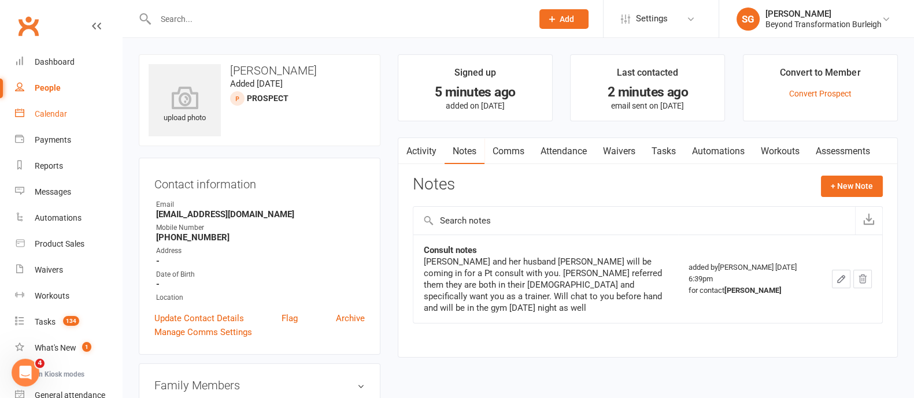
click at [72, 120] on link "Calendar" at bounding box center [68, 114] width 107 height 26
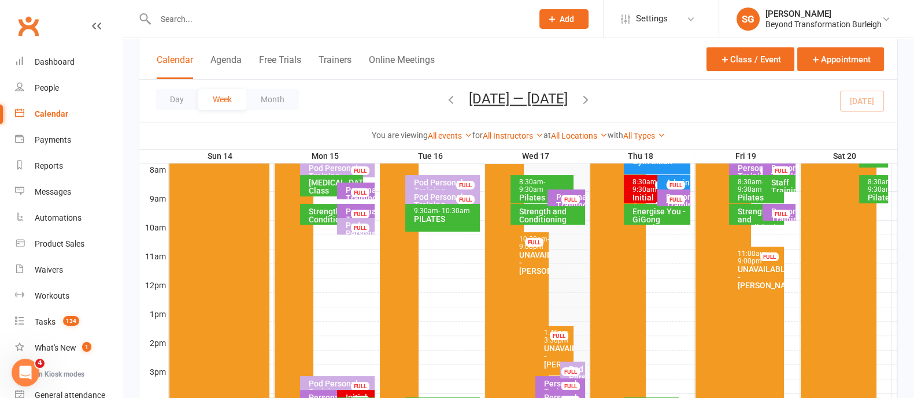
scroll to position [505, 0]
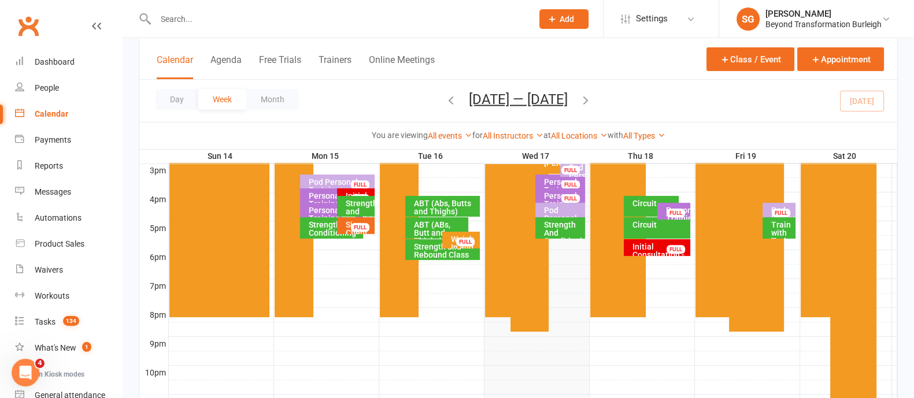
click at [353, 192] on div "Initial Consultation - [PERSON_NAME]" at bounding box center [358, 208] width 27 height 32
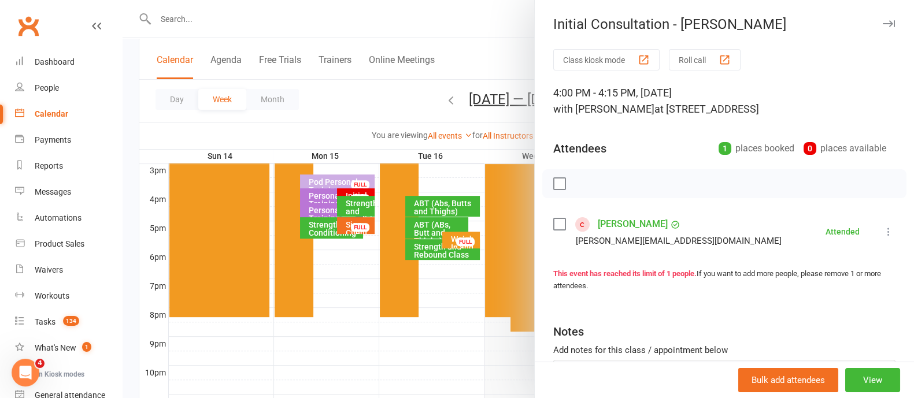
click at [882, 20] on icon "button" at bounding box center [888, 23] width 12 height 7
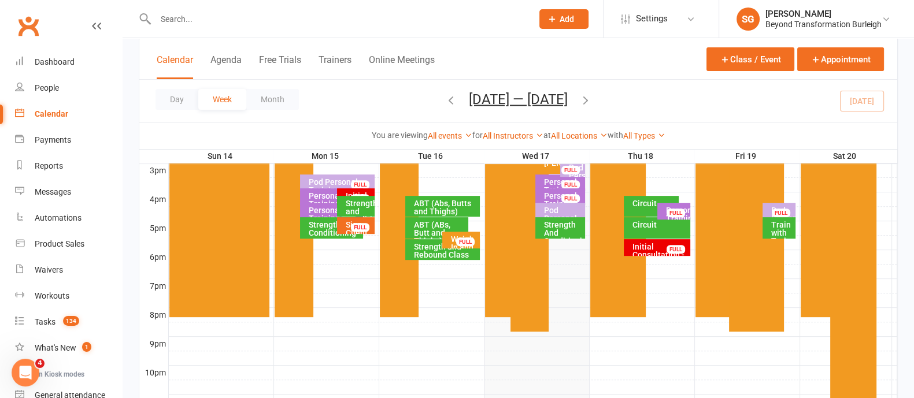
click at [661, 253] on div "Initial Consultation - [PERSON_NAME]" at bounding box center [660, 255] width 56 height 24
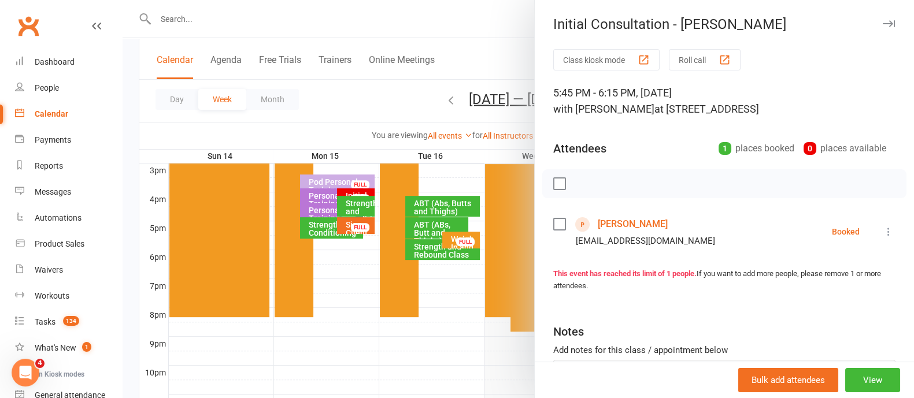
click at [882, 21] on icon "button" at bounding box center [888, 23] width 12 height 7
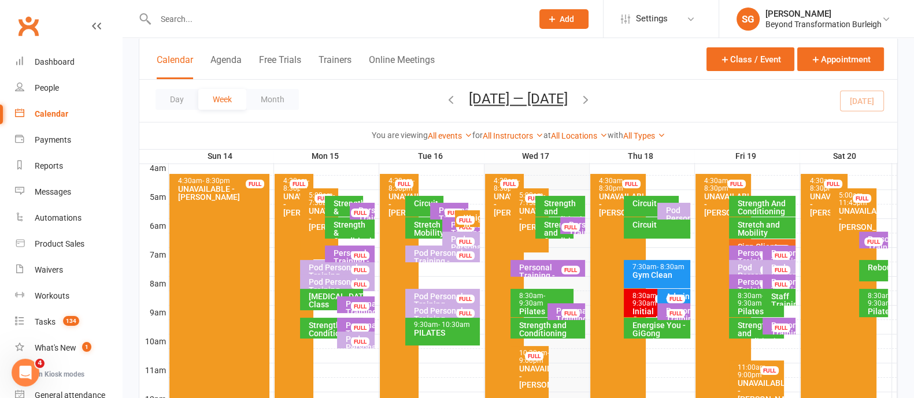
scroll to position [144, 0]
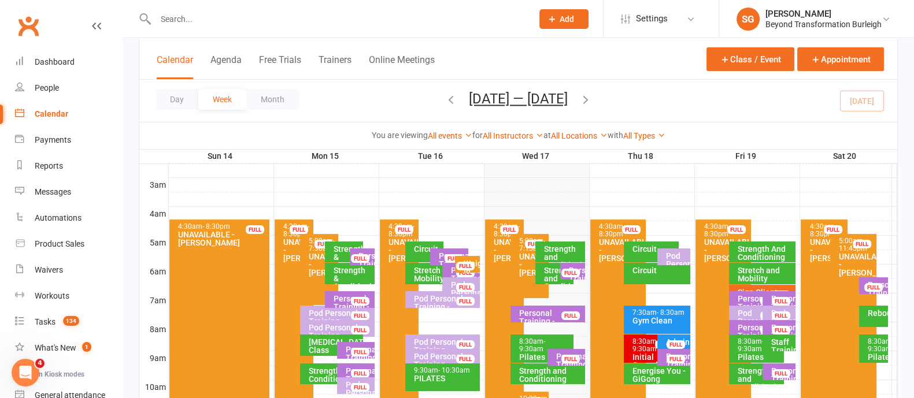
click at [778, 247] on div "Strength And Conditioning" at bounding box center [765, 253] width 56 height 16
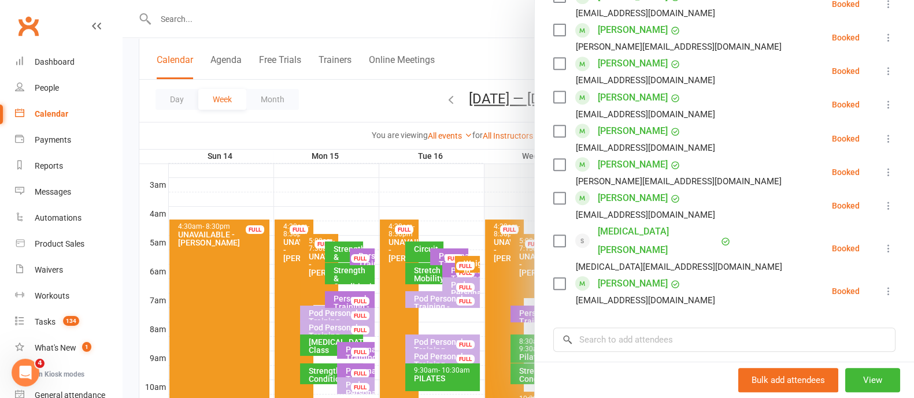
scroll to position [650, 0]
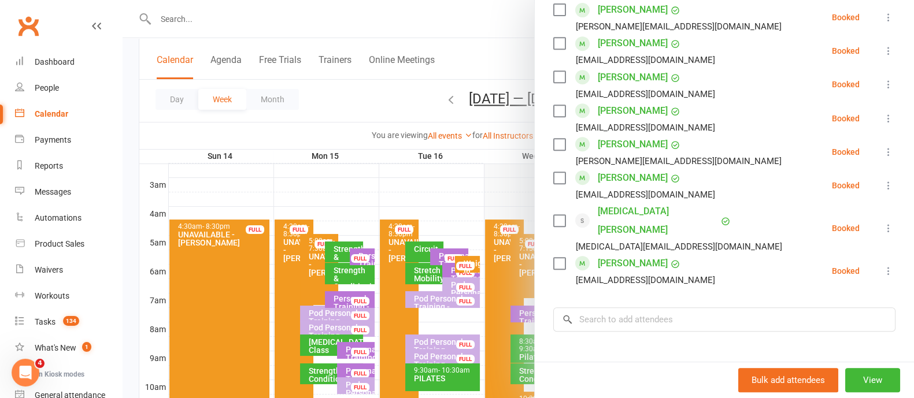
click at [604, 177] on link "[PERSON_NAME]" at bounding box center [633, 178] width 70 height 18
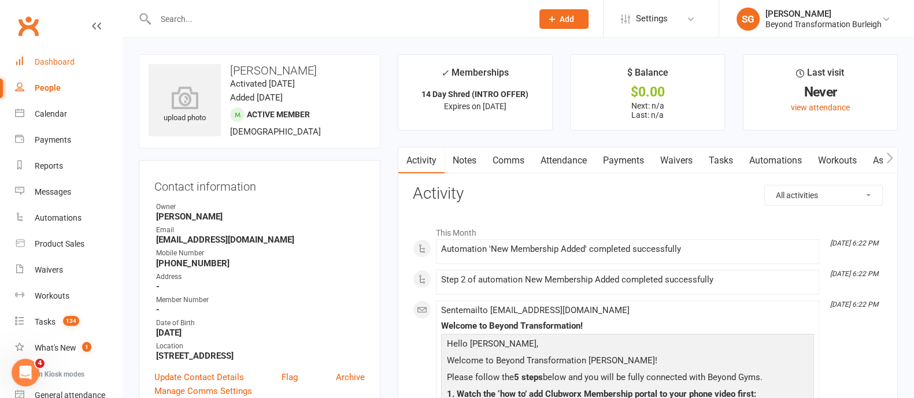
click at [68, 68] on link "Dashboard" at bounding box center [68, 62] width 107 height 26
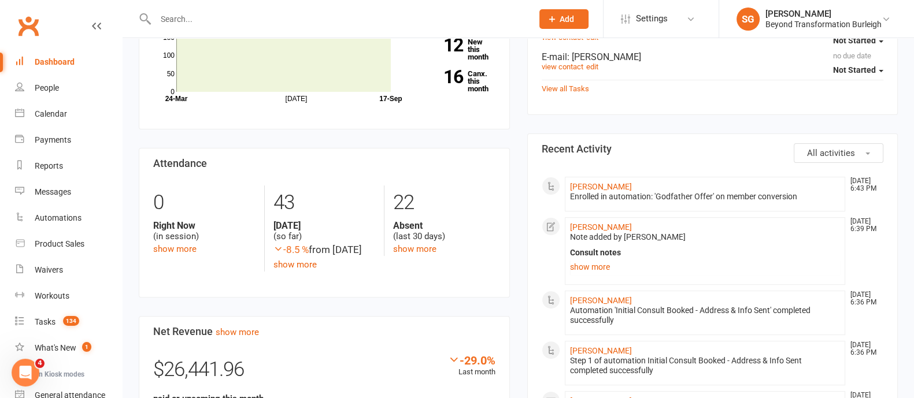
scroll to position [214, 0]
